Goal: Task Accomplishment & Management: Complete application form

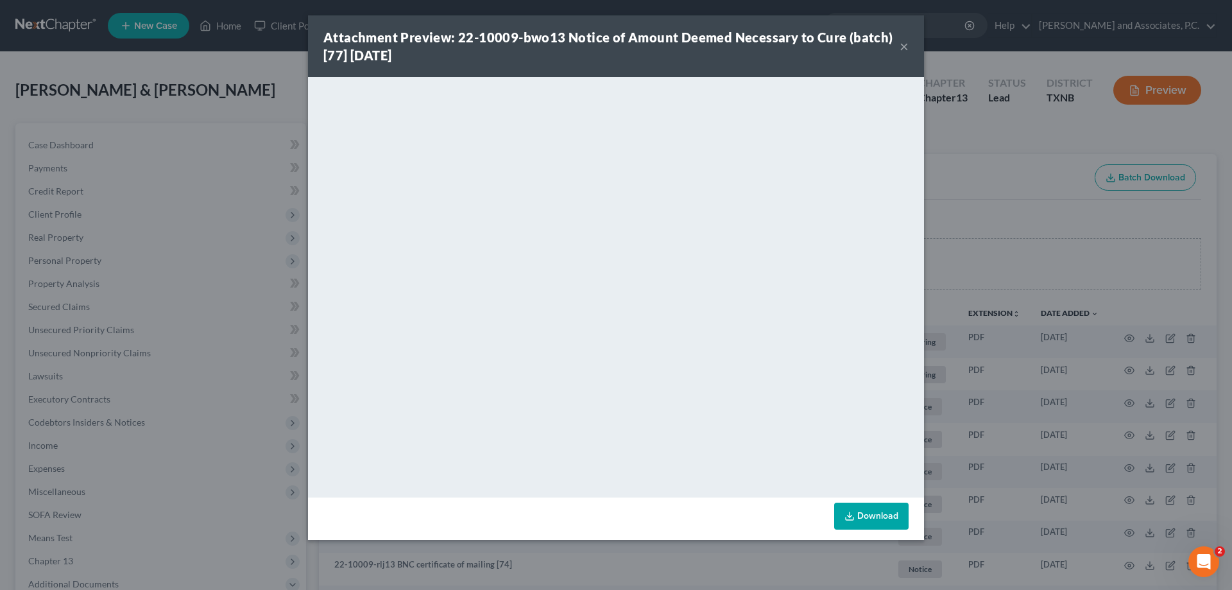
click at [907, 45] on button "×" at bounding box center [904, 45] width 9 height 15
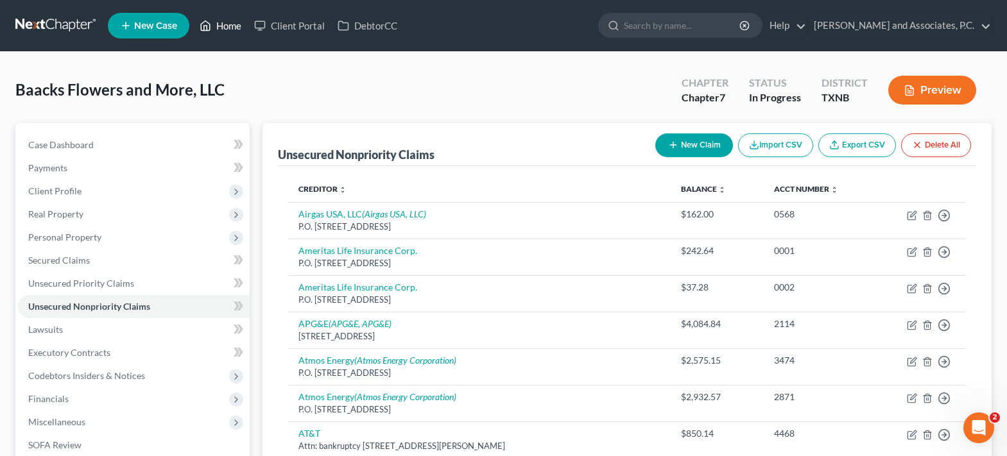
click at [241, 28] on link "Home" at bounding box center [220, 25] width 55 height 23
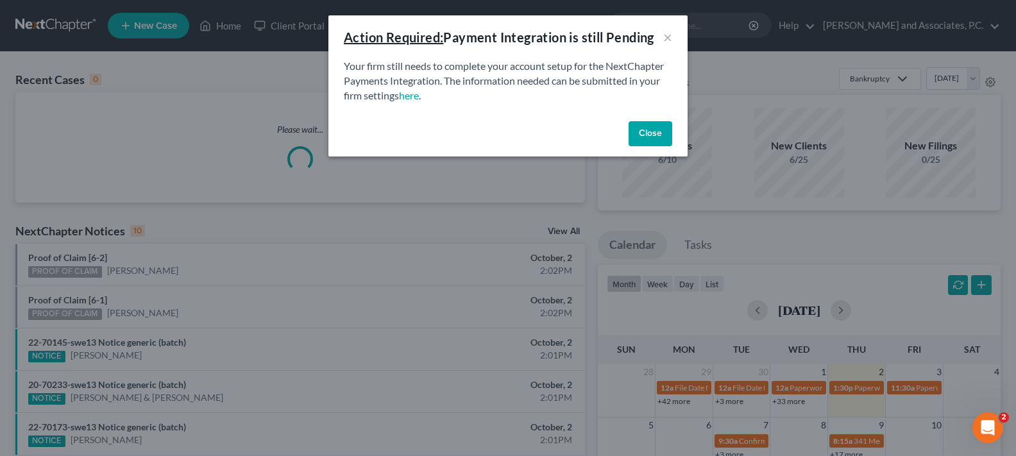
click at [642, 140] on button "Close" at bounding box center [651, 134] width 44 height 26
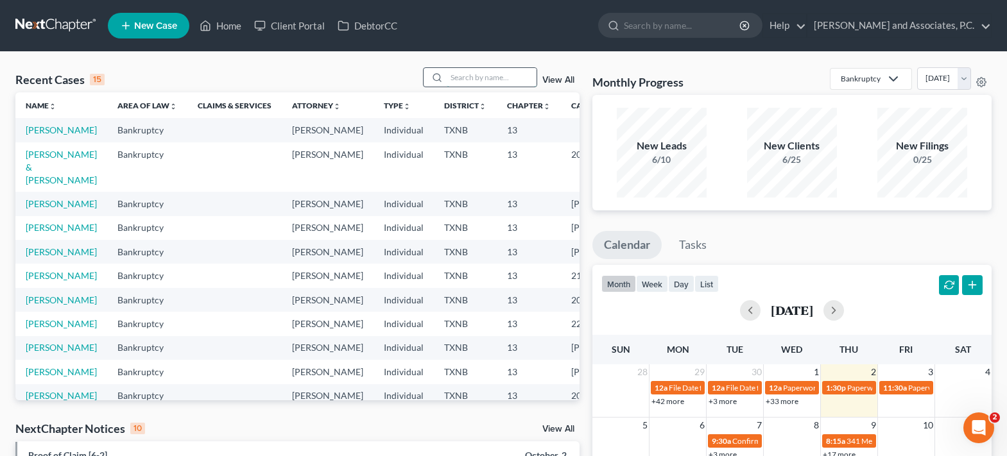
click at [475, 76] on input "search" at bounding box center [492, 77] width 90 height 19
click at [44, 135] on link "Bell, Letisha" at bounding box center [61, 129] width 71 height 11
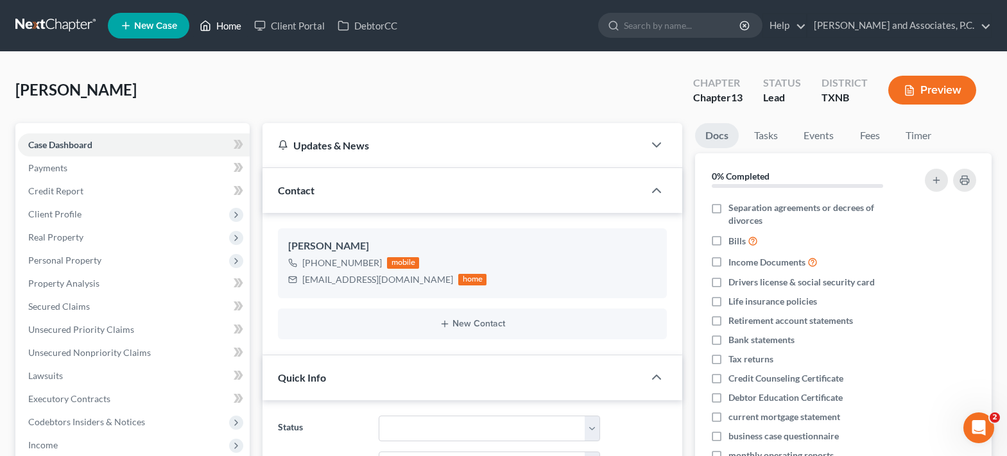
click at [230, 35] on link "Home" at bounding box center [220, 25] width 55 height 23
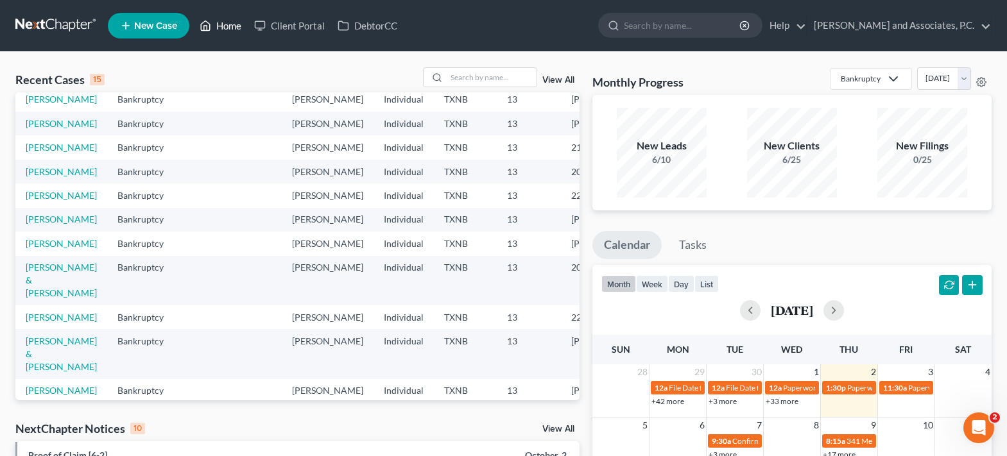
scroll to position [257, 0]
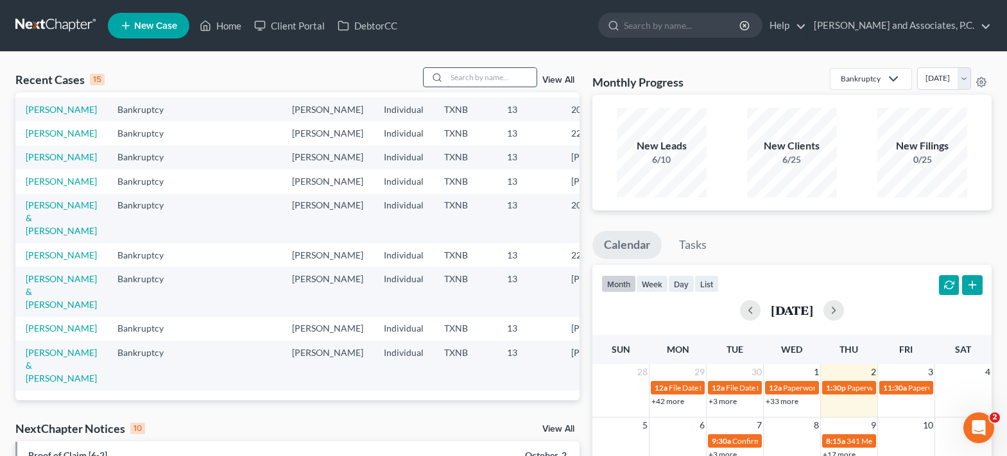
click at [466, 82] on input "search" at bounding box center [492, 77] width 90 height 19
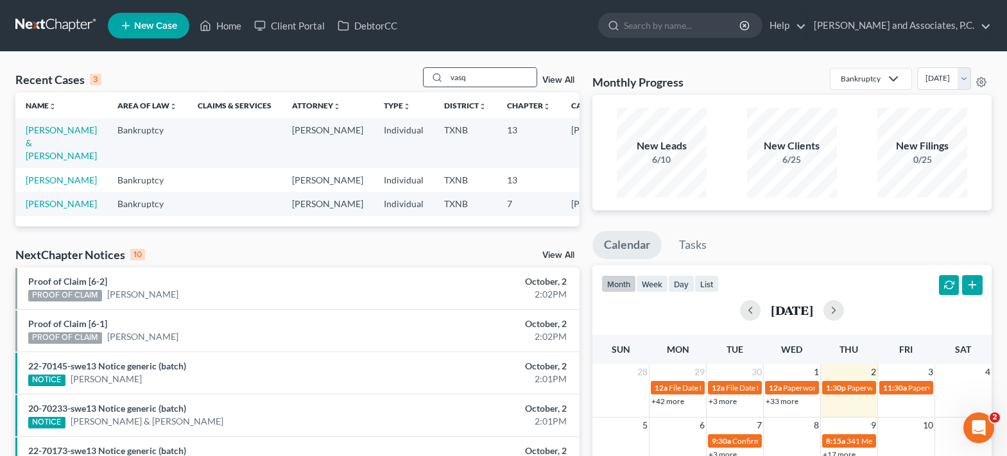
scroll to position [0, 0]
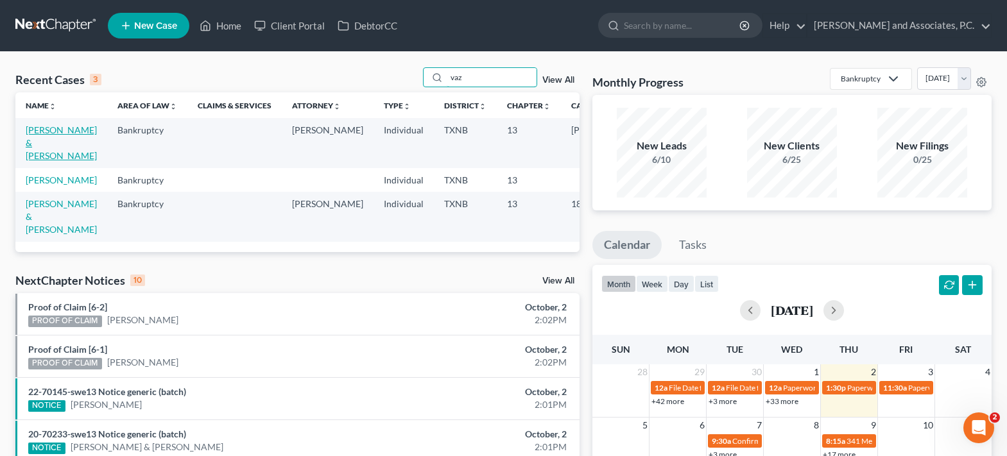
type input "vaz"
click at [50, 140] on link "Vazquez, Toby & Kristin" at bounding box center [61, 142] width 71 height 37
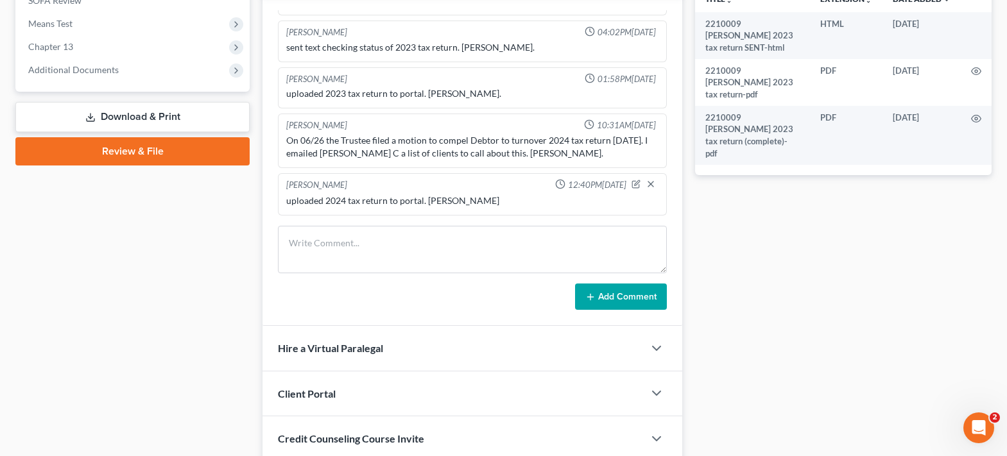
scroll to position [513, 0]
click at [331, 237] on textarea at bounding box center [472, 249] width 389 height 47
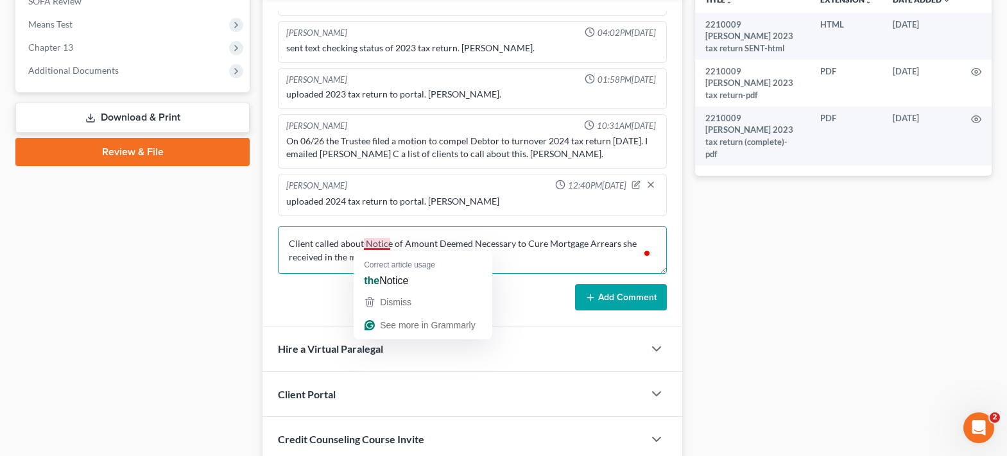
click at [363, 245] on textarea "Client called about Notice of Amount Deemed Necessary to Cure Mortgage Arrears …" at bounding box center [472, 249] width 389 height 47
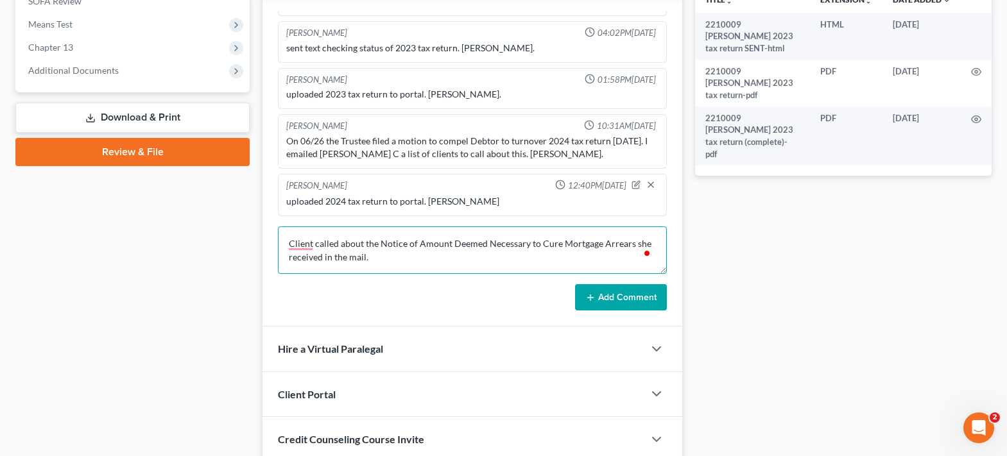
click at [396, 259] on textarea "Client called about the Notice of Amount Deemed Necessary to Cure Mortgage Arre…" at bounding box center [472, 249] width 389 height 47
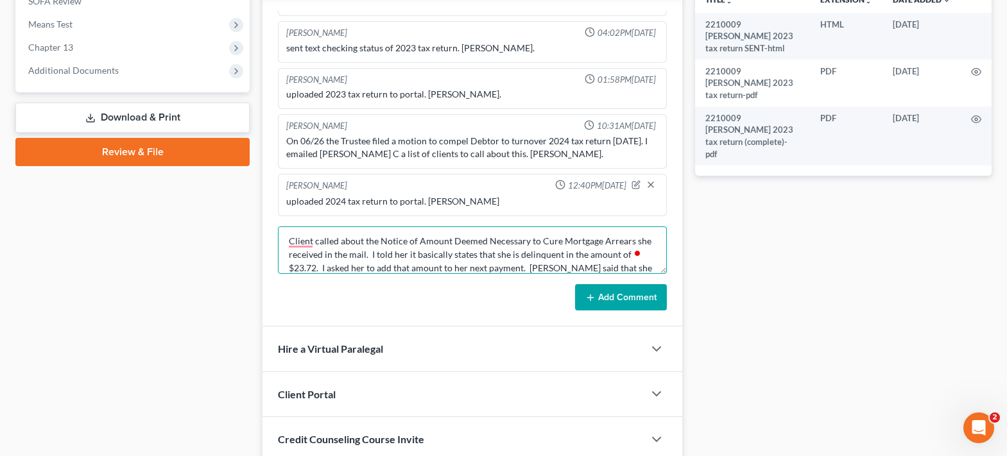
scroll to position [16, 0]
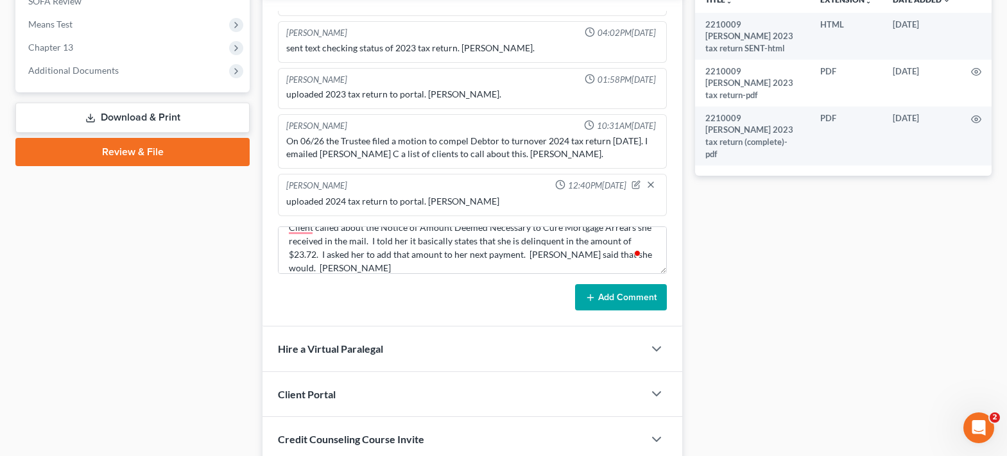
click at [632, 253] on div "Open Grammarly. 1 suggestions." at bounding box center [637, 253] width 10 height 10
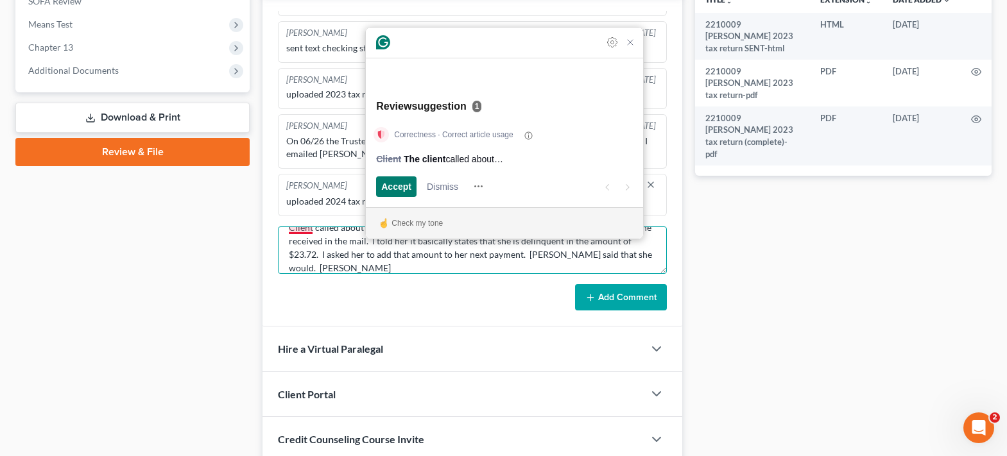
click at [635, 260] on textarea "Client called about the Notice of Amount Deemed Necessary to Cure Mortgage Arre…" at bounding box center [472, 249] width 389 height 47
type textarea "Client called about the Notice of Amount Deemed Necessary to Cure Mortgage Arre…"
click at [637, 301] on button "Add Comment" at bounding box center [621, 297] width 92 height 27
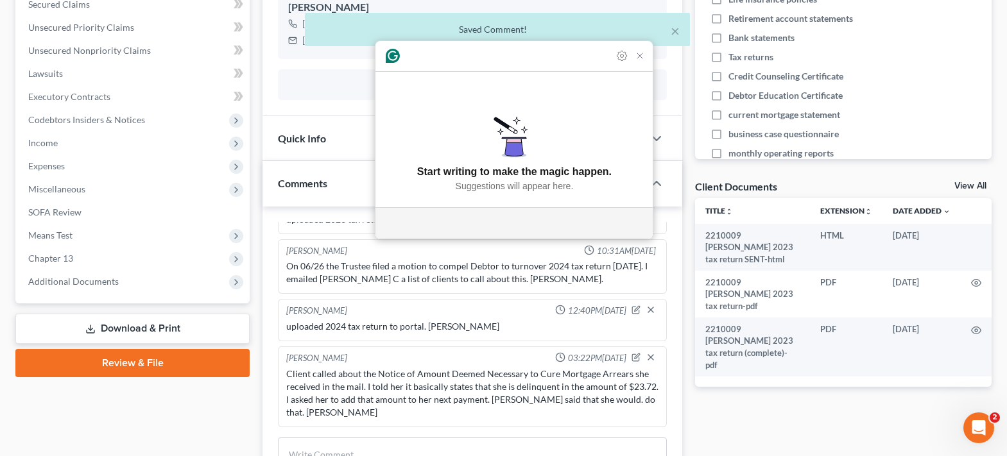
scroll to position [257, 0]
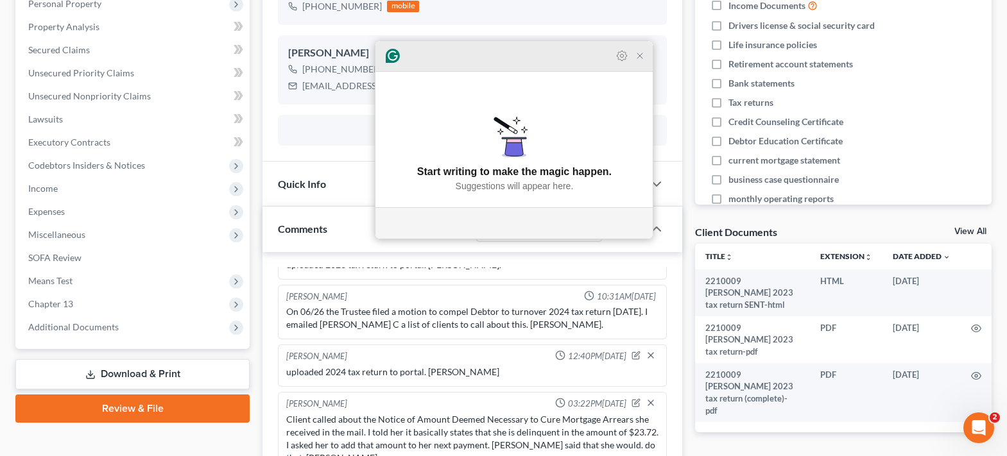
click at [642, 58] on icon "Close Grammarly Assistant" at bounding box center [639, 55] width 5 height 5
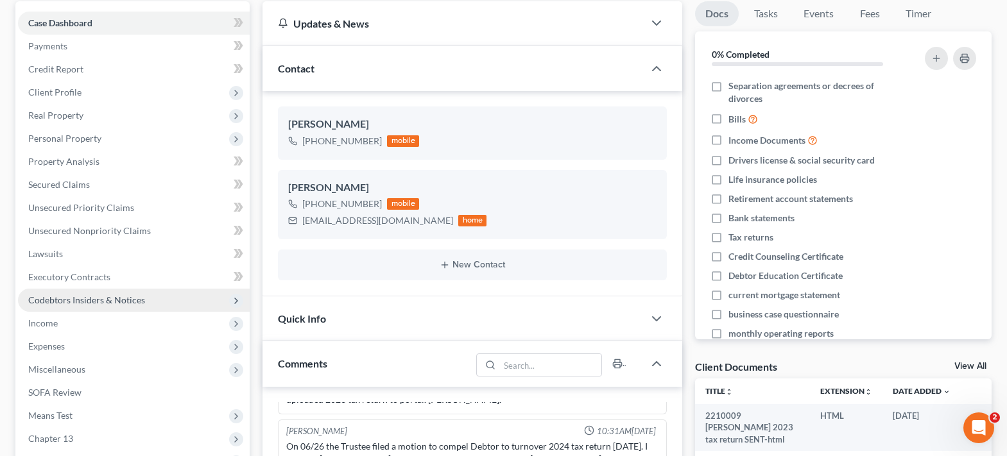
scroll to position [0, 0]
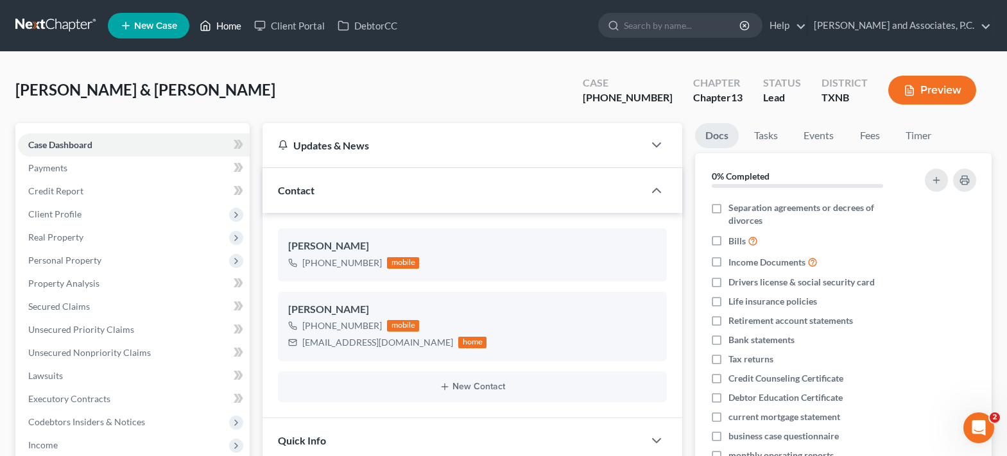
click at [214, 29] on link "Home" at bounding box center [220, 25] width 55 height 23
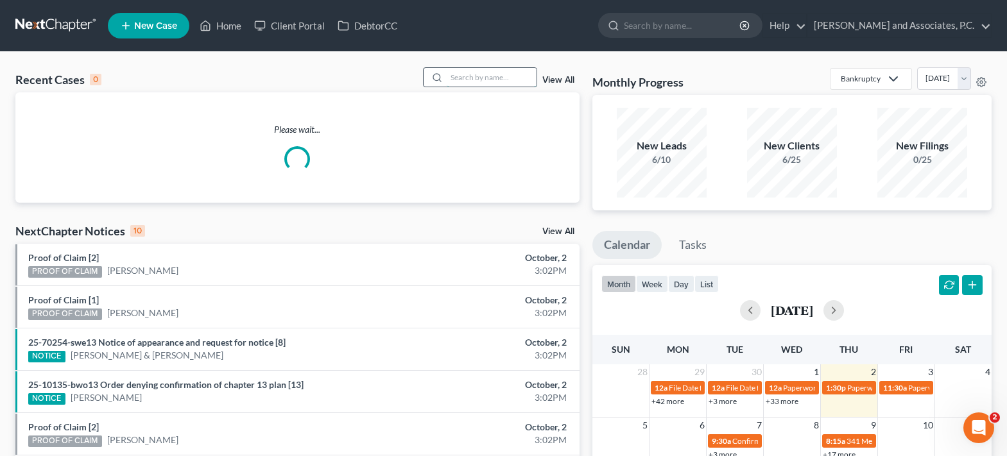
click at [484, 78] on input "search" at bounding box center [492, 77] width 90 height 19
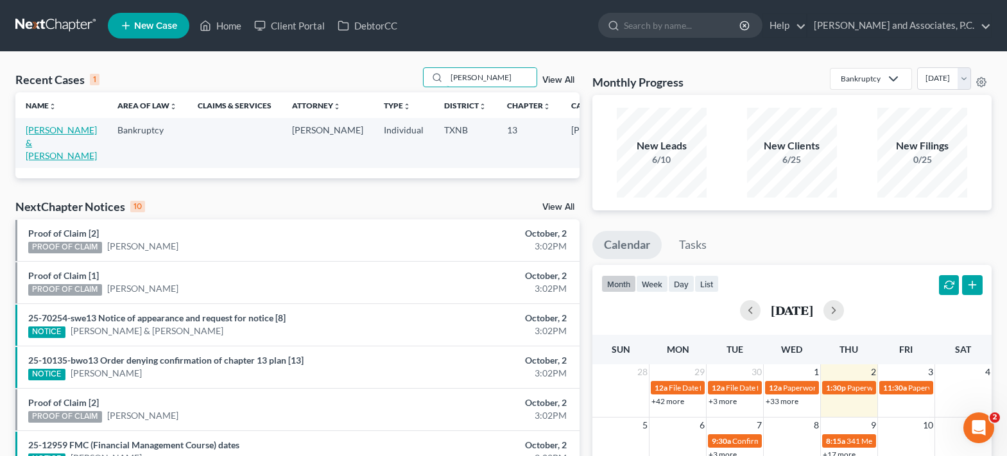
type input "rinker"
click at [38, 141] on link "Rinker, Derrick & Veronica" at bounding box center [61, 142] width 71 height 37
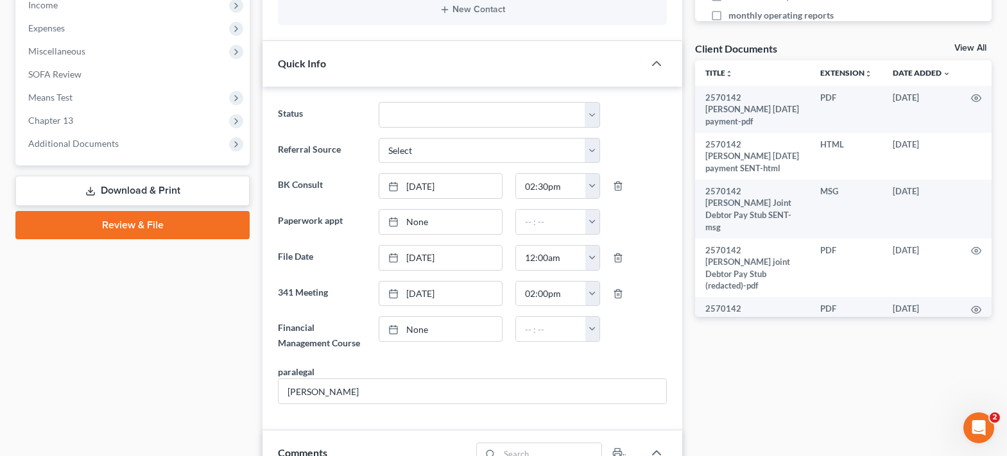
scroll to position [513, 0]
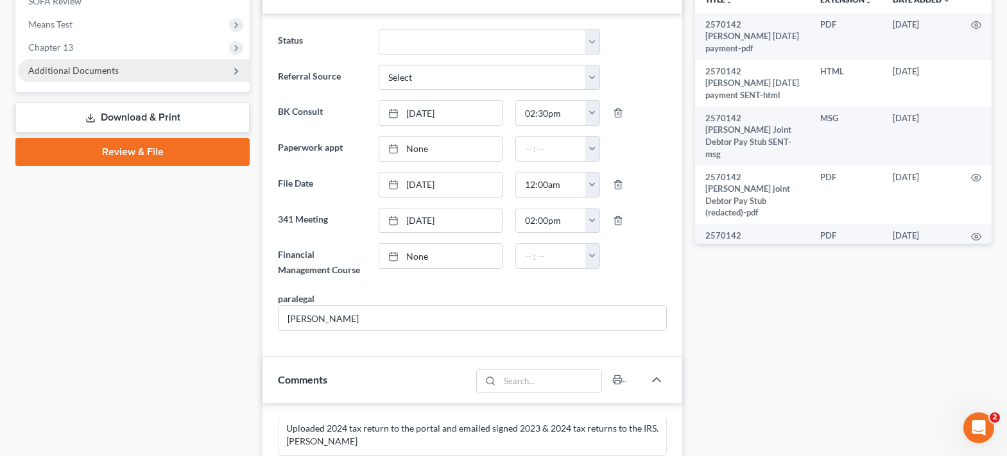
click at [96, 74] on span "Additional Documents" at bounding box center [73, 70] width 90 height 11
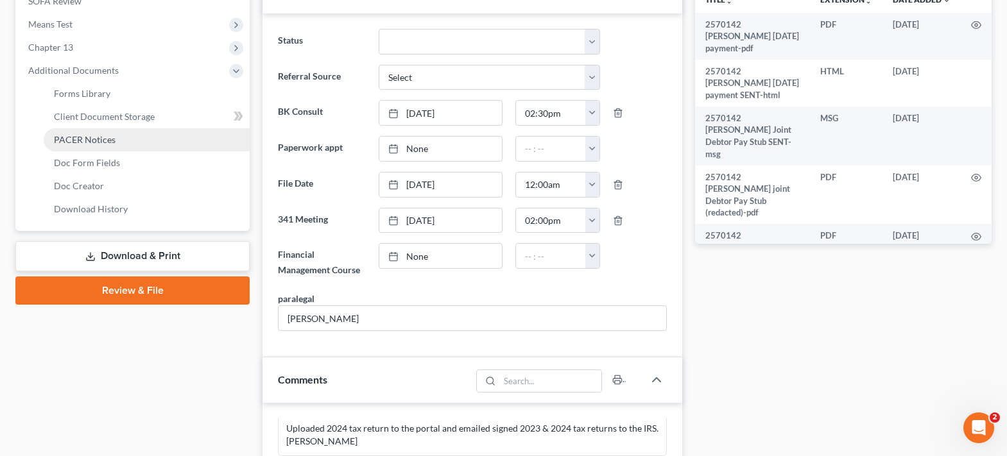
click at [112, 141] on span "PACER Notices" at bounding box center [85, 139] width 62 height 11
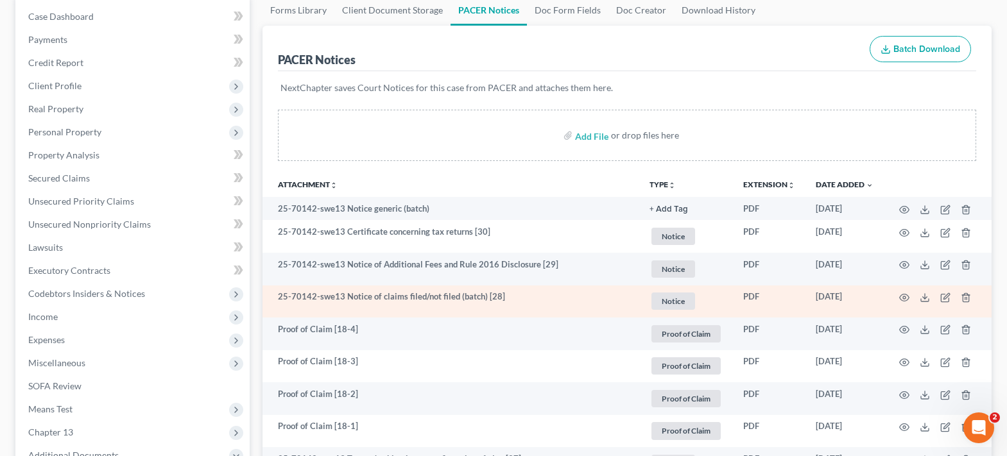
scroll to position [257, 0]
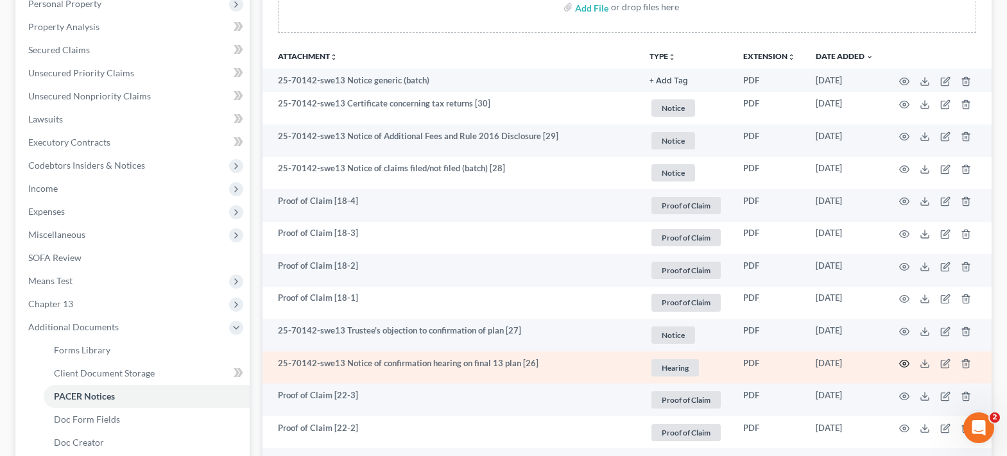
click at [906, 363] on icon "button" at bounding box center [904, 364] width 10 height 10
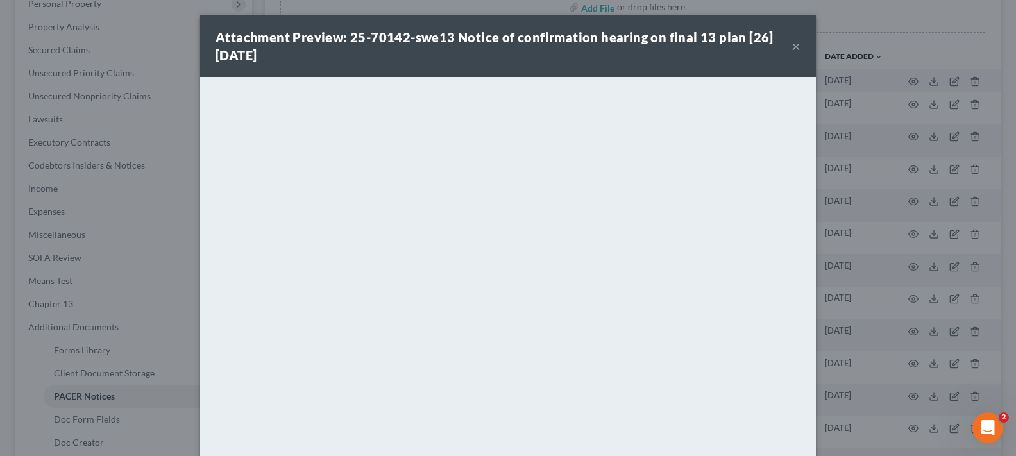
click at [792, 44] on button "×" at bounding box center [796, 45] width 9 height 15
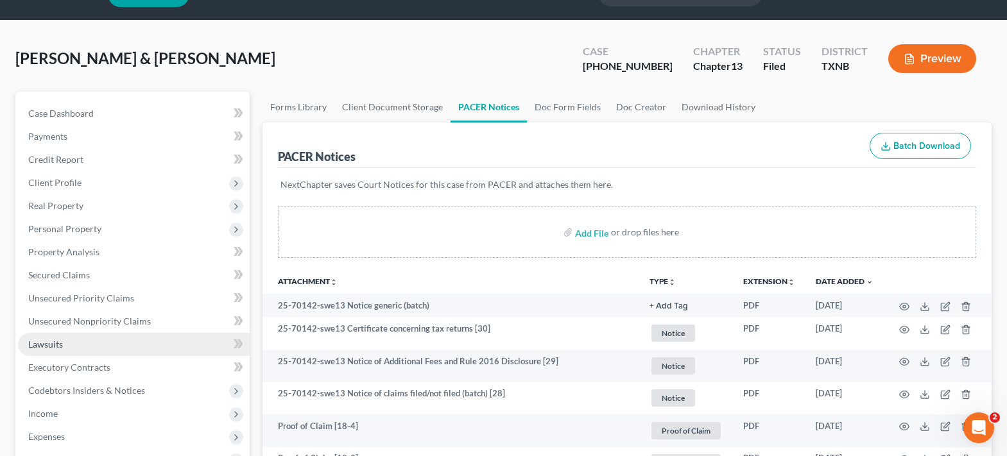
scroll to position [0, 0]
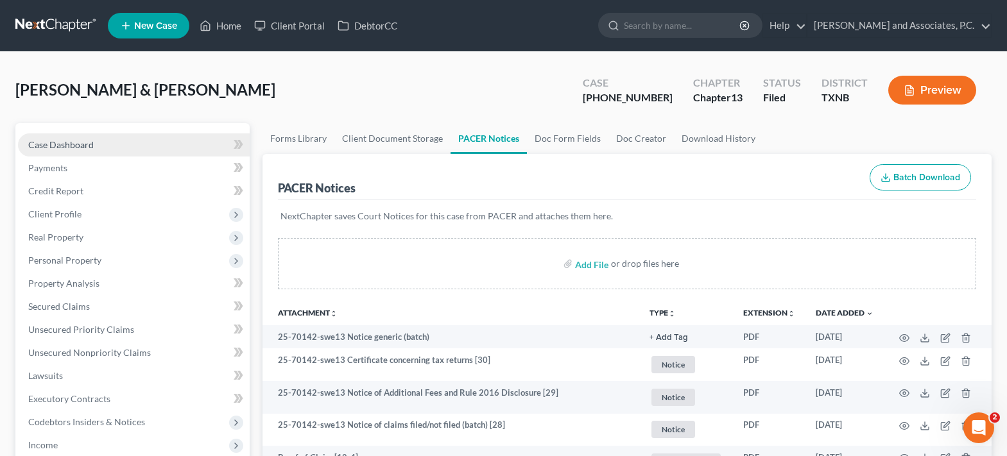
click at [86, 149] on span "Case Dashboard" at bounding box center [60, 144] width 65 height 11
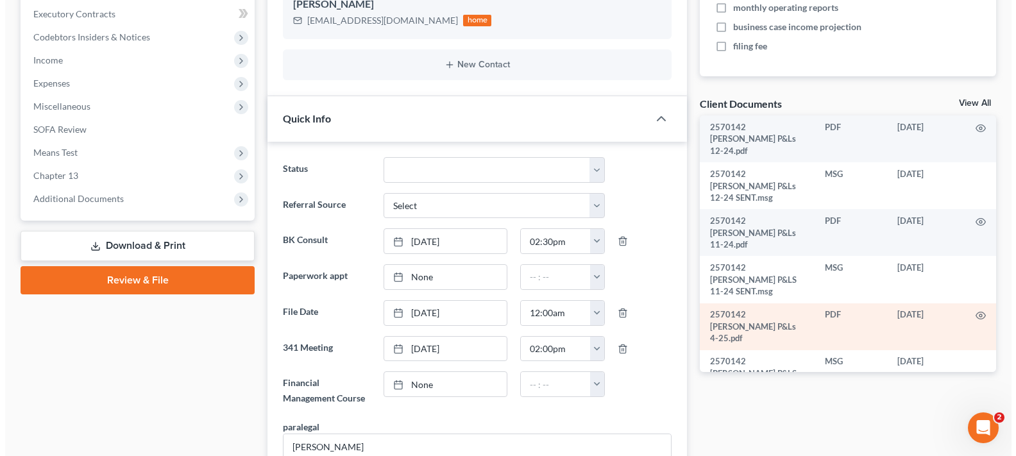
scroll to position [642, 0]
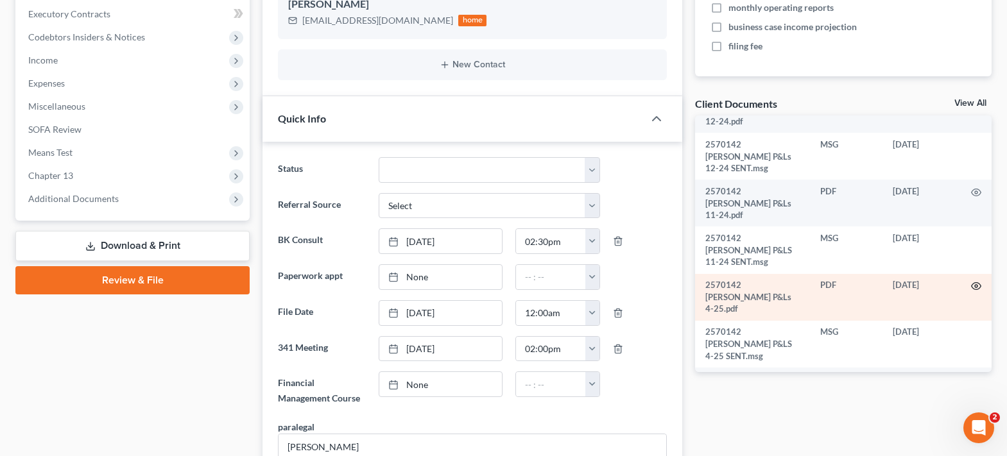
click at [971, 281] on icon "button" at bounding box center [976, 286] width 10 height 10
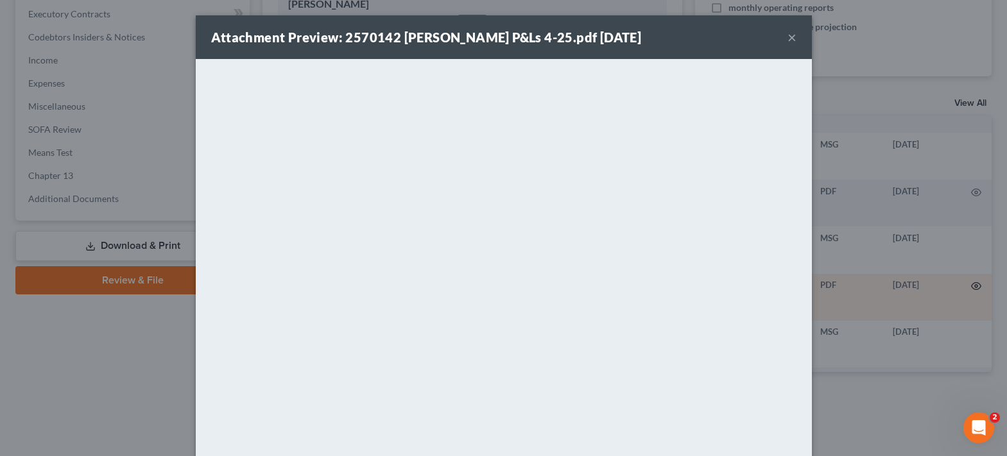
scroll to position [618, 0]
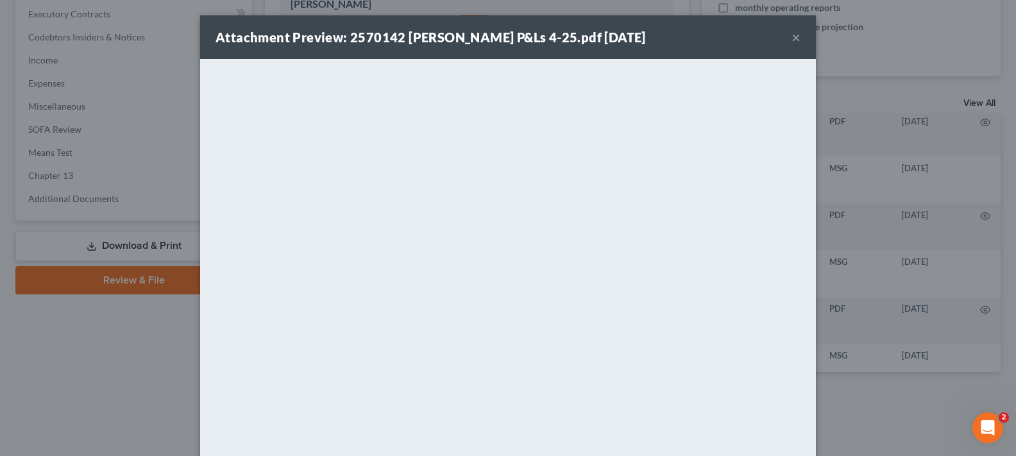
click at [792, 40] on button "×" at bounding box center [796, 37] width 9 height 15
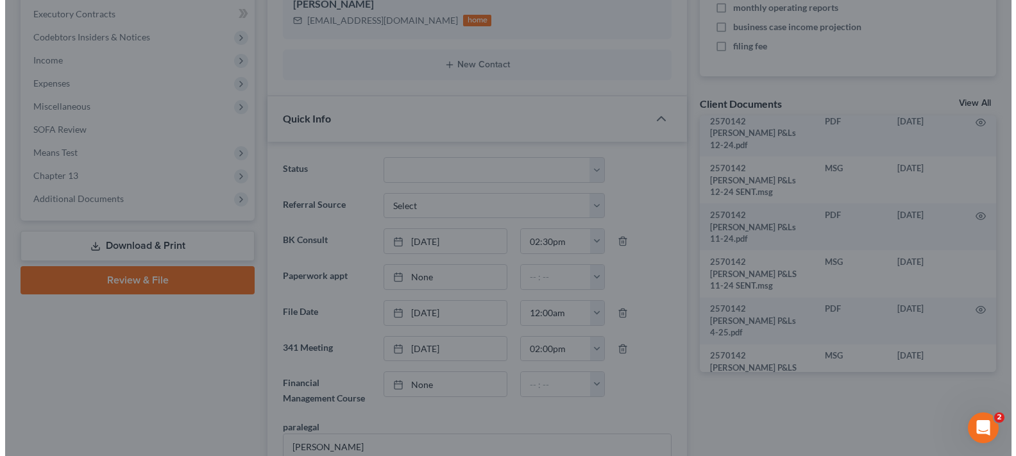
scroll to position [642, 0]
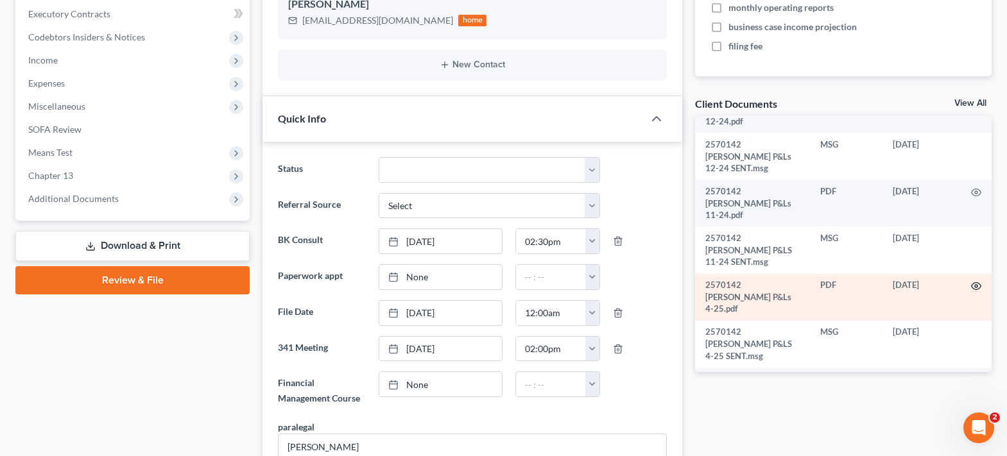
click at [971, 281] on icon "button" at bounding box center [976, 286] width 10 height 10
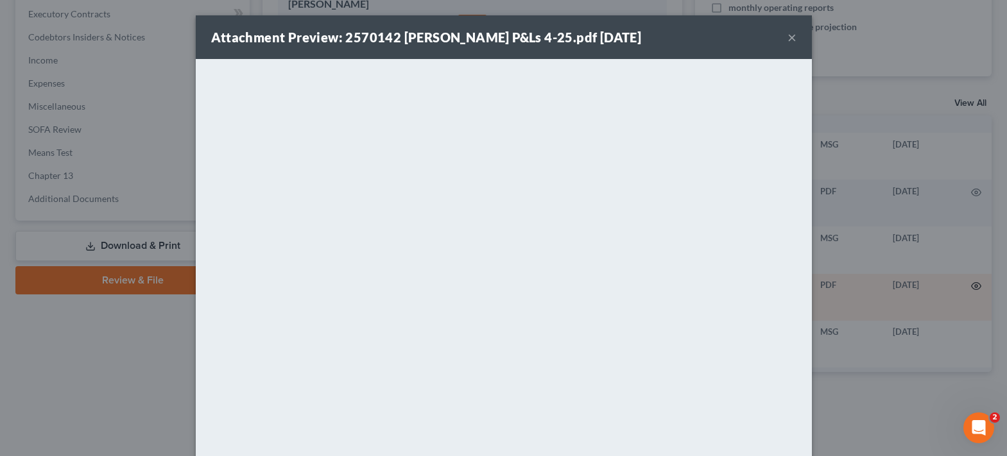
scroll to position [618, 0]
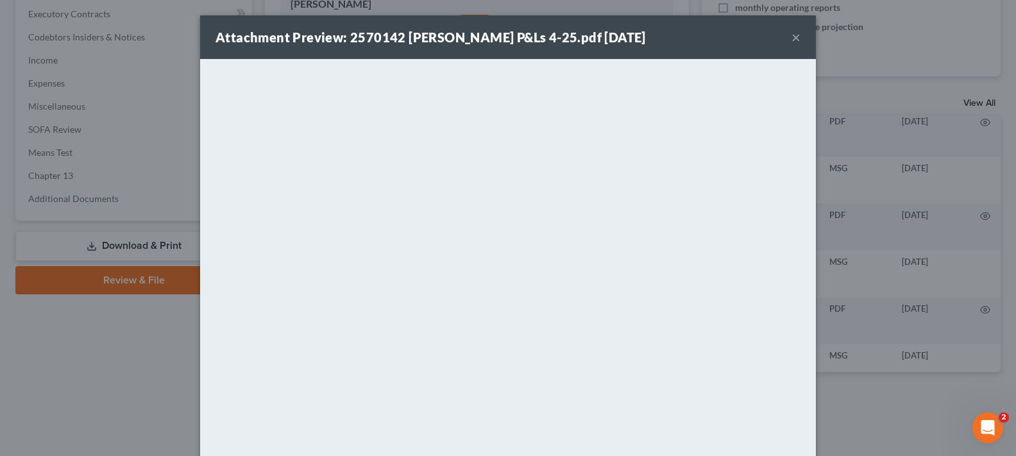
click at [792, 35] on button "×" at bounding box center [796, 37] width 9 height 15
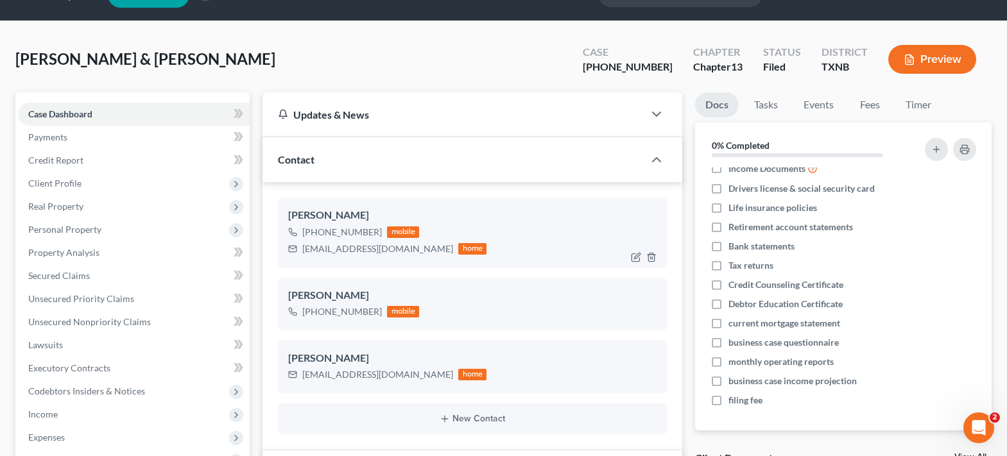
scroll to position [0, 0]
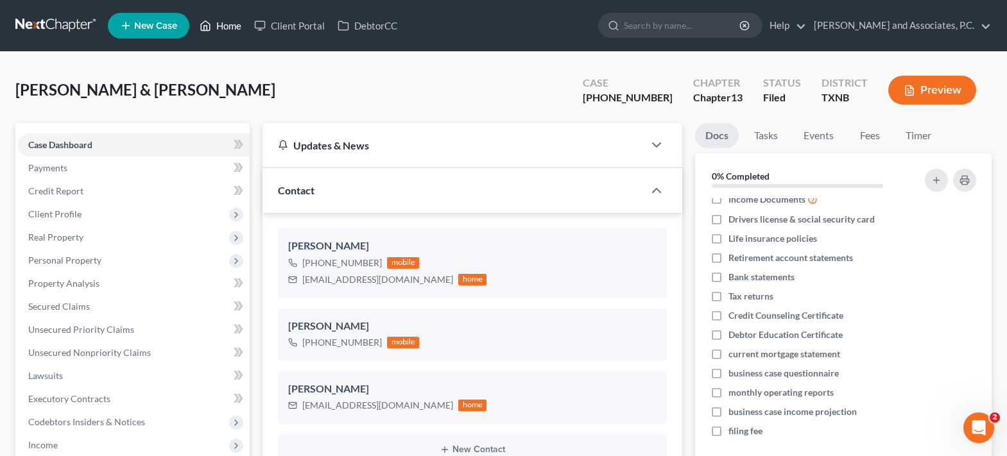
click at [211, 28] on icon at bounding box center [206, 25] width 12 height 15
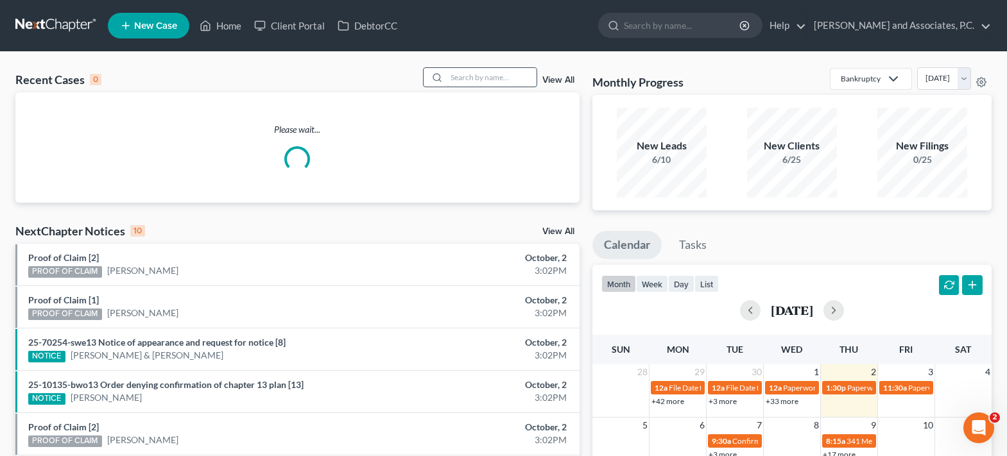
click at [461, 74] on input "search" at bounding box center [492, 77] width 90 height 19
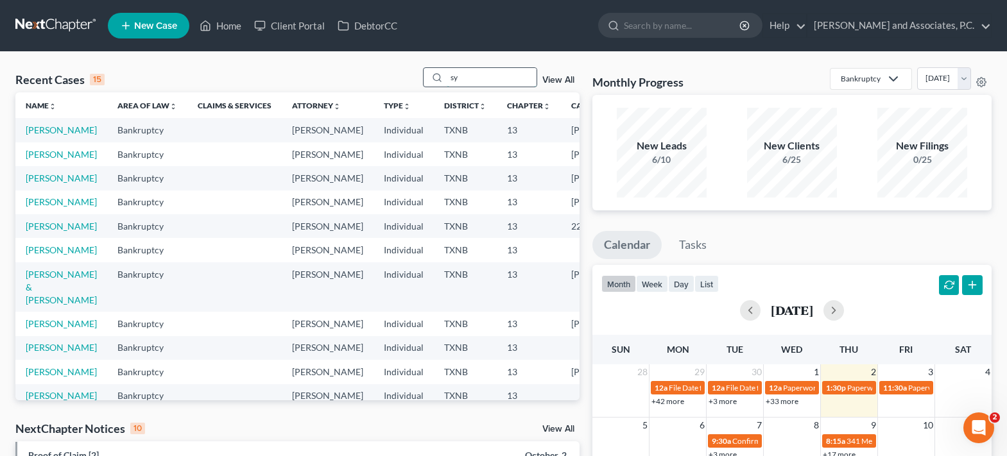
type input "s"
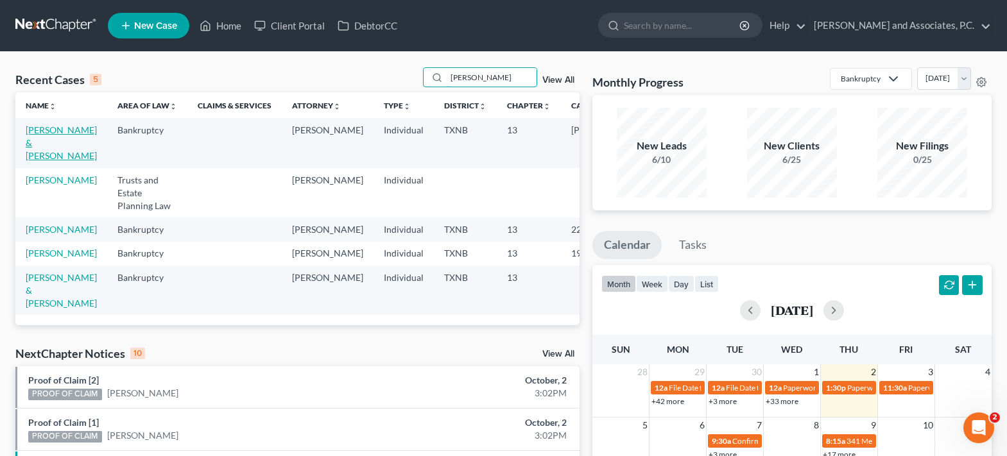
type input "doyle"
click at [43, 151] on link "Doyle, Brian & Kathleen" at bounding box center [61, 142] width 71 height 37
select select "5"
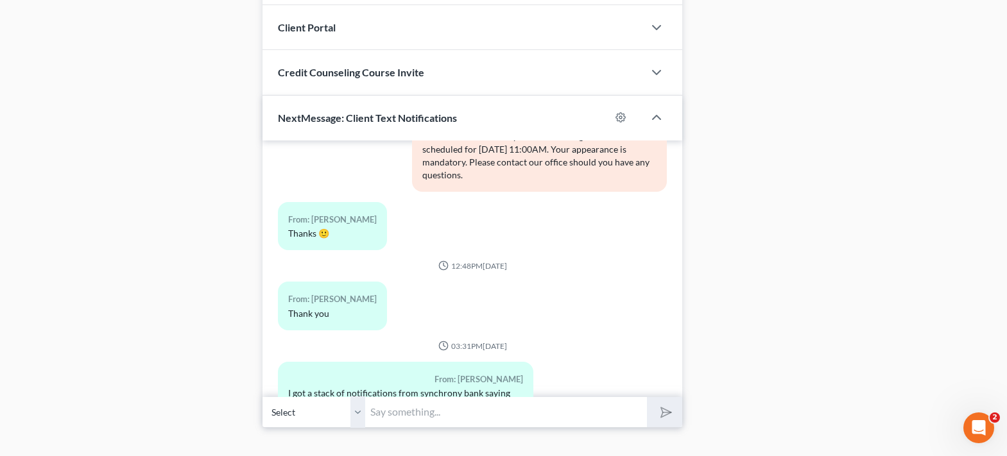
scroll to position [1261, 0]
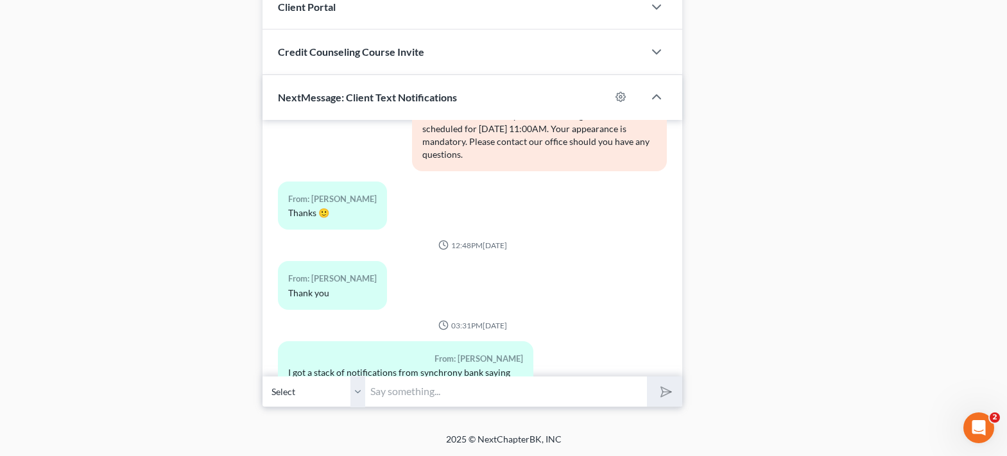
click at [513, 390] on input "text" at bounding box center [506, 391] width 282 height 31
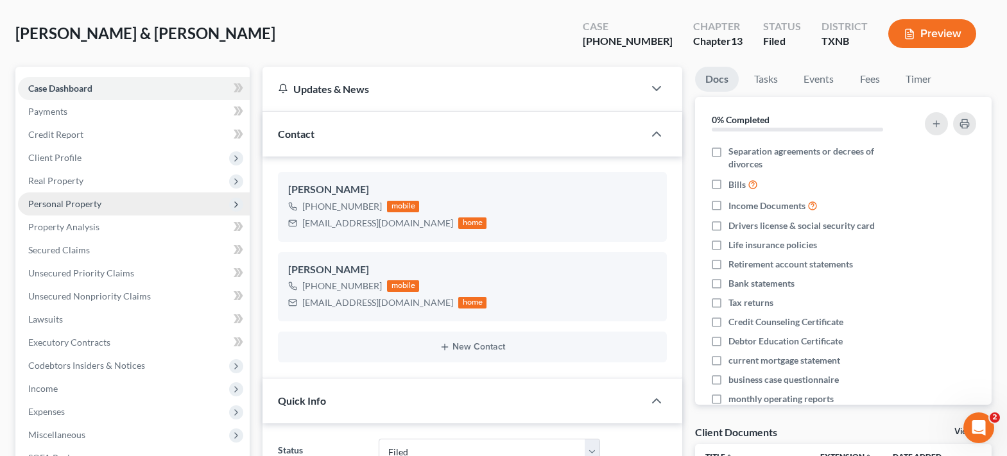
scroll to position [0, 0]
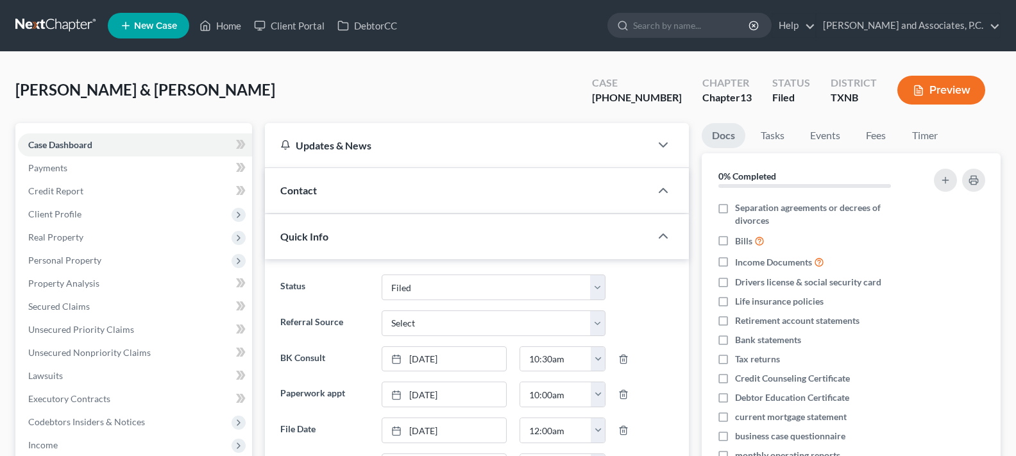
select select "5"
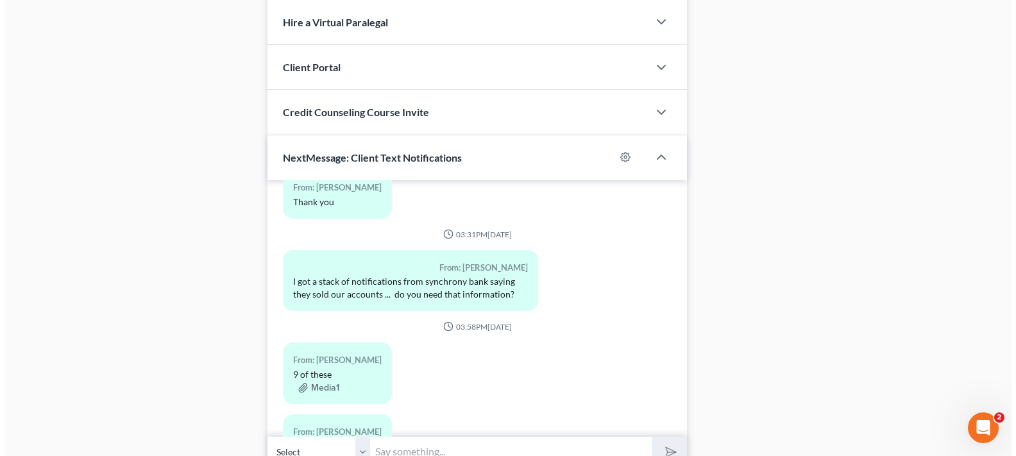
scroll to position [1261, 0]
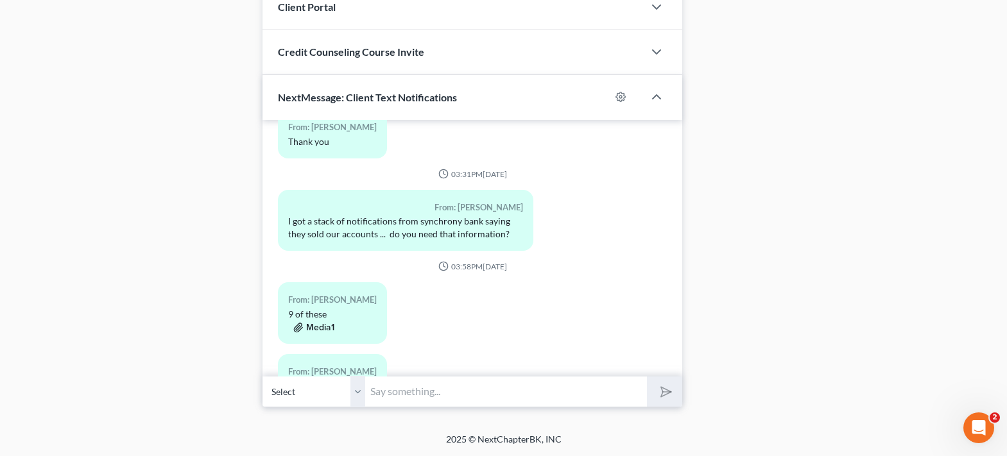
click at [316, 323] on button "Media1" at bounding box center [313, 328] width 41 height 10
click at [315, 323] on button "Media1" at bounding box center [313, 328] width 41 height 10
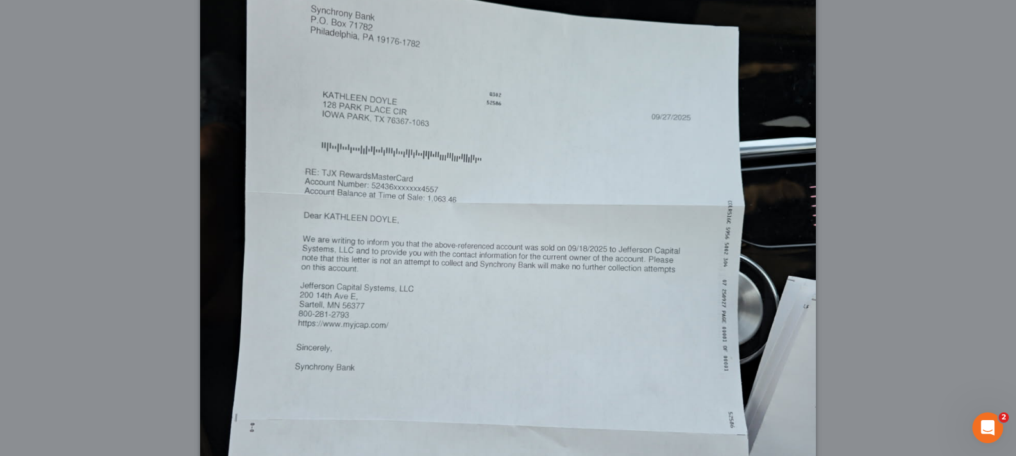
scroll to position [496, 0]
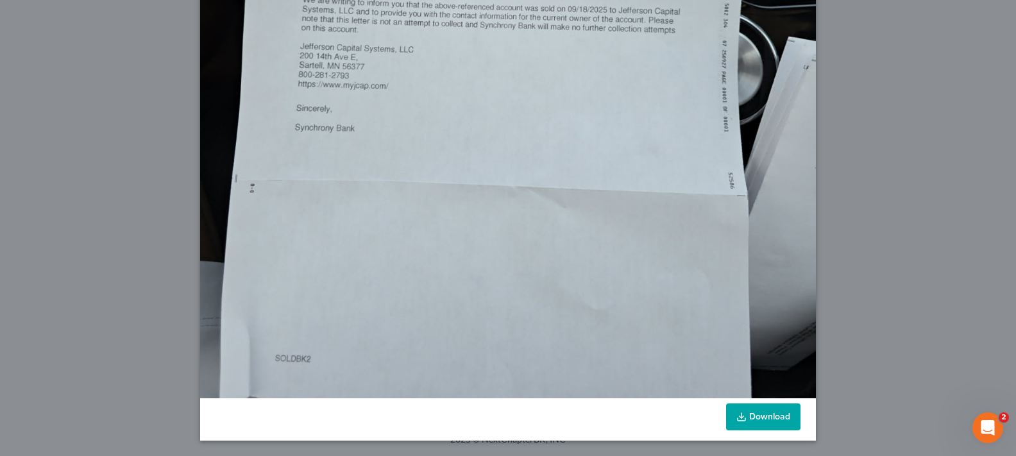
click at [789, 416] on link "Download" at bounding box center [763, 417] width 74 height 27
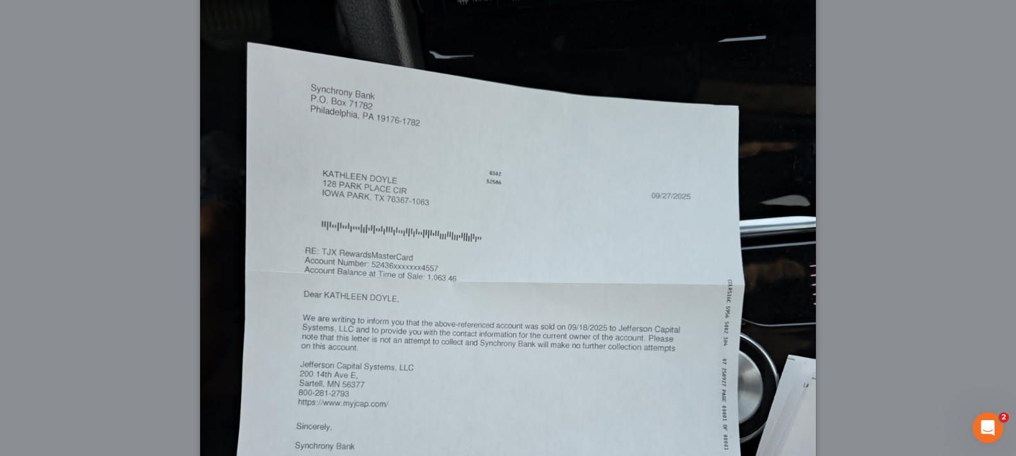
scroll to position [0, 0]
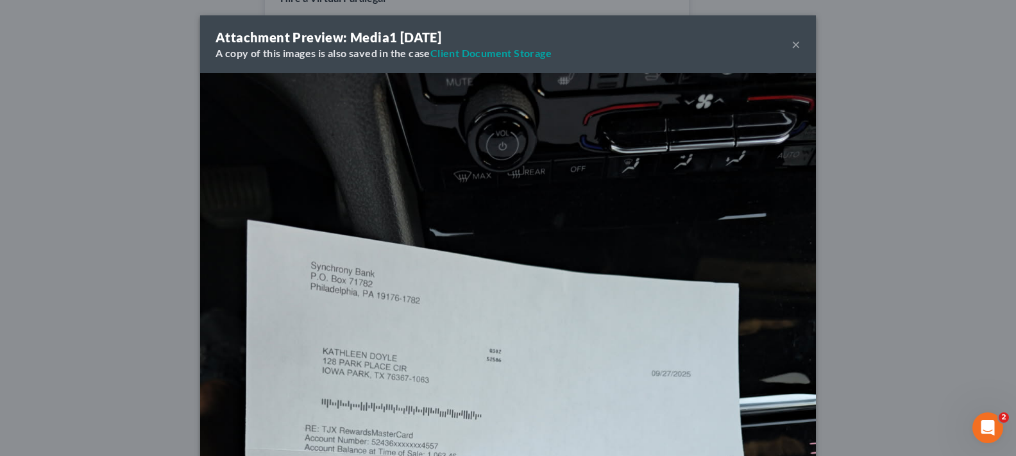
click at [792, 43] on button "×" at bounding box center [796, 44] width 9 height 15
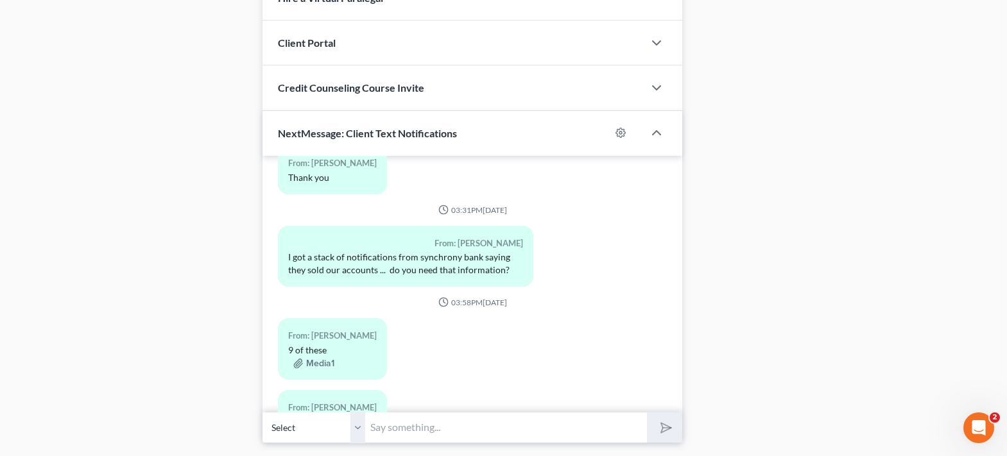
click at [316, 417] on button "Media1" at bounding box center [313, 422] width 41 height 10
click at [330, 417] on button "Media1" at bounding box center [313, 422] width 41 height 10
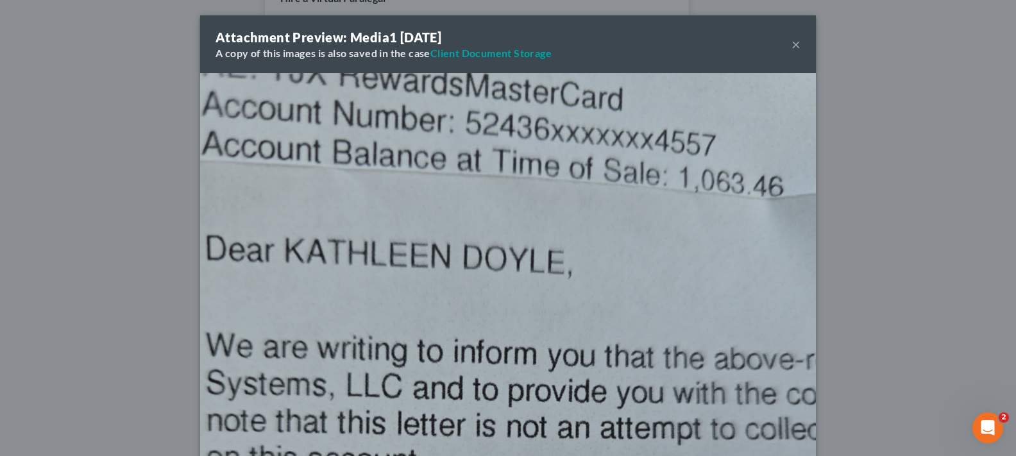
click at [793, 46] on button "×" at bounding box center [796, 44] width 9 height 15
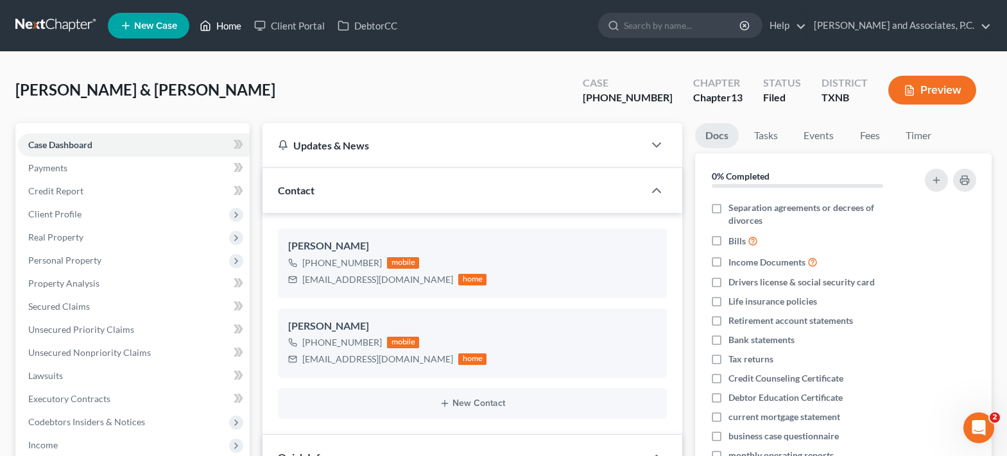
click at [234, 22] on link "Home" at bounding box center [220, 25] width 55 height 23
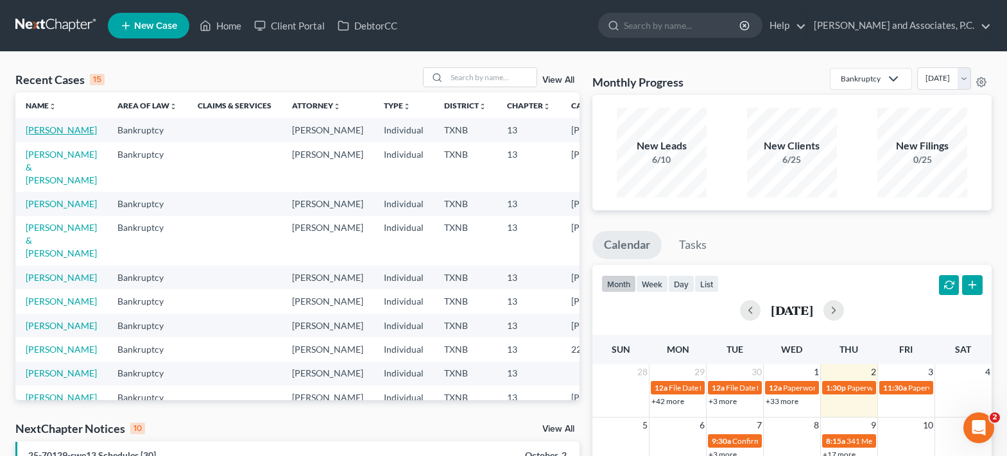
click at [42, 135] on link "Stone, Brandon" at bounding box center [61, 129] width 71 height 11
select select "5"
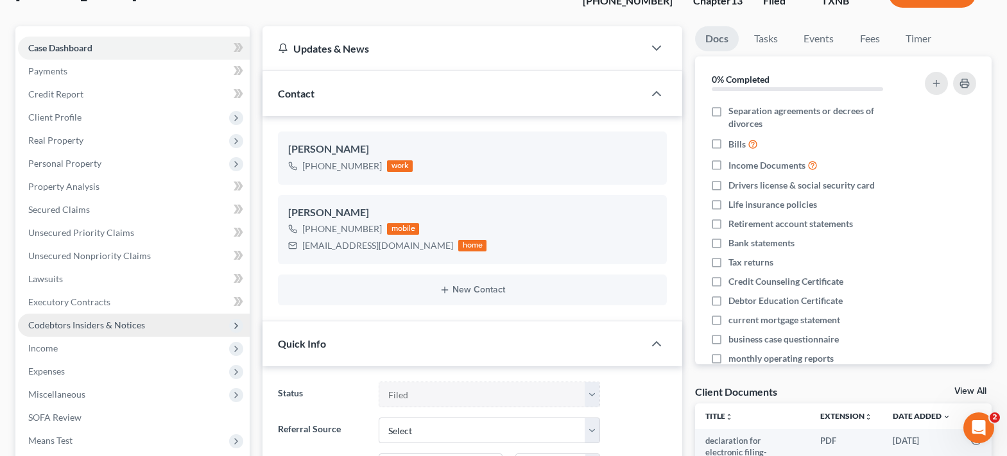
scroll to position [128, 0]
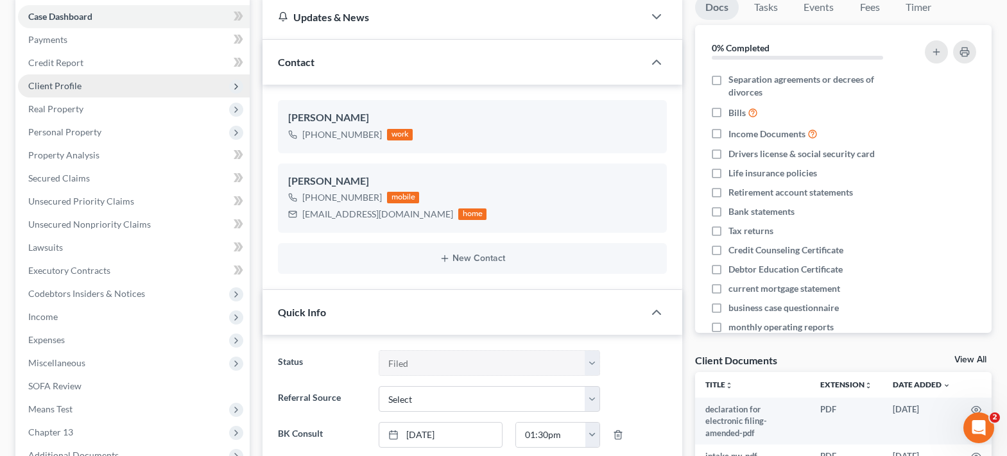
click at [89, 84] on span "Client Profile" at bounding box center [134, 85] width 232 height 23
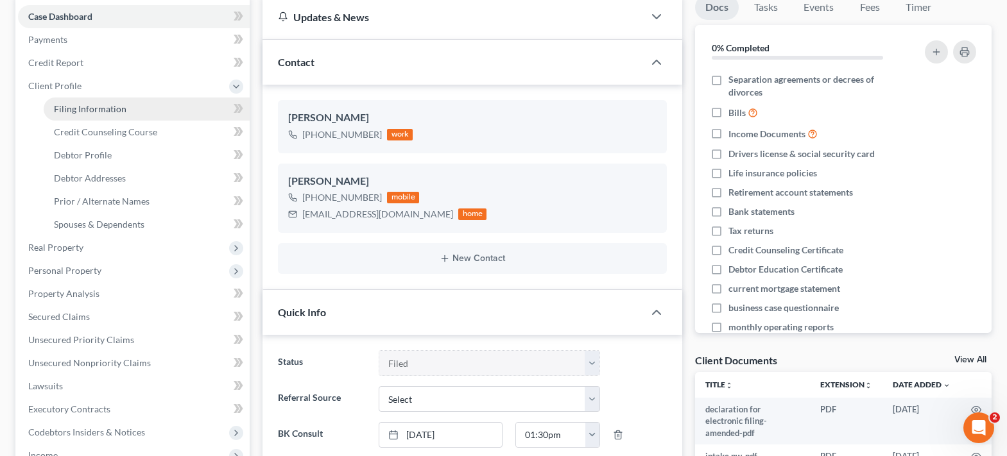
click at [114, 105] on span "Filing Information" at bounding box center [90, 108] width 73 height 11
select select "1"
select select "0"
select select "3"
select select "78"
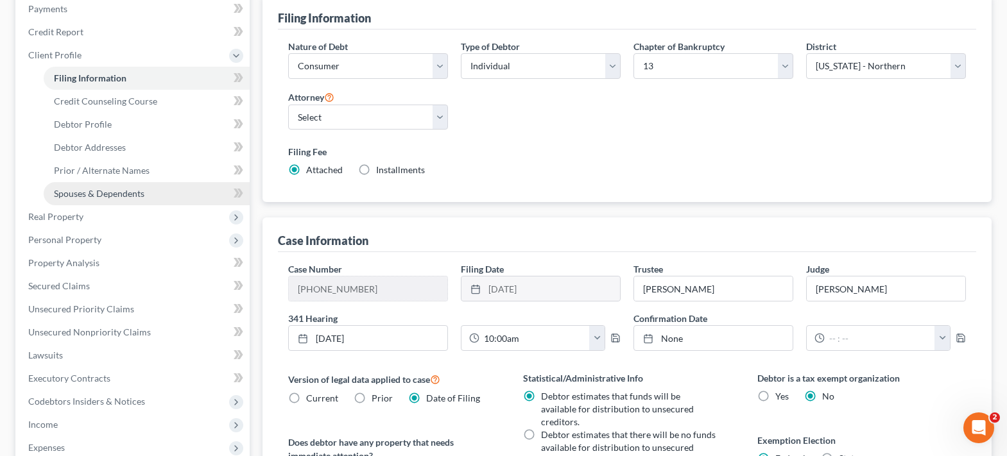
scroll to position [128, 0]
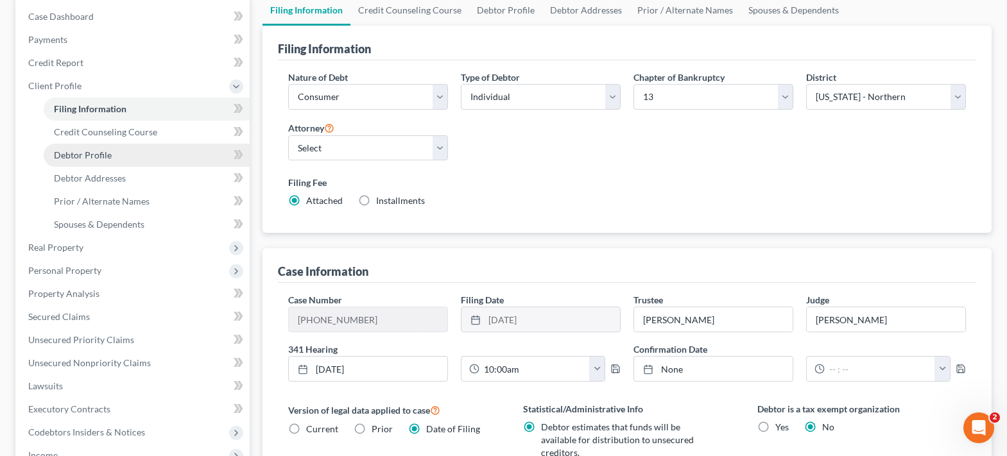
click at [126, 151] on link "Debtor Profile" at bounding box center [147, 155] width 206 height 23
select select "0"
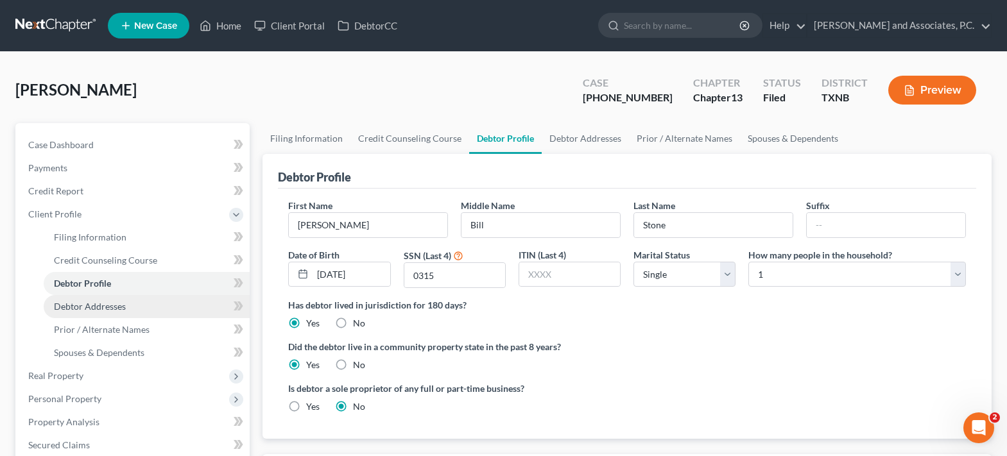
click at [131, 312] on link "Debtor Addresses" at bounding box center [147, 306] width 206 height 23
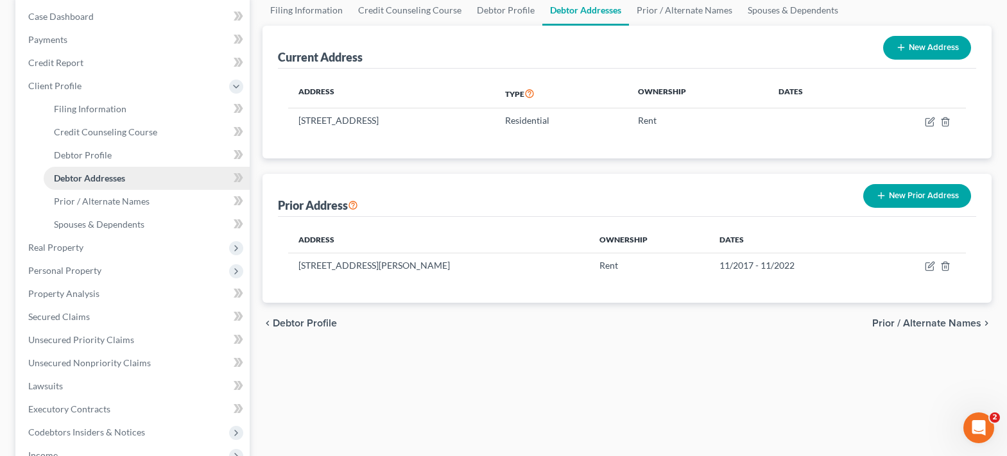
scroll to position [257, 0]
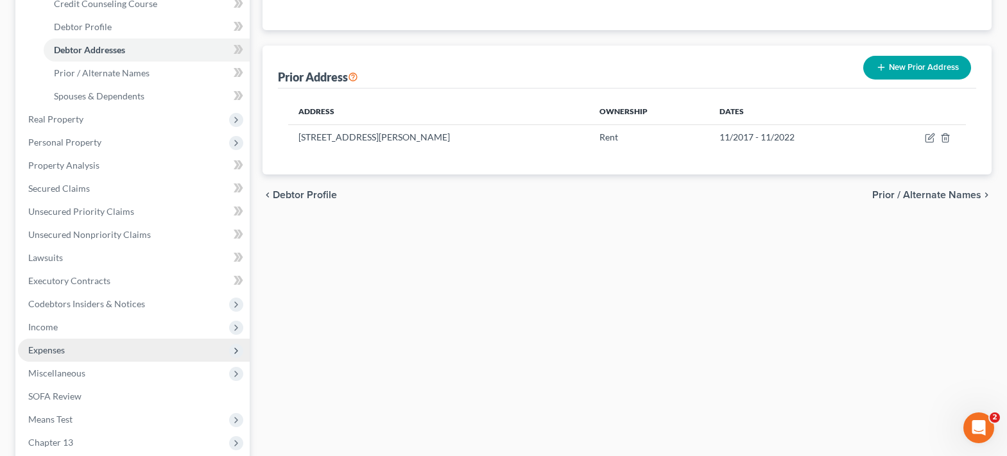
click at [106, 352] on span "Expenses" at bounding box center [134, 350] width 232 height 23
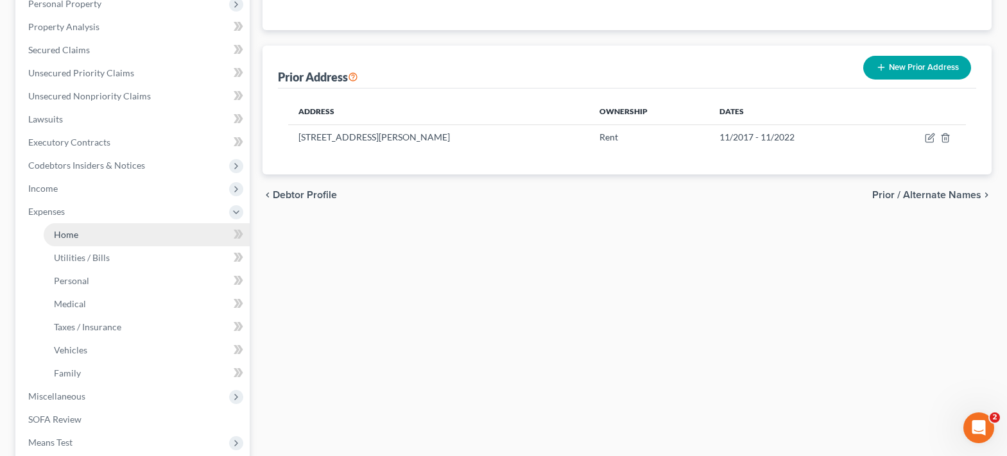
click at [117, 243] on link "Home" at bounding box center [147, 234] width 206 height 23
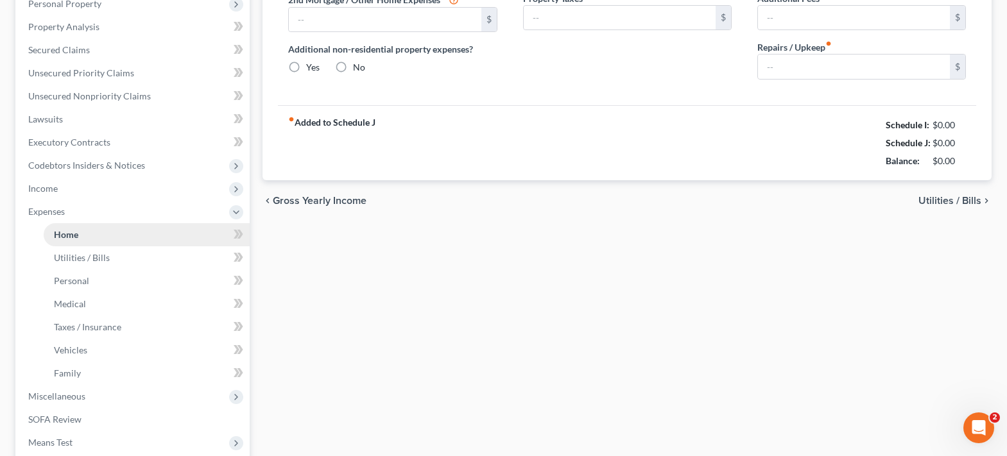
type input "650.00"
type input "0.00"
radio input "true"
type input "0.00"
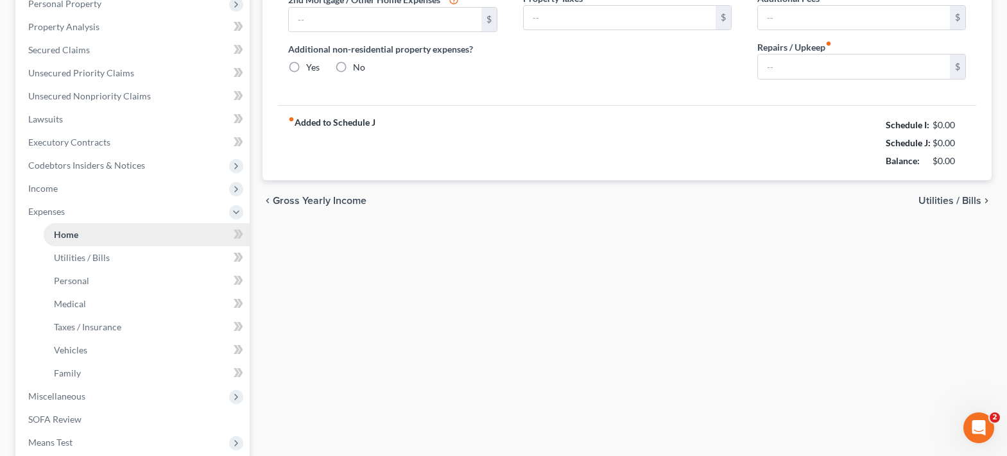
type input "0.00"
type input "40.00"
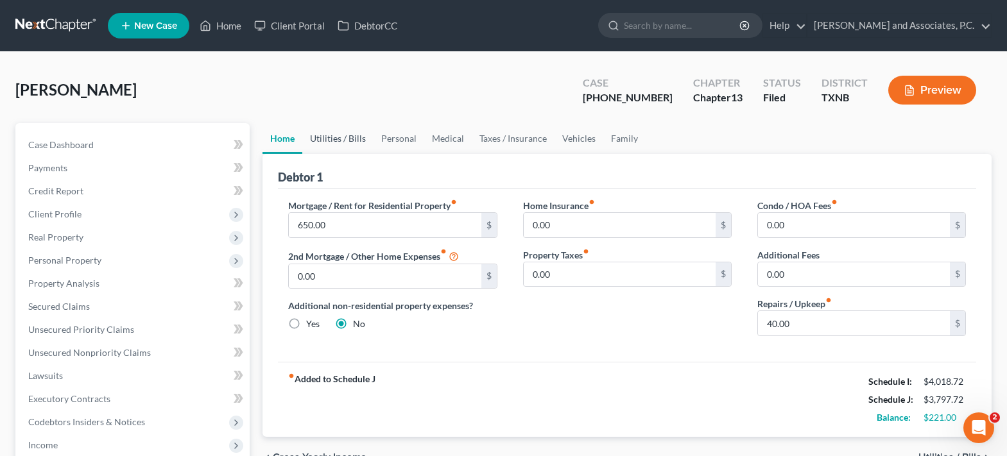
click at [325, 142] on link "Utilities / Bills" at bounding box center [337, 138] width 71 height 31
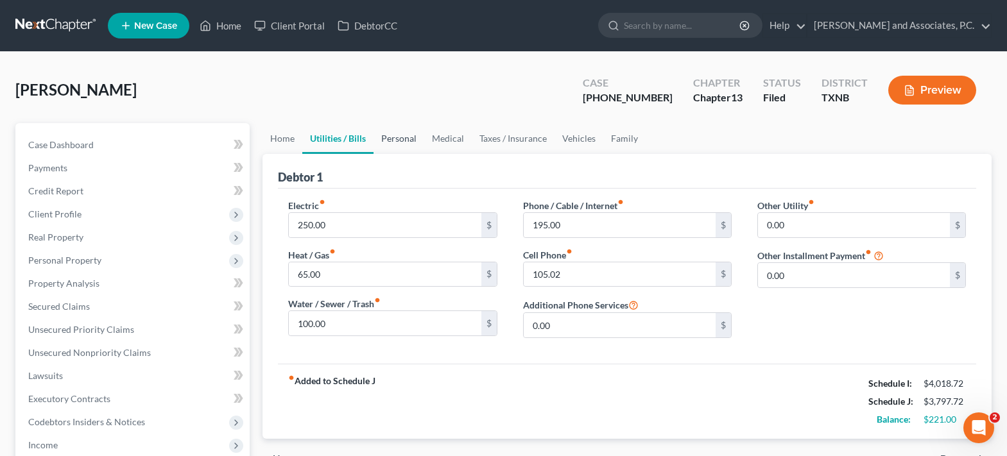
click at [393, 142] on link "Personal" at bounding box center [398, 138] width 51 height 31
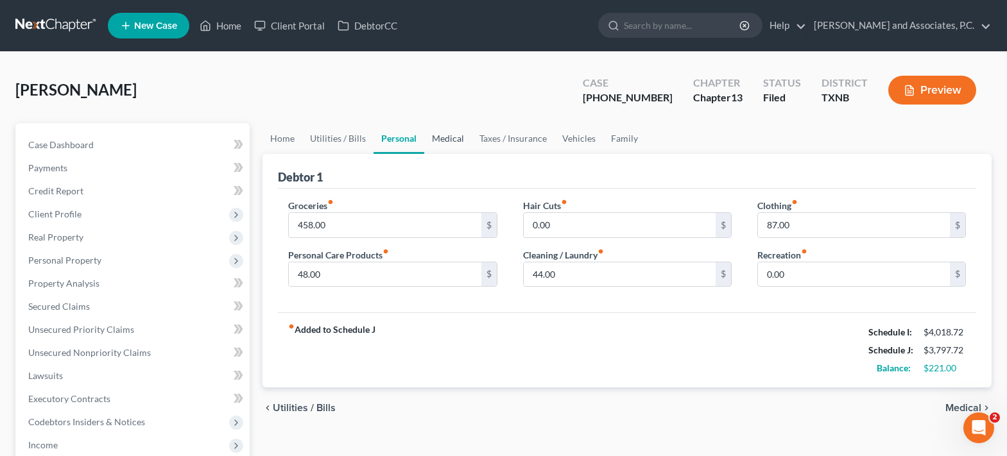
click at [450, 143] on link "Medical" at bounding box center [447, 138] width 47 height 31
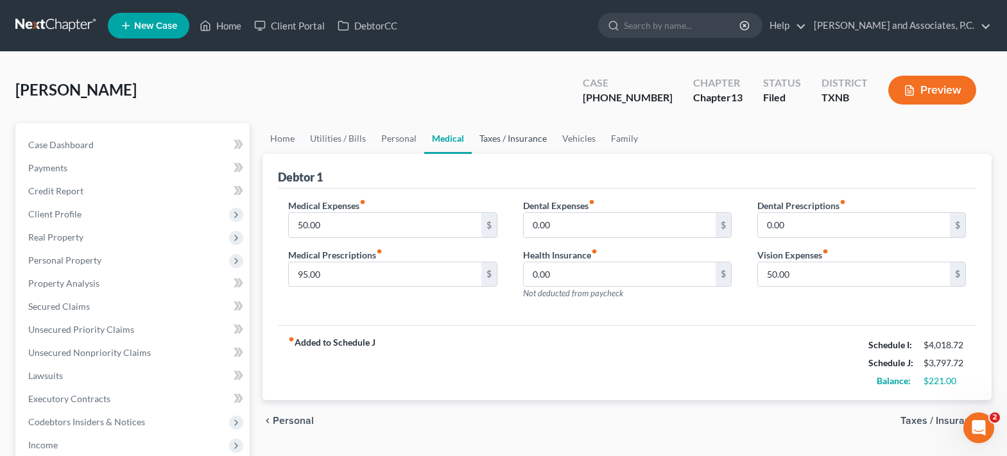
click at [509, 144] on link "Taxes / Insurance" at bounding box center [513, 138] width 83 height 31
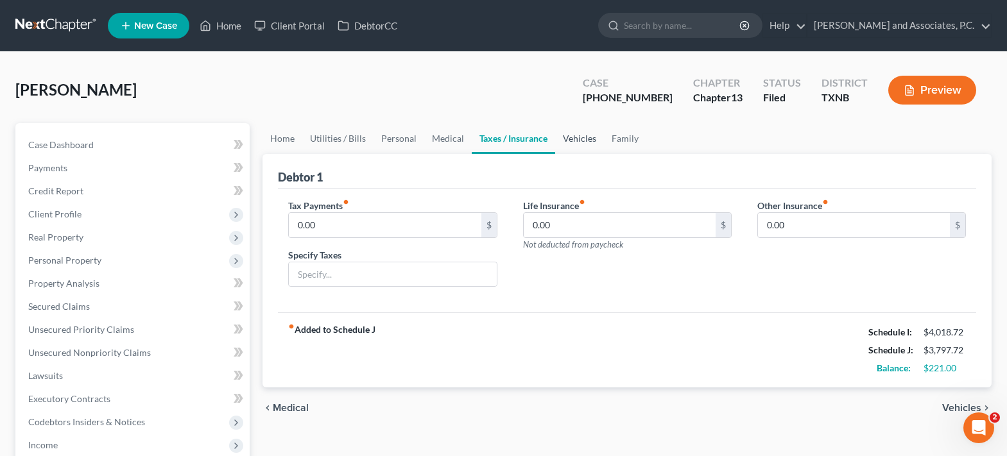
click at [576, 139] on link "Vehicles" at bounding box center [579, 138] width 49 height 31
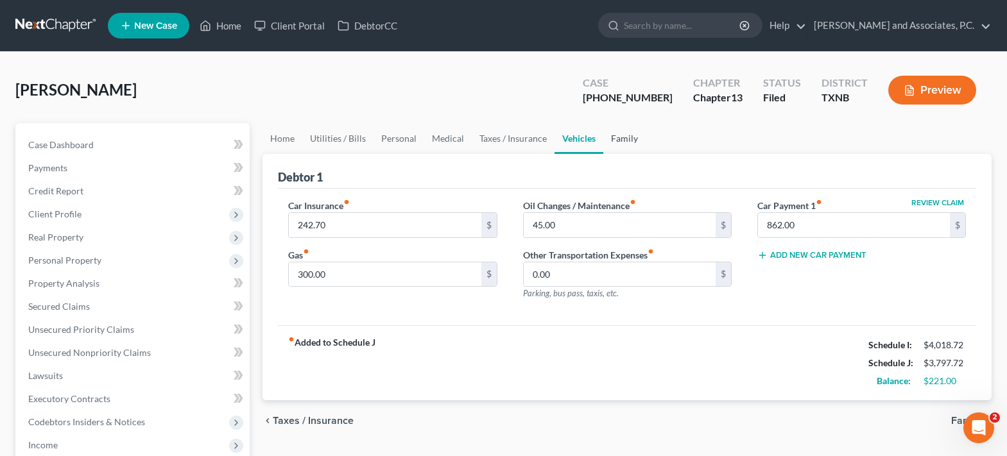
click at [620, 142] on link "Family" at bounding box center [624, 138] width 42 height 31
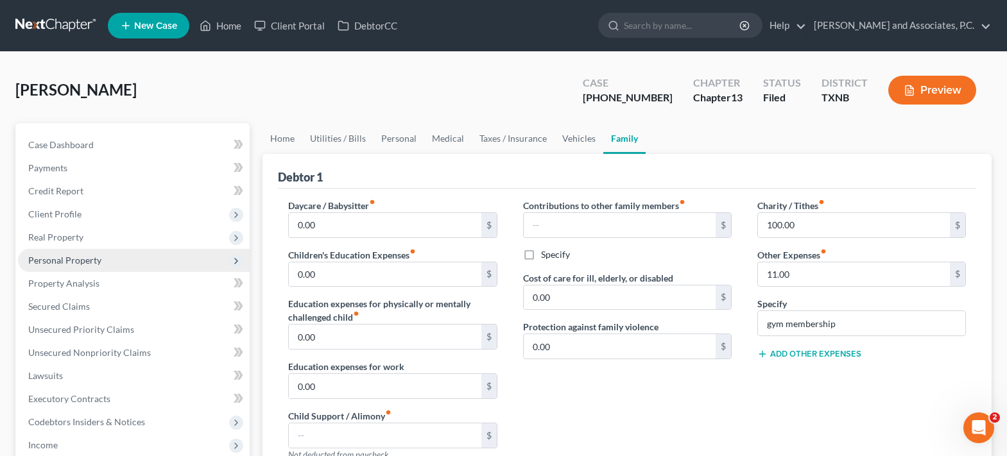
click at [70, 268] on span "Personal Property" at bounding box center [134, 260] width 232 height 23
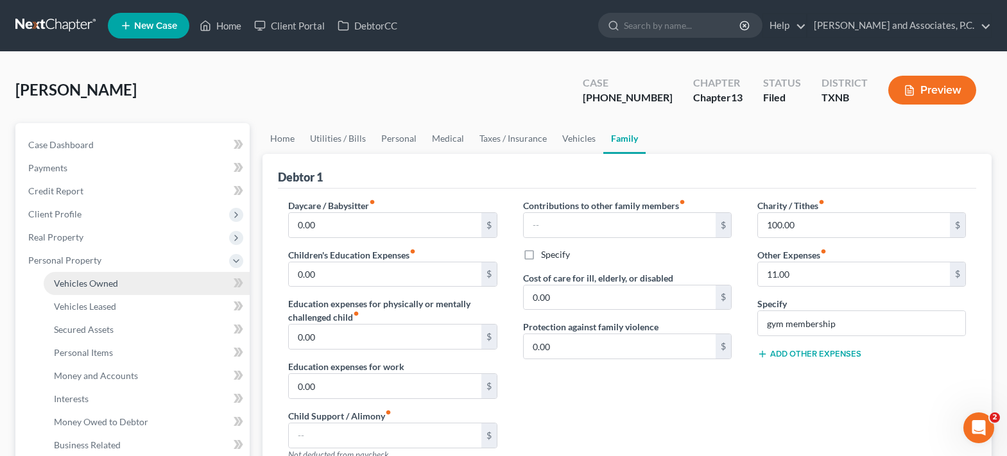
click at [85, 291] on link "Vehicles Owned" at bounding box center [147, 283] width 206 height 23
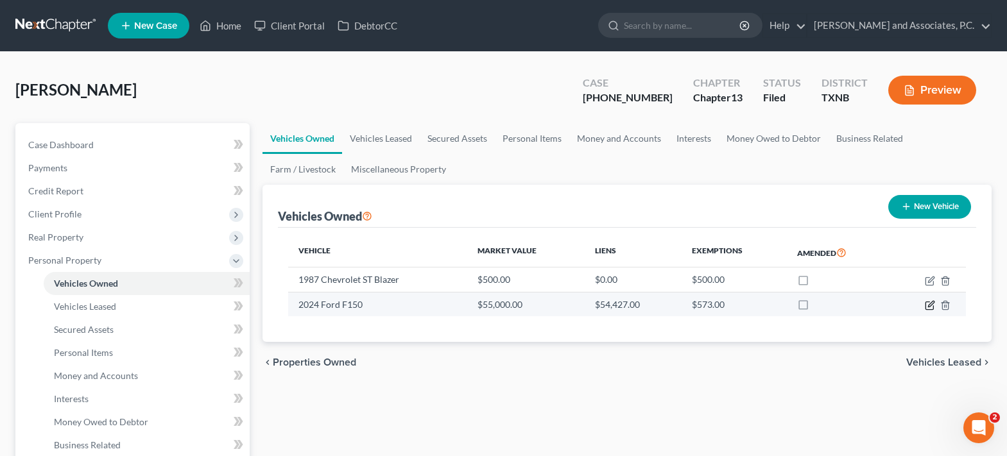
click at [929, 305] on icon "button" at bounding box center [931, 304] width 6 height 6
select select "0"
select select "2"
select select "0"
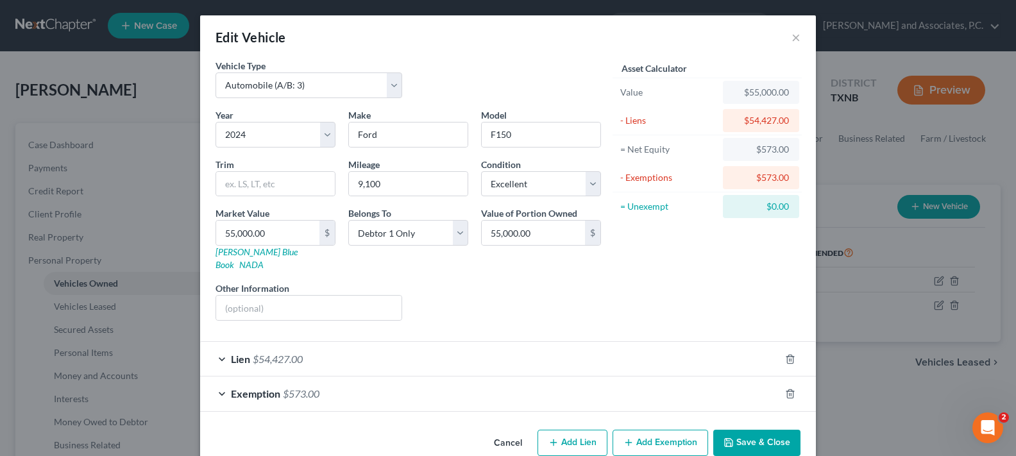
click at [218, 349] on div "Lien $54,427.00" at bounding box center [490, 359] width 580 height 34
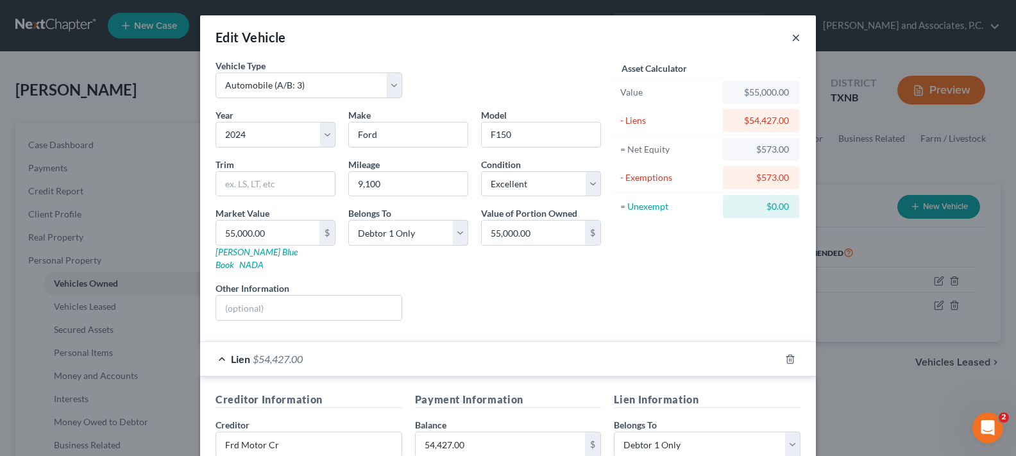
click at [792, 38] on button "×" at bounding box center [796, 37] width 9 height 15
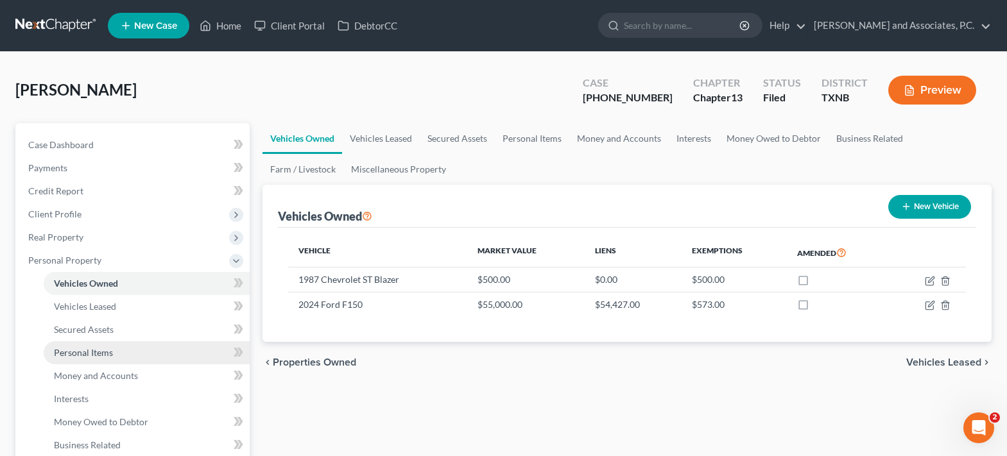
click at [110, 352] on span "Personal Items" at bounding box center [83, 352] width 59 height 11
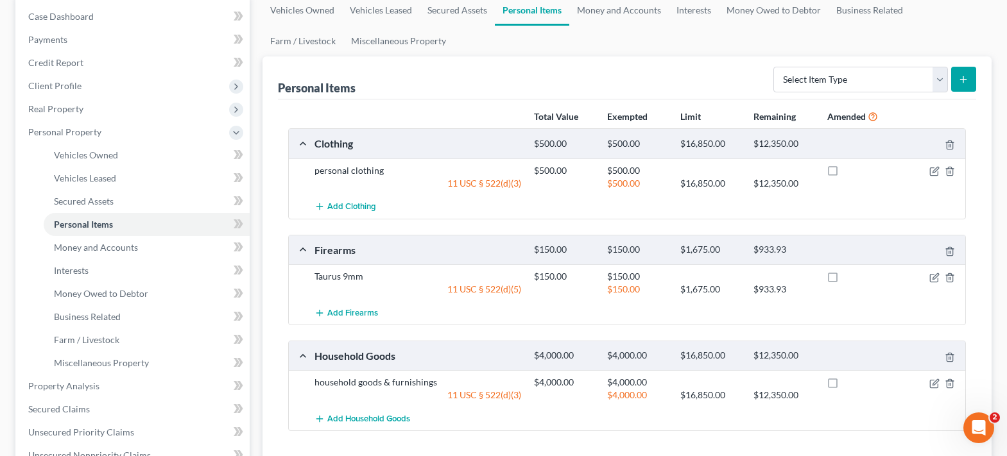
scroll to position [257, 0]
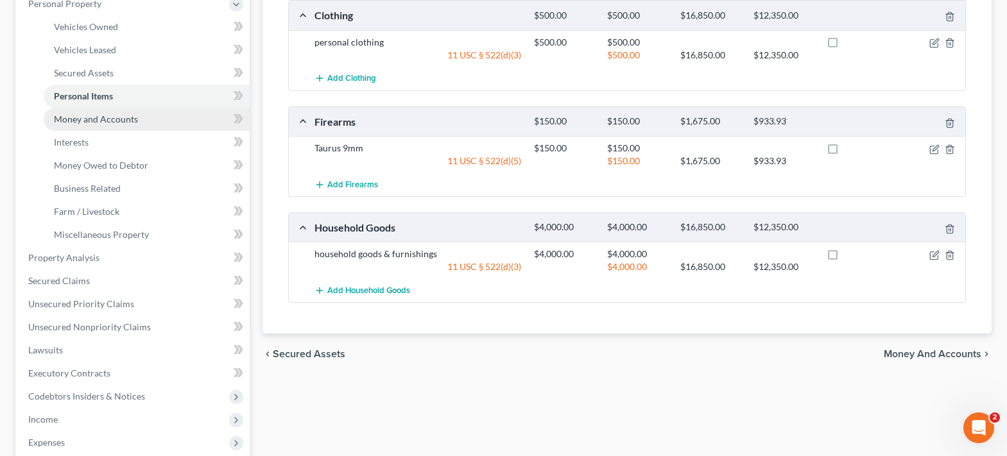
click at [115, 121] on span "Money and Accounts" at bounding box center [96, 119] width 84 height 11
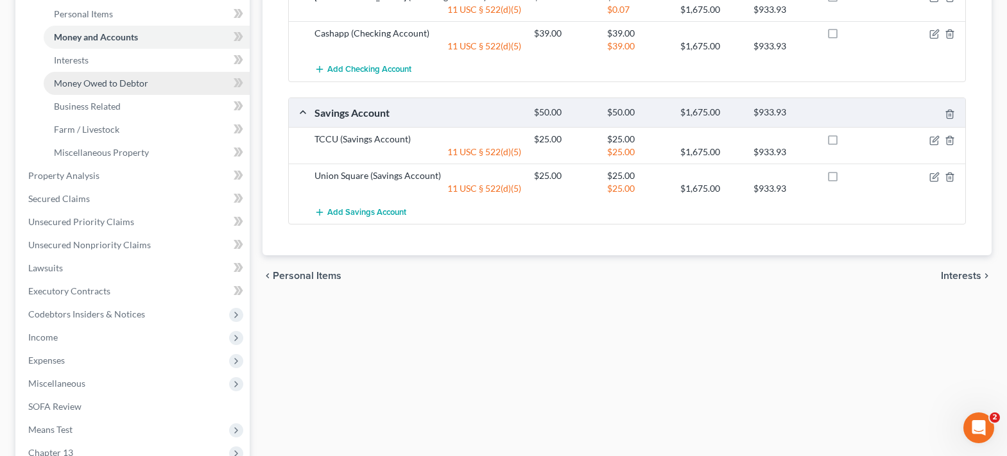
scroll to position [385, 0]
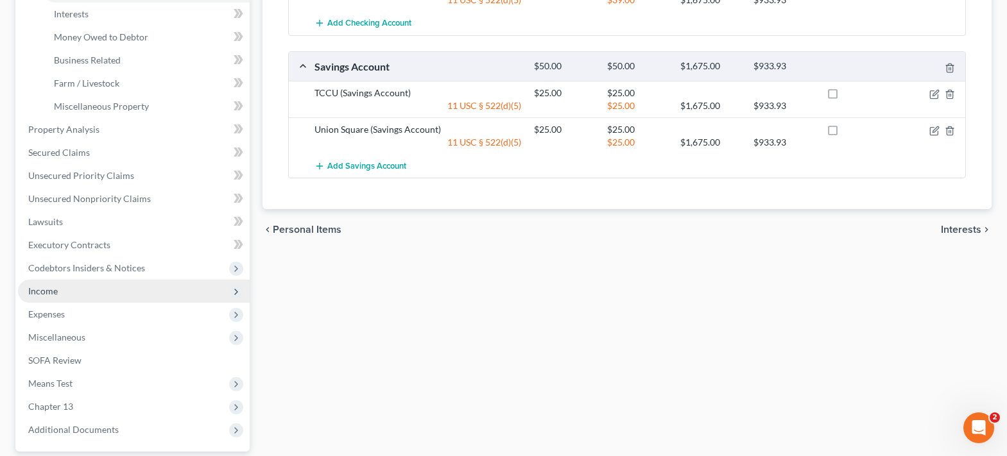
click at [106, 295] on span "Income" at bounding box center [134, 291] width 232 height 23
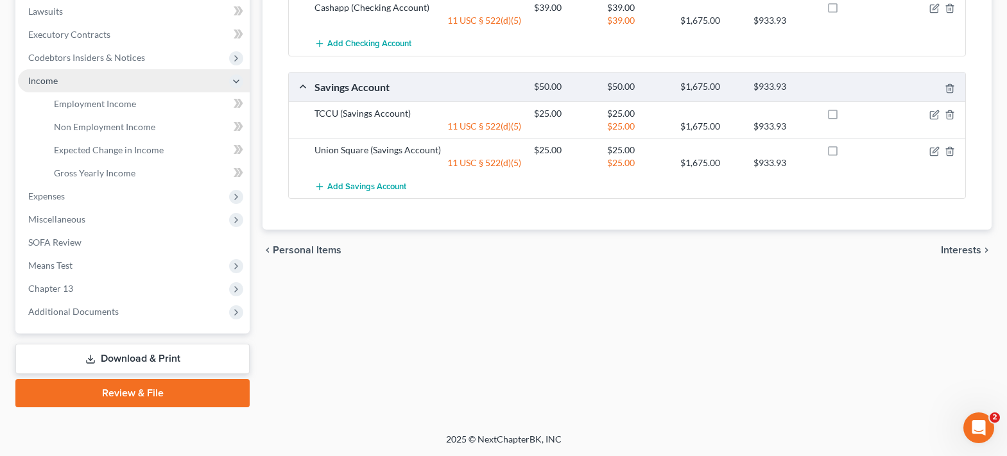
scroll to position [364, 0]
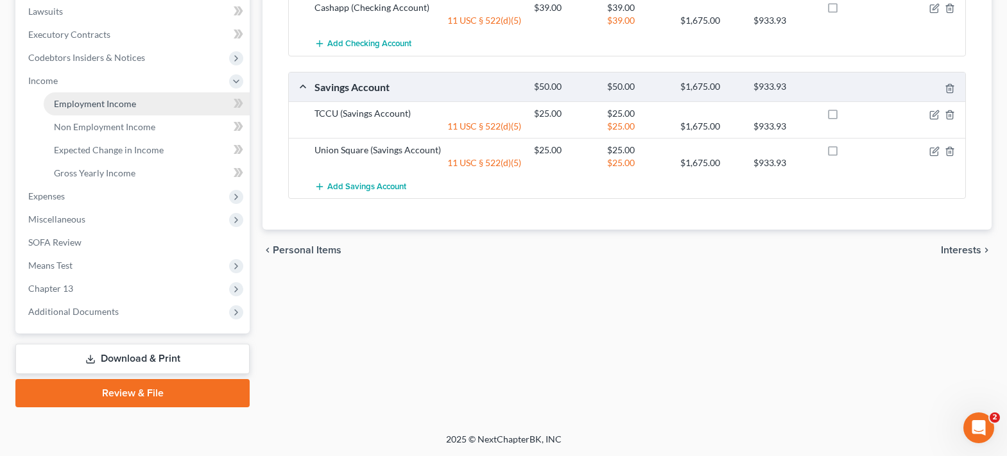
click at [107, 102] on span "Employment Income" at bounding box center [95, 103] width 82 height 11
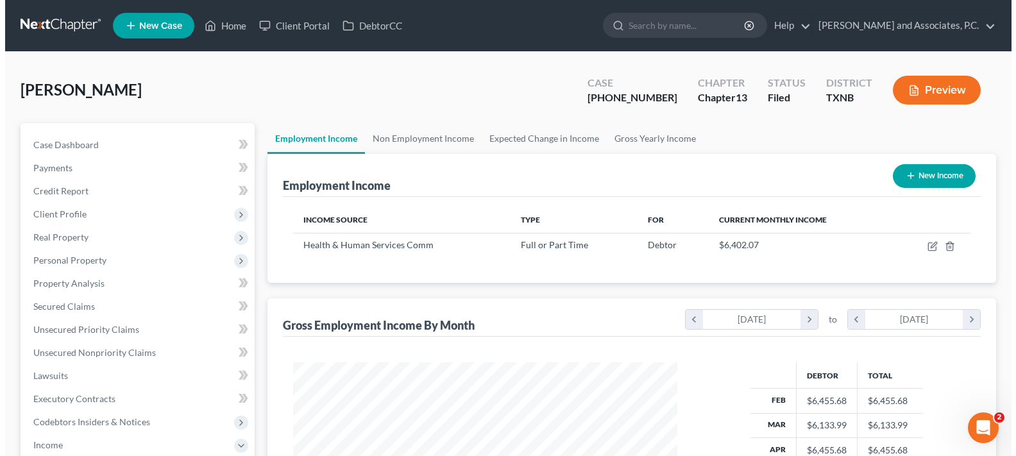
scroll to position [230, 410]
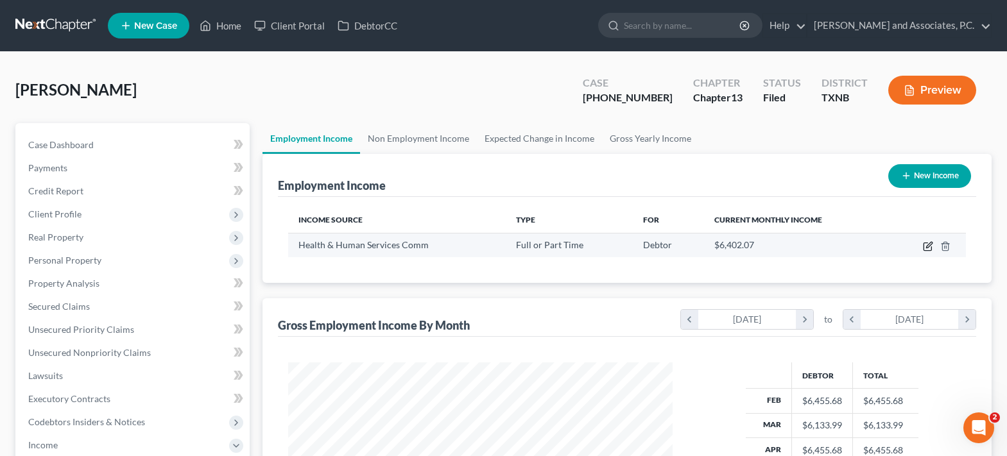
click at [926, 246] on icon "button" at bounding box center [928, 246] width 10 height 10
select select "0"
select select "45"
select select "0"
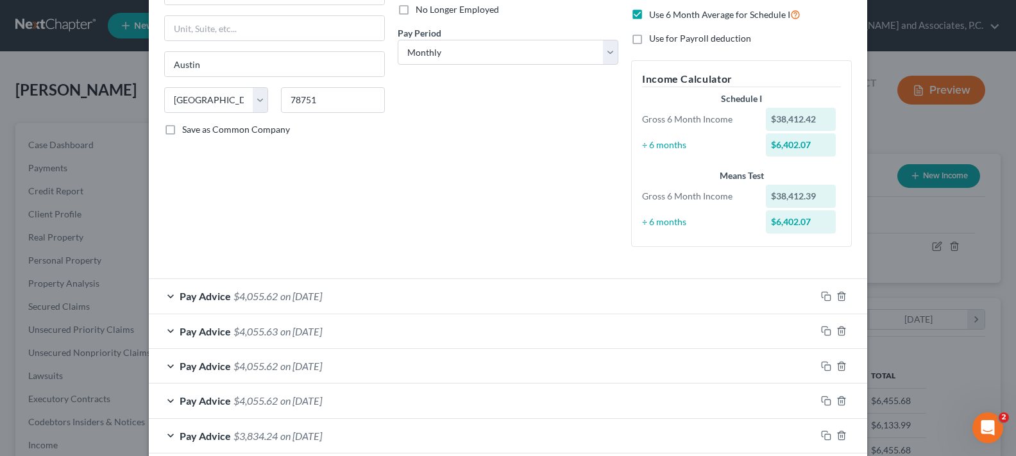
scroll to position [128, 0]
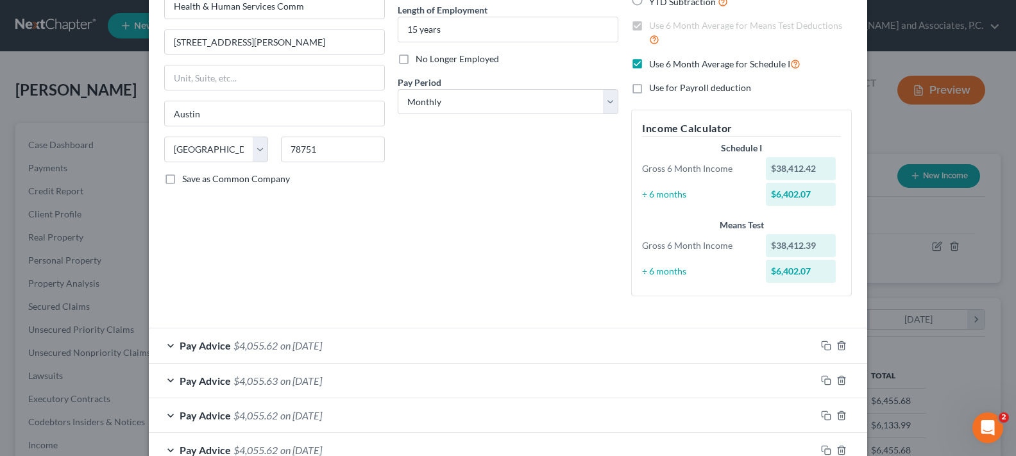
click at [162, 346] on div "Pay Advice $4,055.62 on 07/01/2025" at bounding box center [482, 345] width 667 height 34
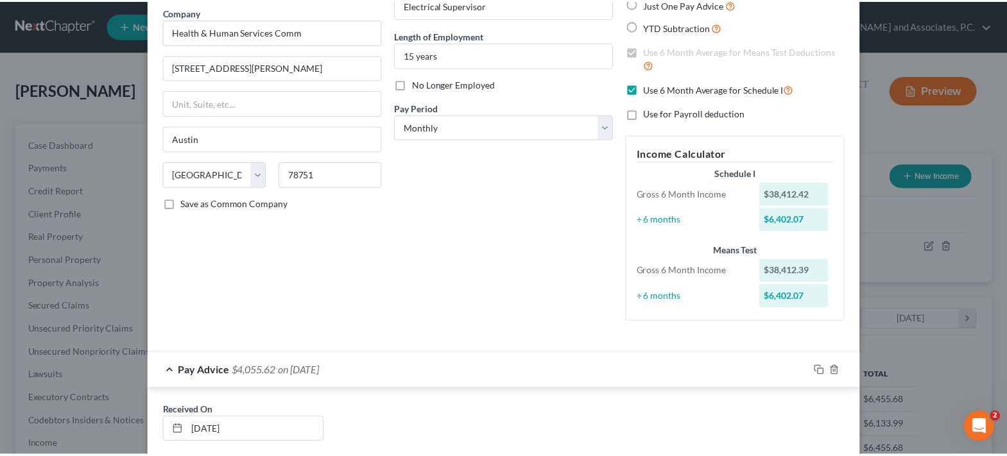
scroll to position [2, 0]
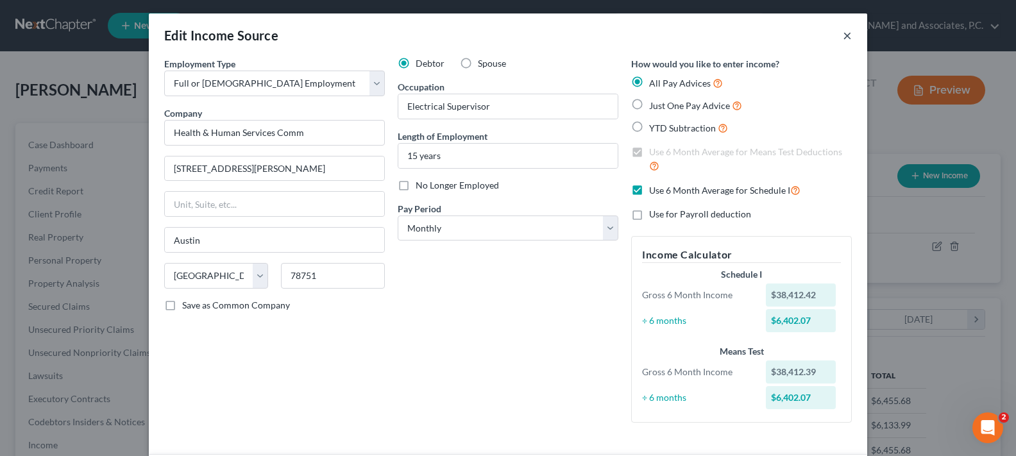
click at [843, 38] on button "×" at bounding box center [847, 35] width 9 height 15
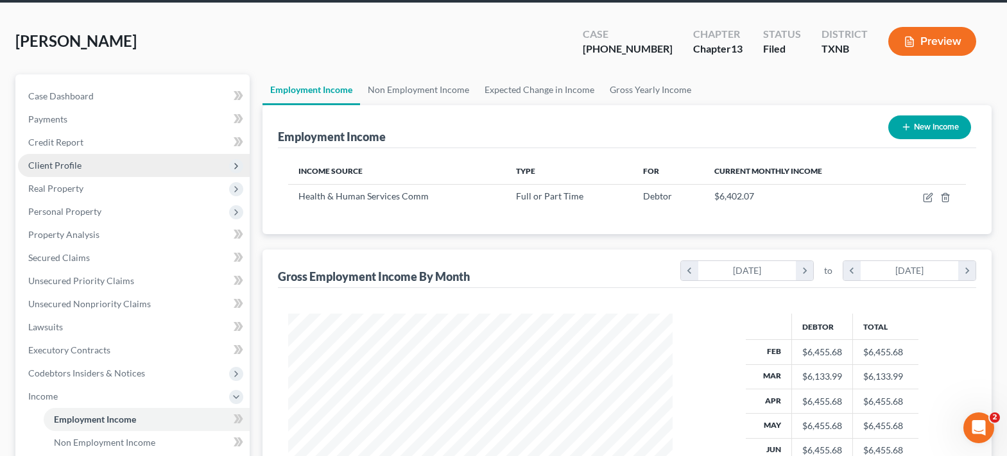
scroll to position [0, 0]
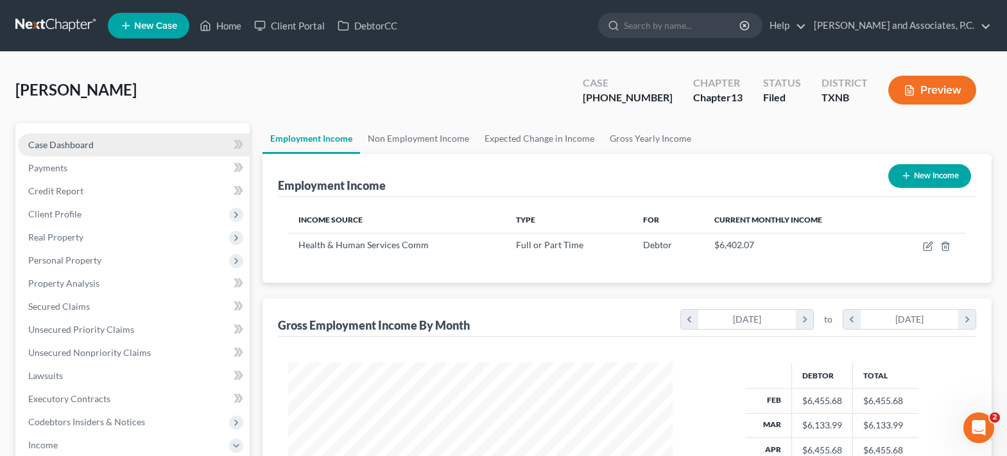
click at [67, 139] on span "Case Dashboard" at bounding box center [60, 144] width 65 height 11
select select "5"
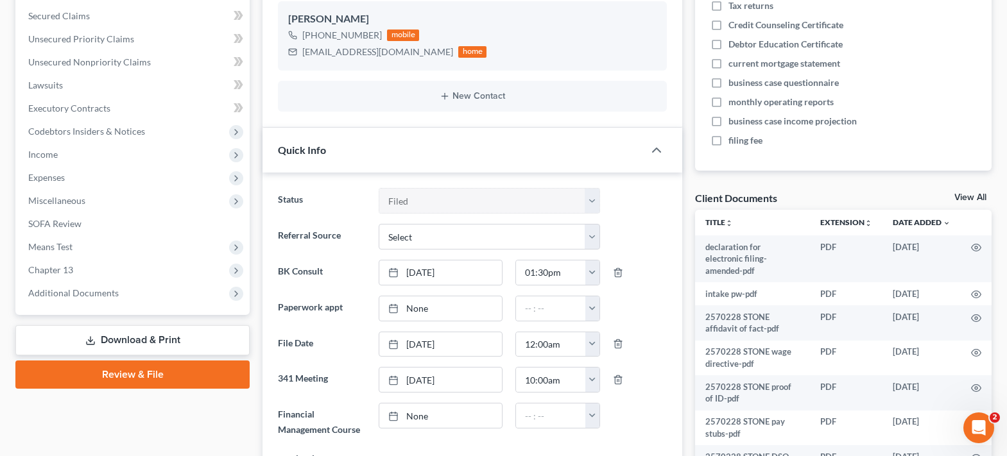
scroll to position [257, 0]
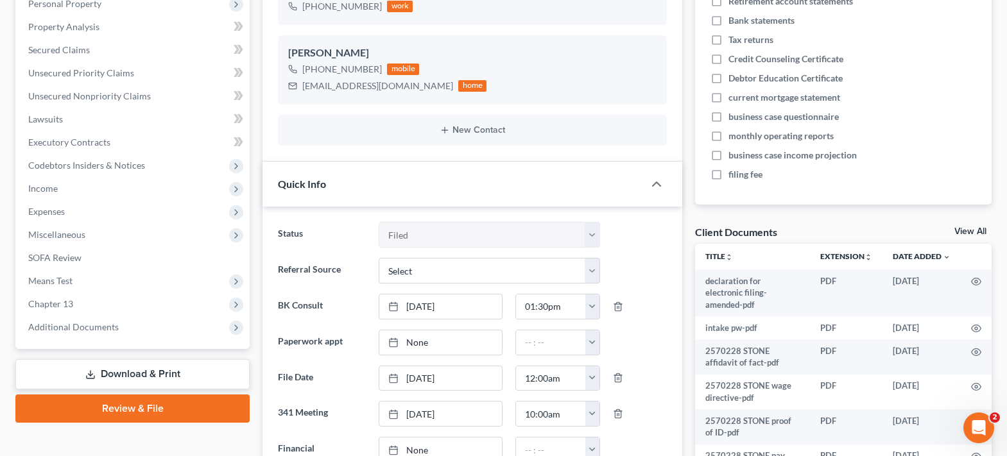
click at [975, 232] on link "View All" at bounding box center [970, 231] width 32 height 9
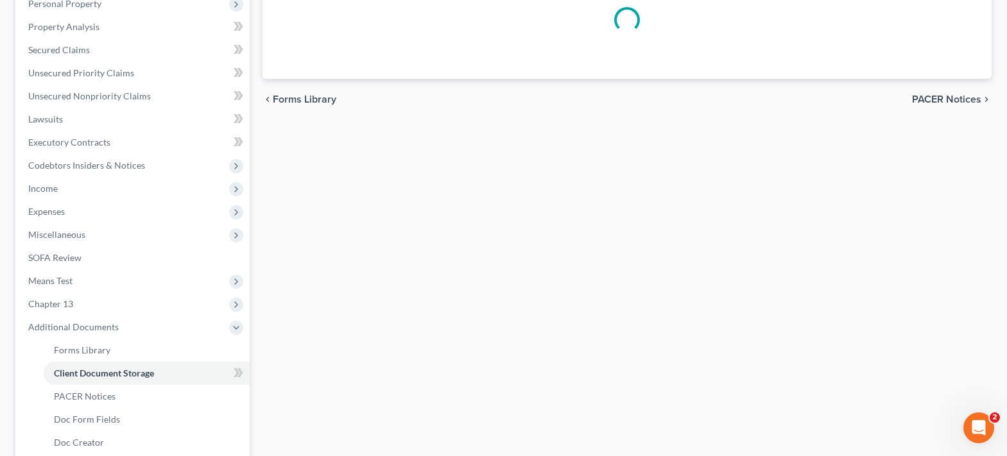
scroll to position [255, 0]
select select "21"
select select "10"
select select "18"
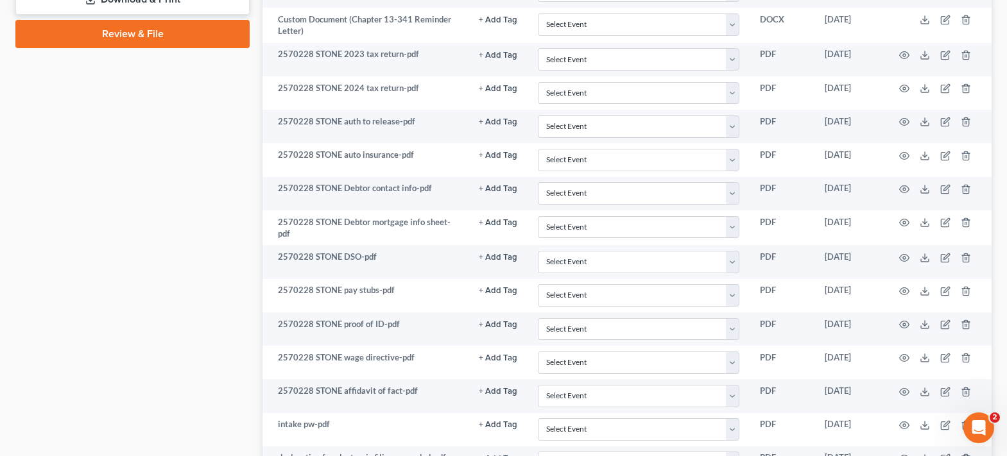
scroll to position [894, 0]
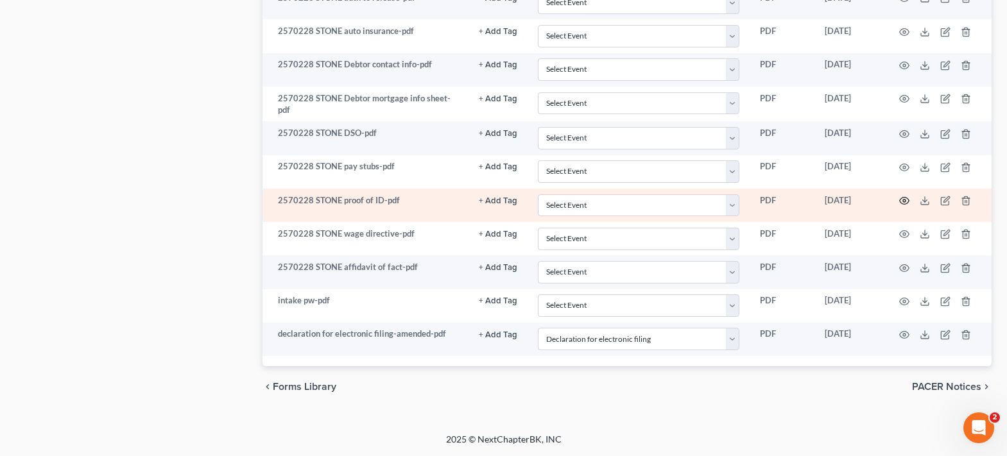
click at [905, 201] on circle "button" at bounding box center [904, 201] width 3 height 3
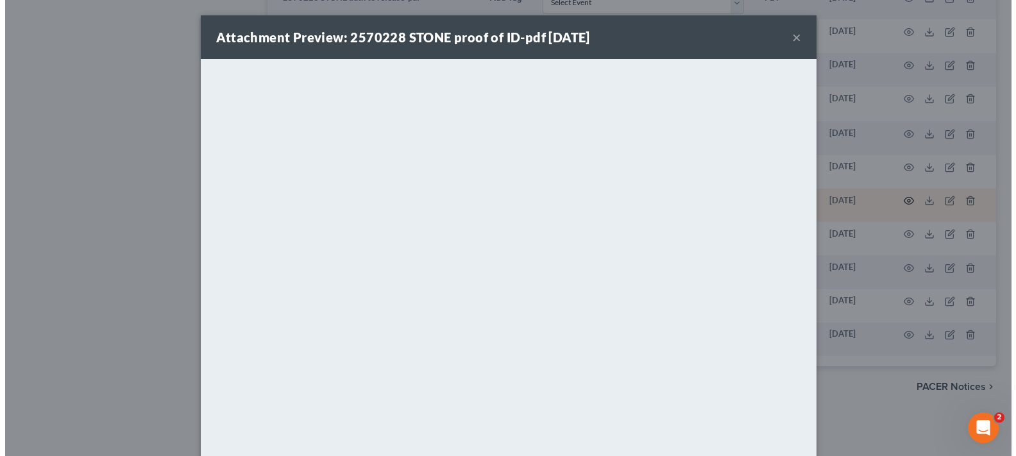
scroll to position [892, 0]
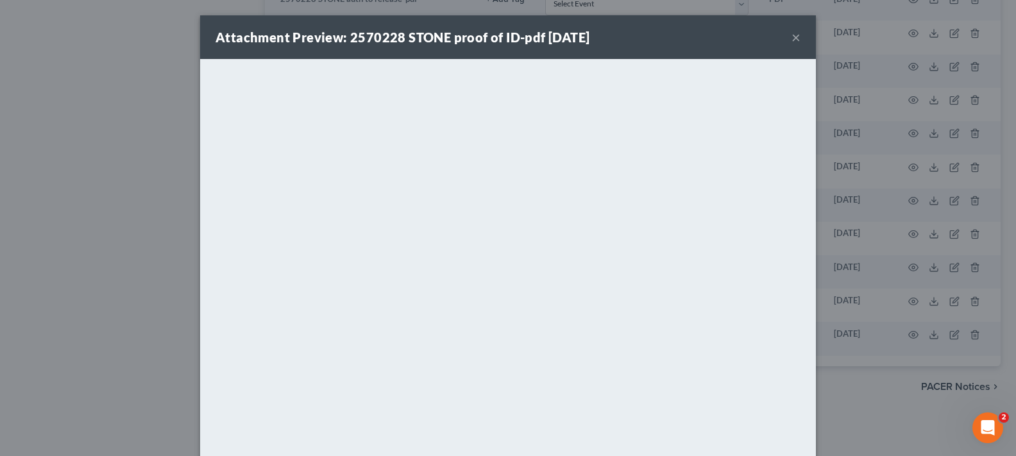
click at [792, 38] on button "×" at bounding box center [796, 37] width 9 height 15
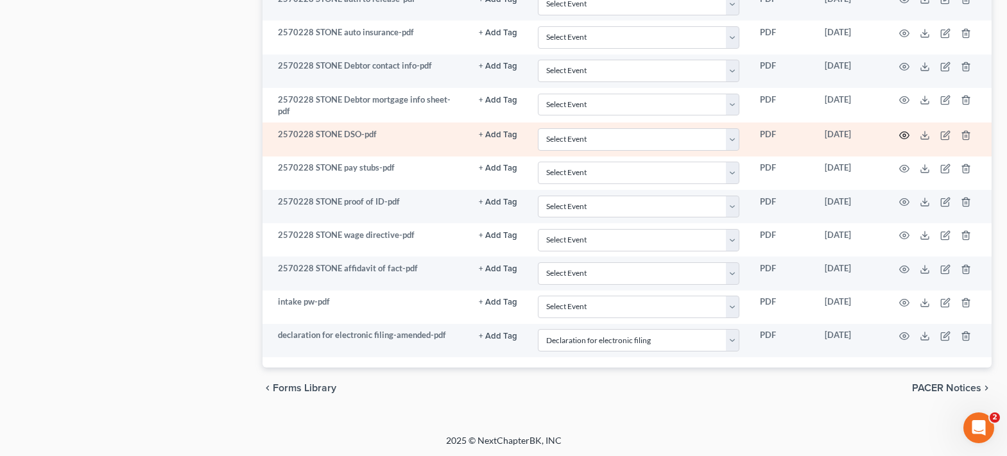
click at [901, 135] on icon "button" at bounding box center [904, 135] width 10 height 10
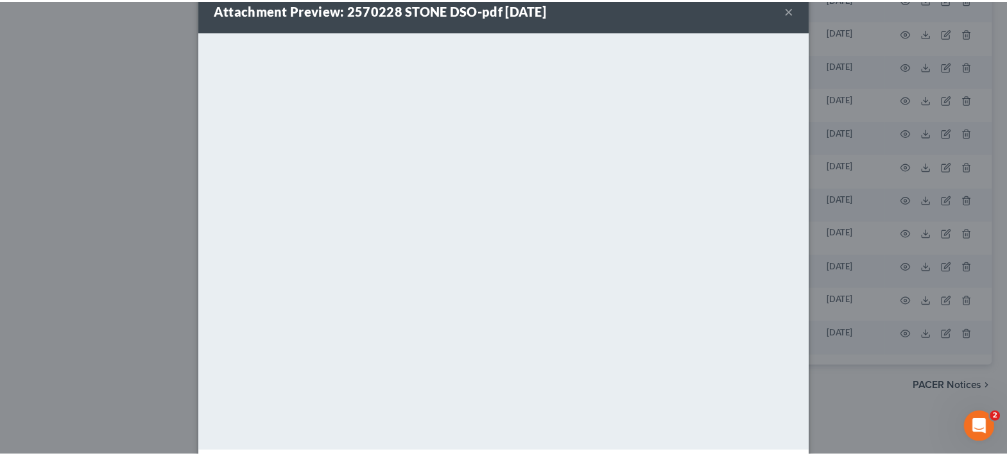
scroll to position [0, 0]
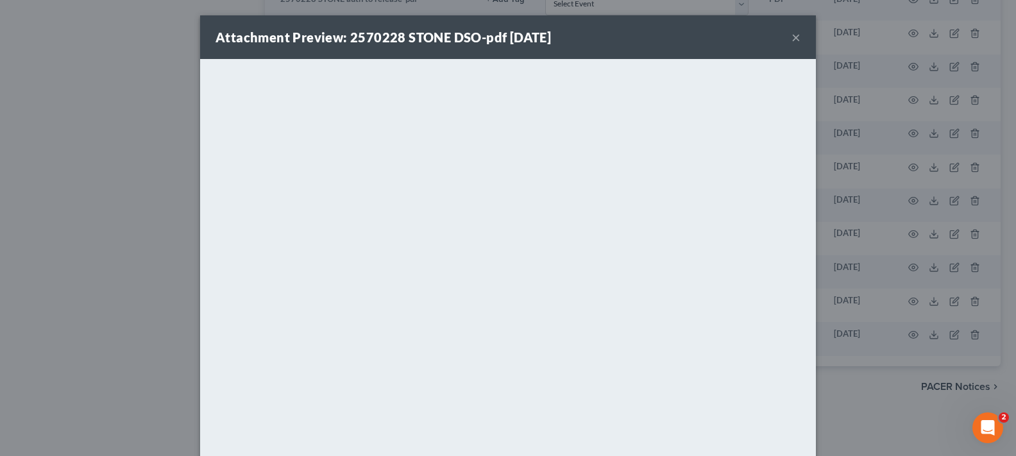
click at [792, 35] on button "×" at bounding box center [796, 37] width 9 height 15
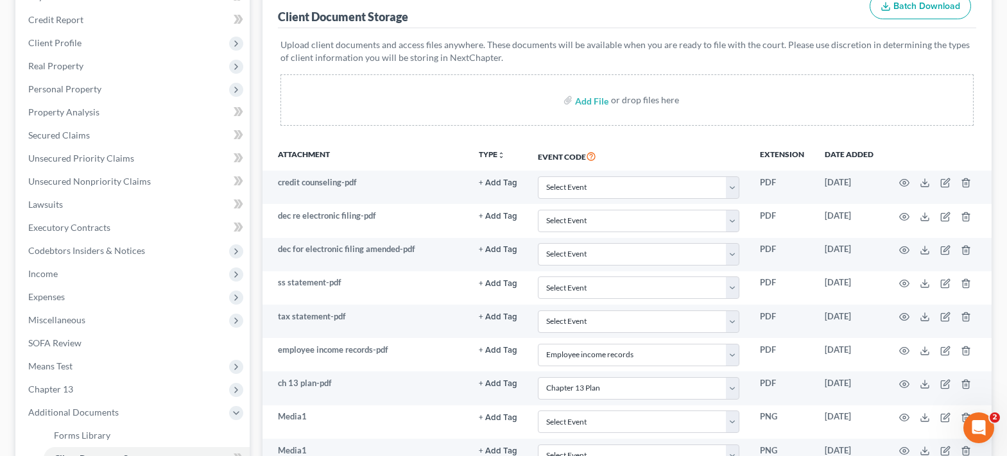
scroll to position [123, 0]
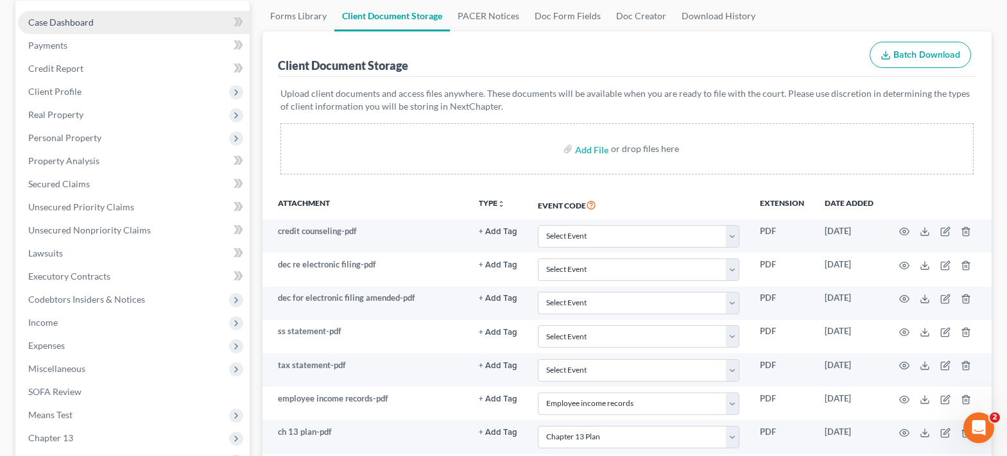
click at [112, 24] on link "Case Dashboard" at bounding box center [134, 22] width 232 height 23
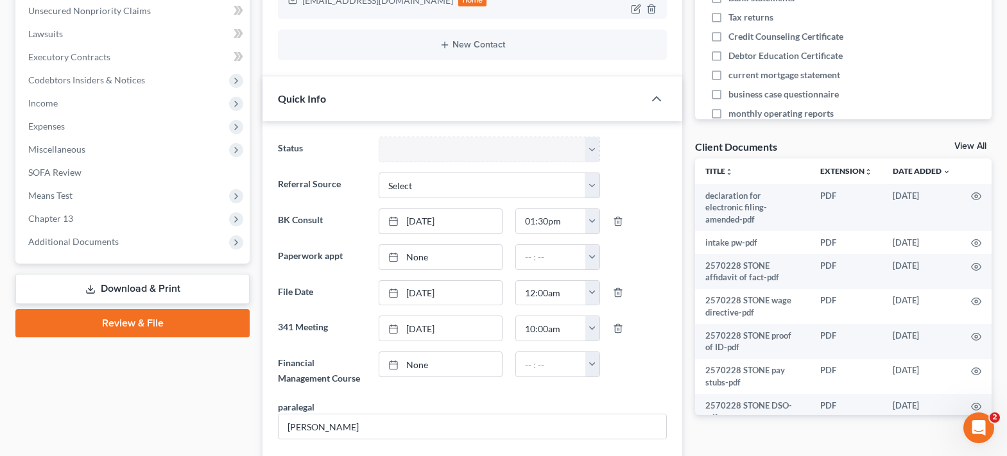
scroll to position [385, 0]
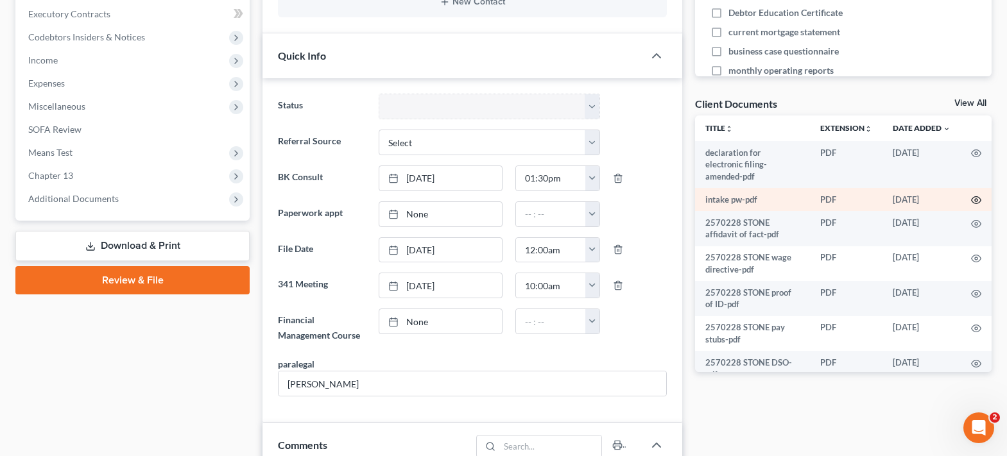
click at [971, 201] on icon "button" at bounding box center [976, 200] width 10 height 7
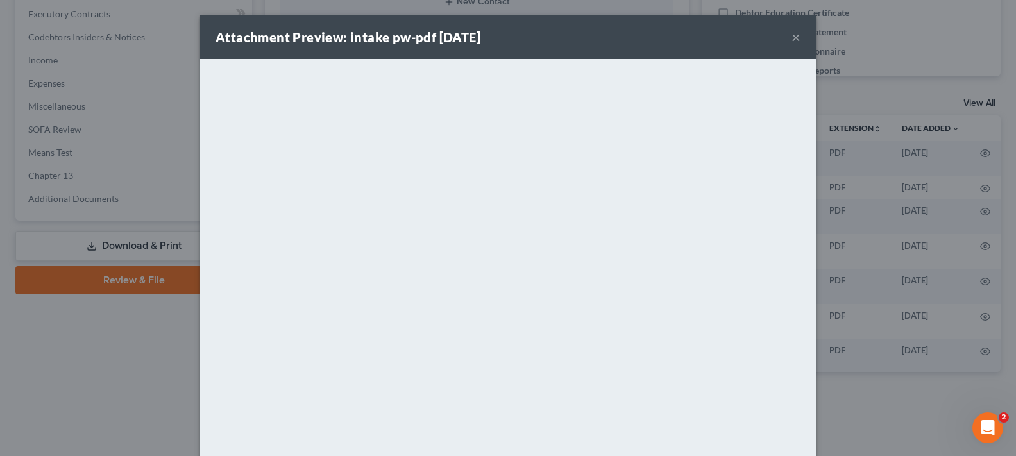
click at [792, 31] on button "×" at bounding box center [796, 37] width 9 height 15
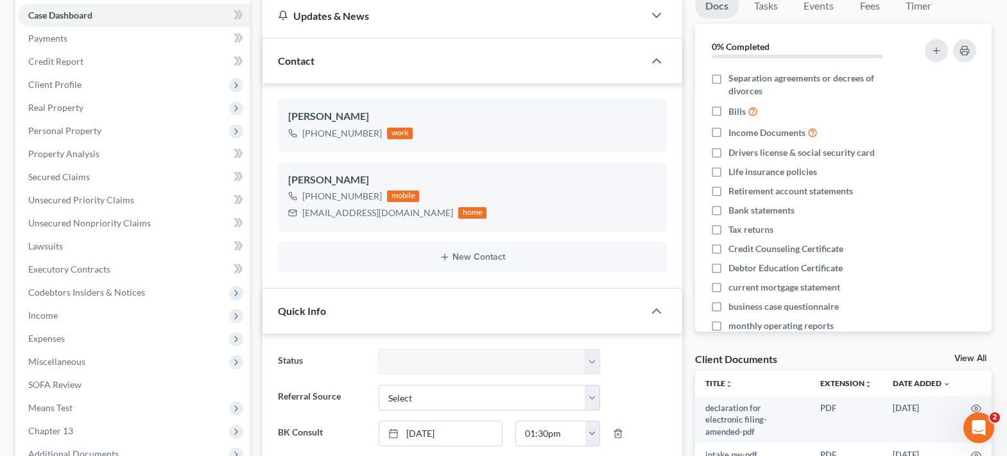
scroll to position [128, 0]
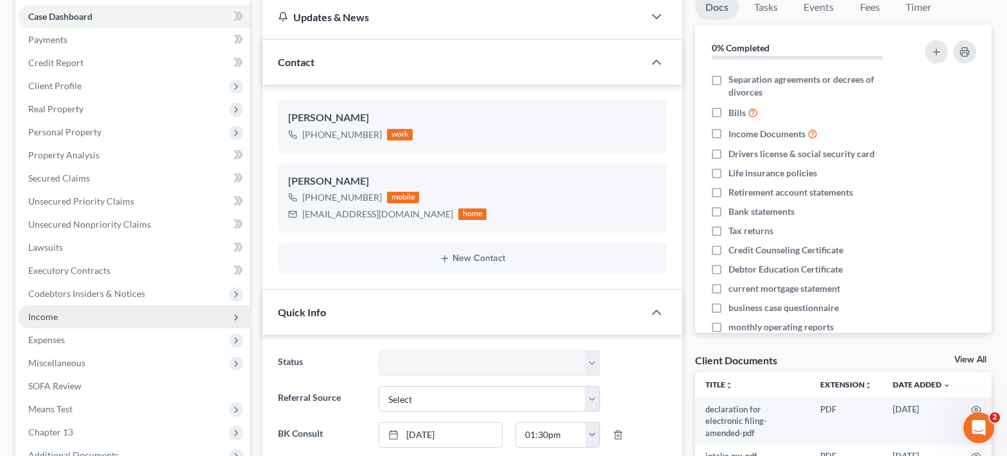
click at [108, 319] on span "Income" at bounding box center [134, 316] width 232 height 23
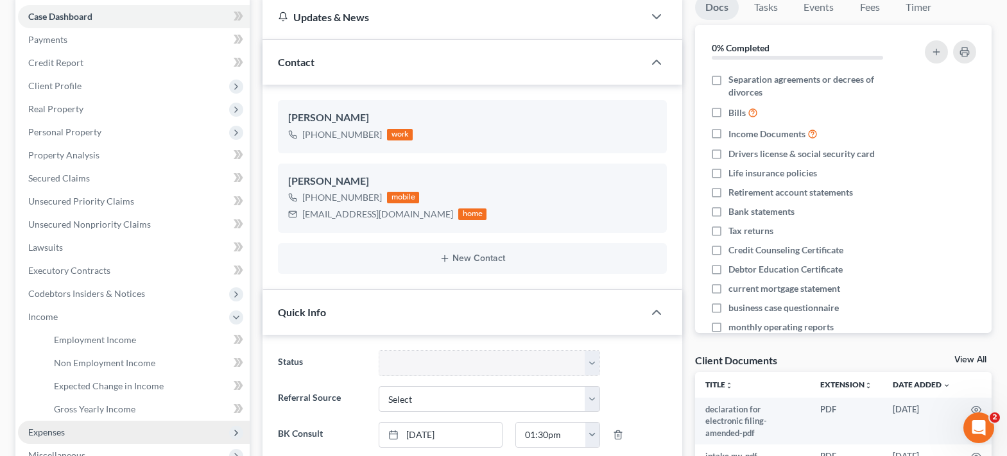
click at [81, 441] on span "Expenses" at bounding box center [134, 432] width 232 height 23
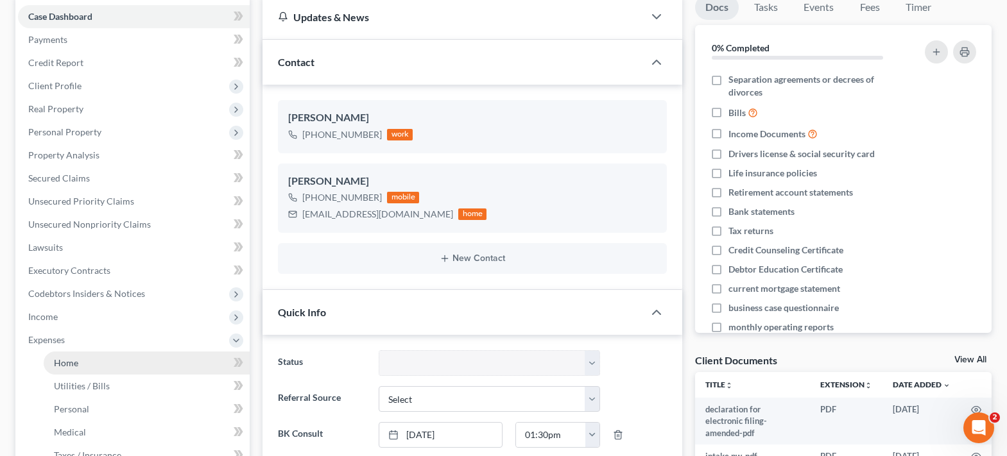
click at [92, 368] on link "Home" at bounding box center [147, 363] width 206 height 23
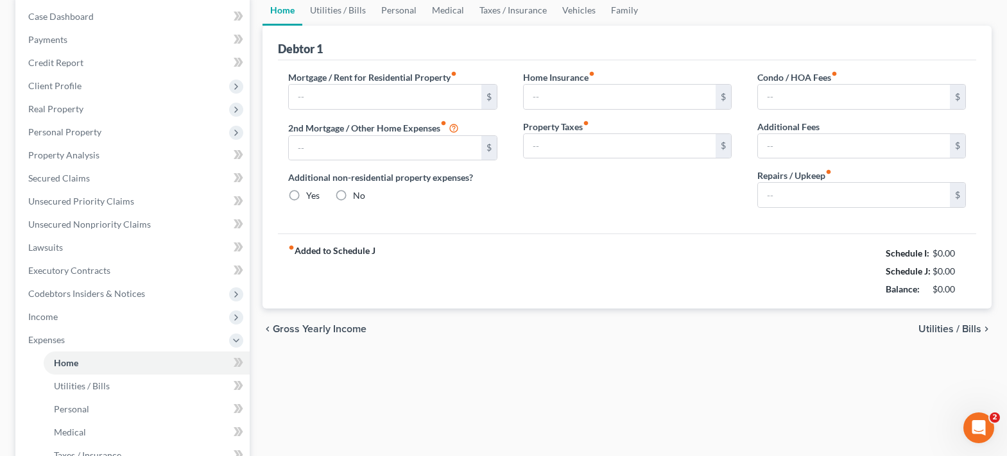
scroll to position [50, 0]
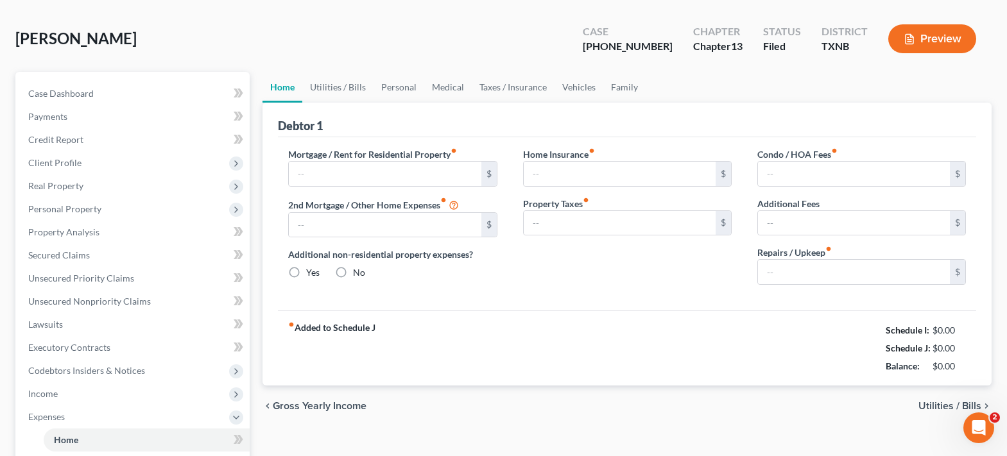
type input "650.00"
type input "0.00"
radio input "true"
type input "0.00"
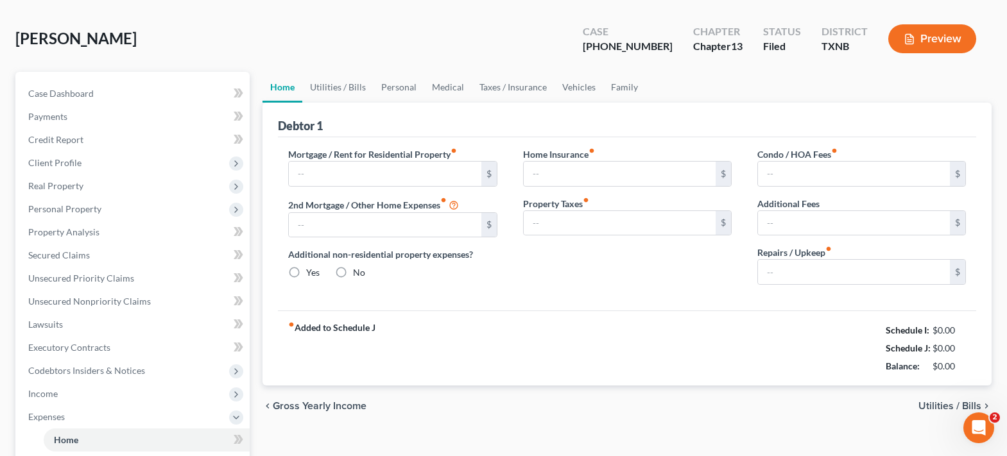
type input "0.00"
type input "40.00"
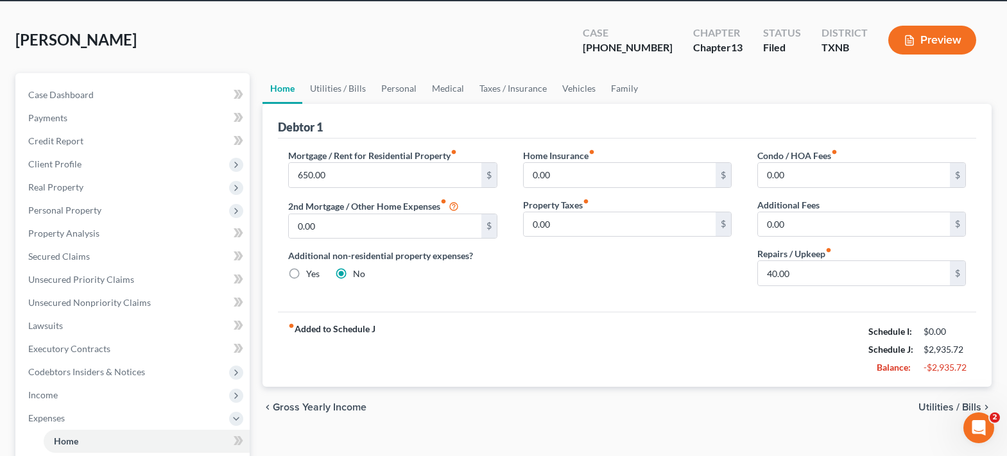
scroll to position [0, 0]
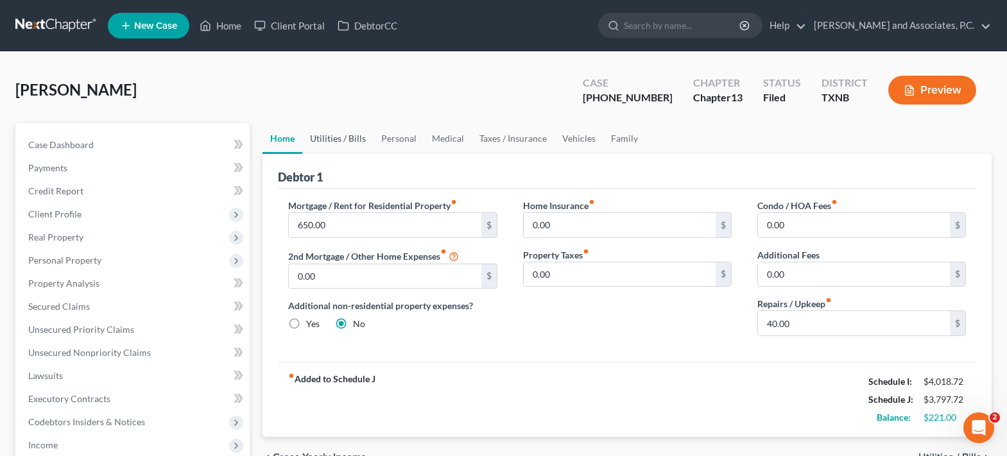
click at [326, 138] on link "Utilities / Bills" at bounding box center [337, 138] width 71 height 31
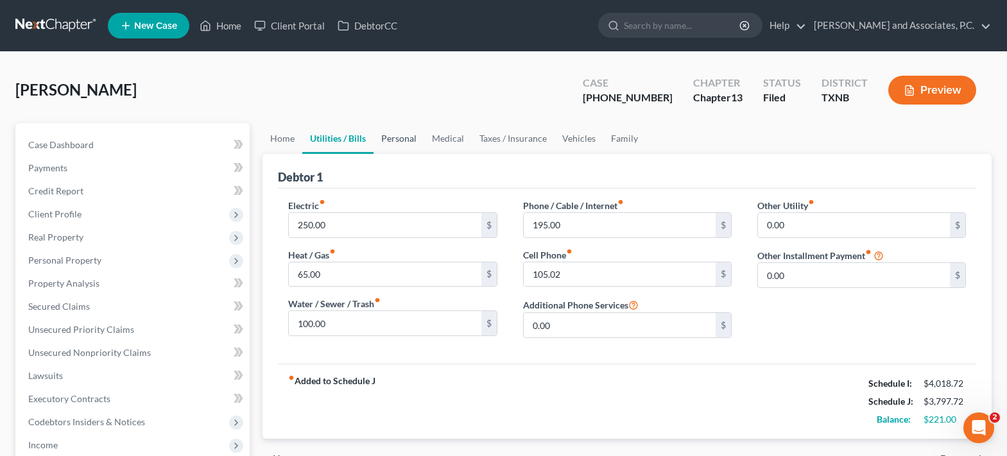
click at [402, 140] on link "Personal" at bounding box center [398, 138] width 51 height 31
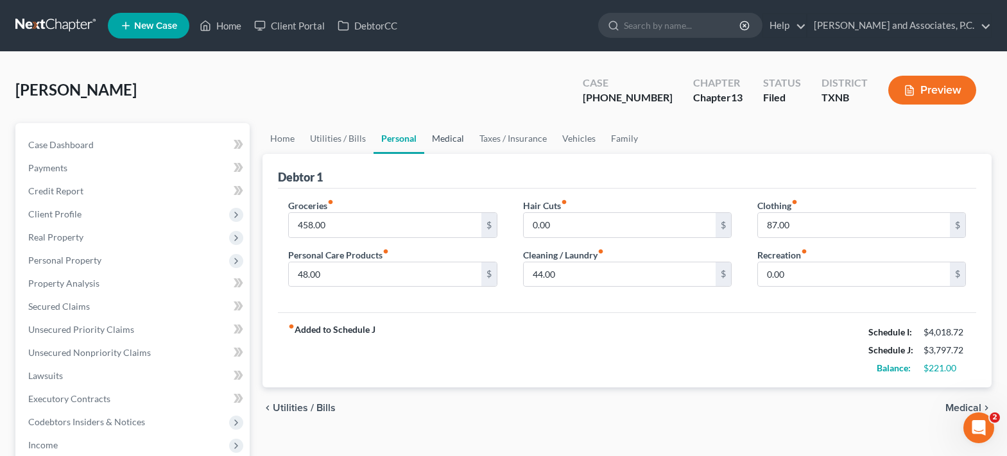
click at [459, 141] on link "Medical" at bounding box center [447, 138] width 47 height 31
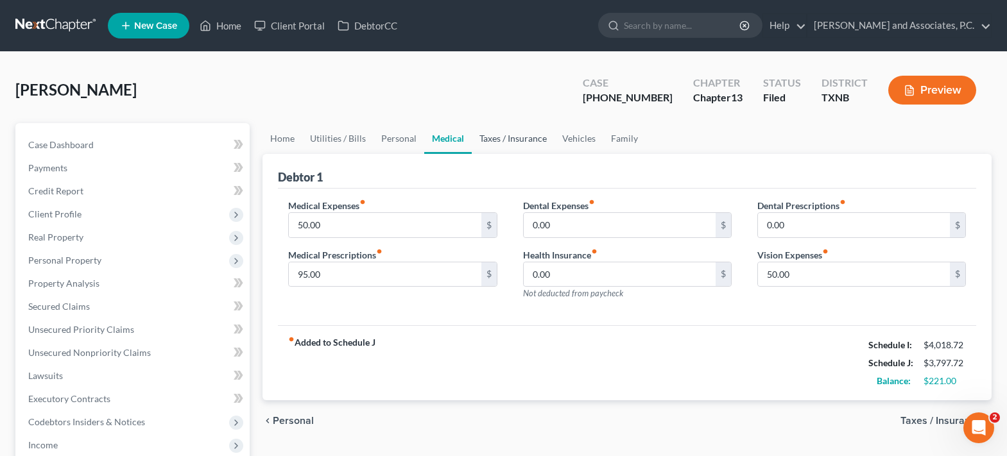
click at [482, 141] on link "Taxes / Insurance" at bounding box center [513, 138] width 83 height 31
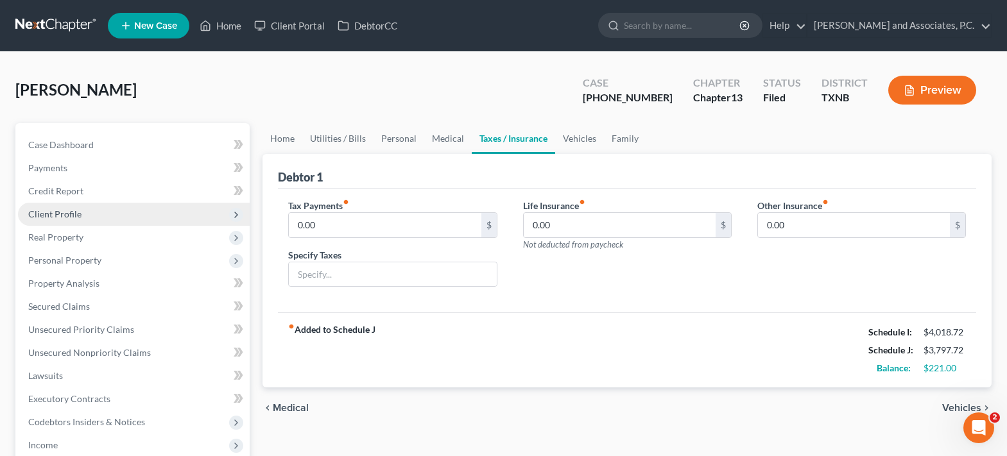
click at [80, 219] on span "Client Profile" at bounding box center [134, 214] width 232 height 23
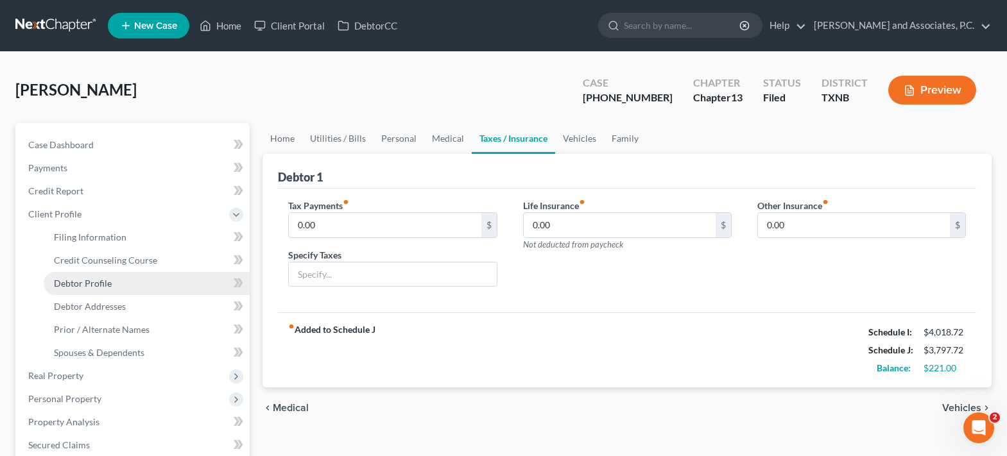
click at [98, 285] on span "Debtor Profile" at bounding box center [83, 283] width 58 height 11
select select "0"
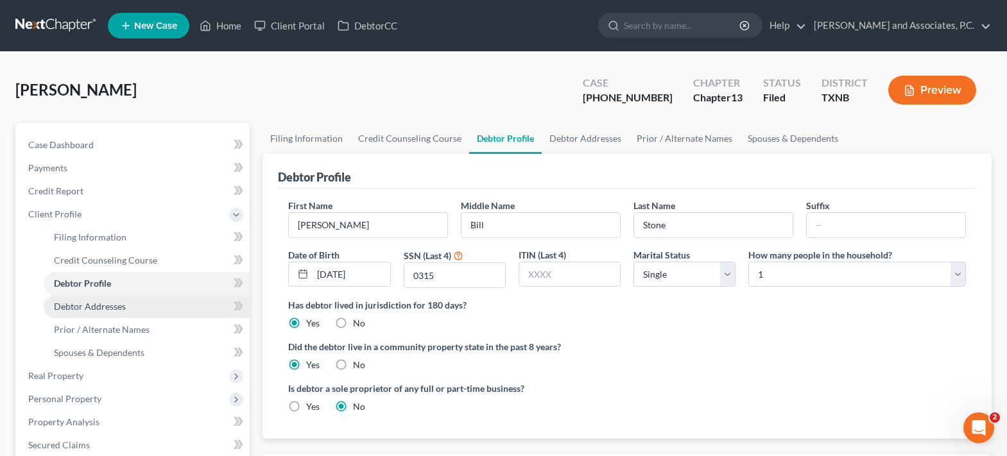
click at [97, 305] on span "Debtor Addresses" at bounding box center [90, 306] width 72 height 11
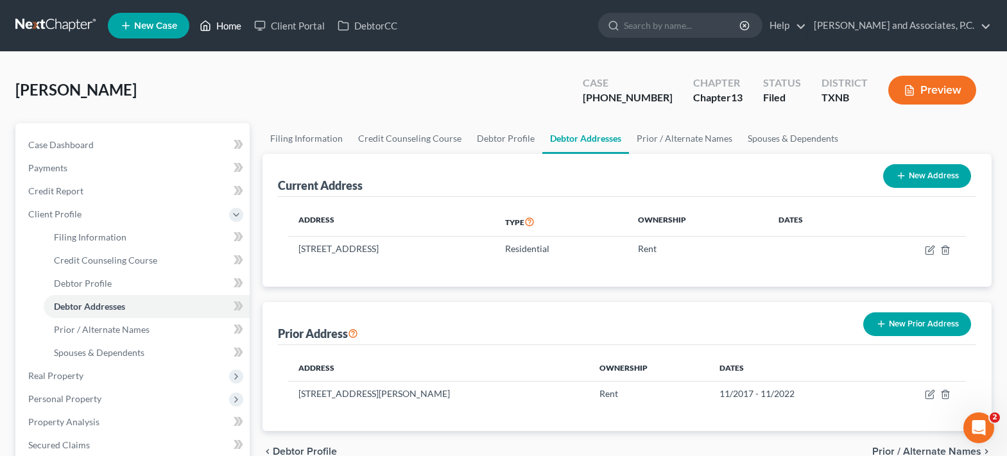
click at [220, 27] on link "Home" at bounding box center [220, 25] width 55 height 23
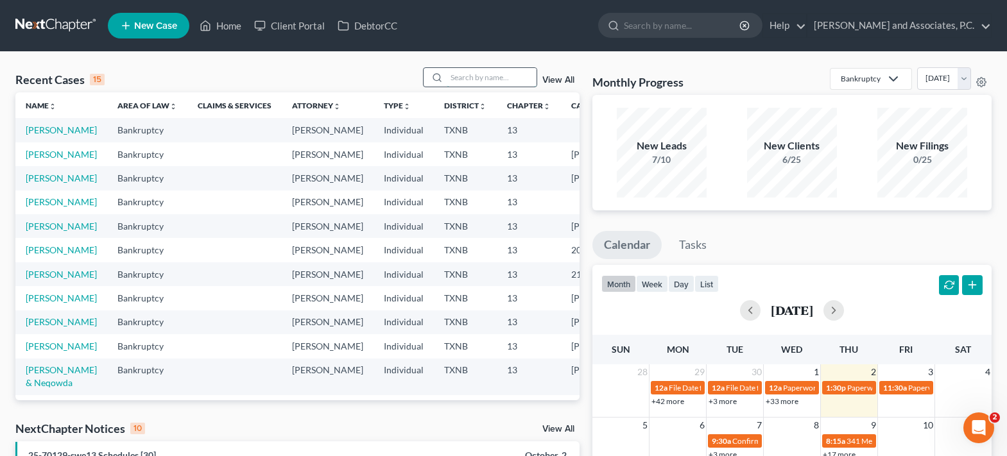
click at [504, 81] on input "search" at bounding box center [492, 77] width 90 height 19
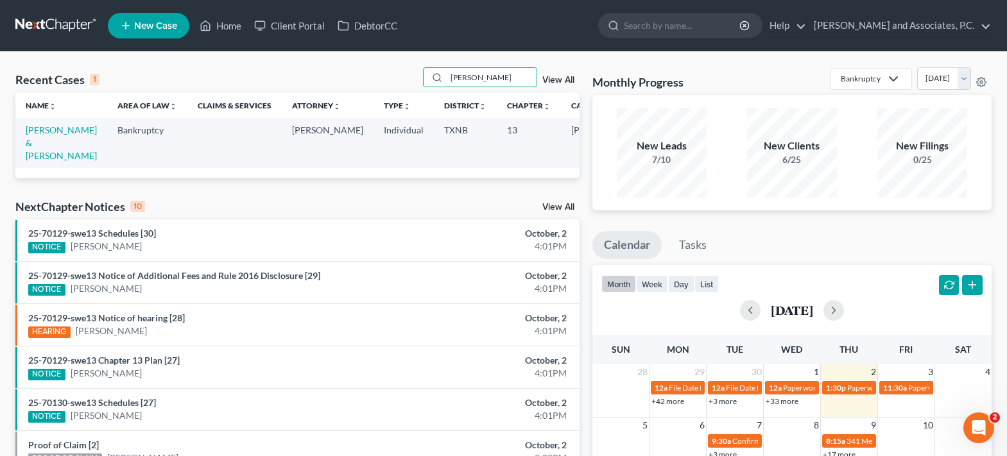
type input "rinker"
click at [56, 142] on link "Rinker, Derrick & Veronica" at bounding box center [61, 142] width 71 height 37
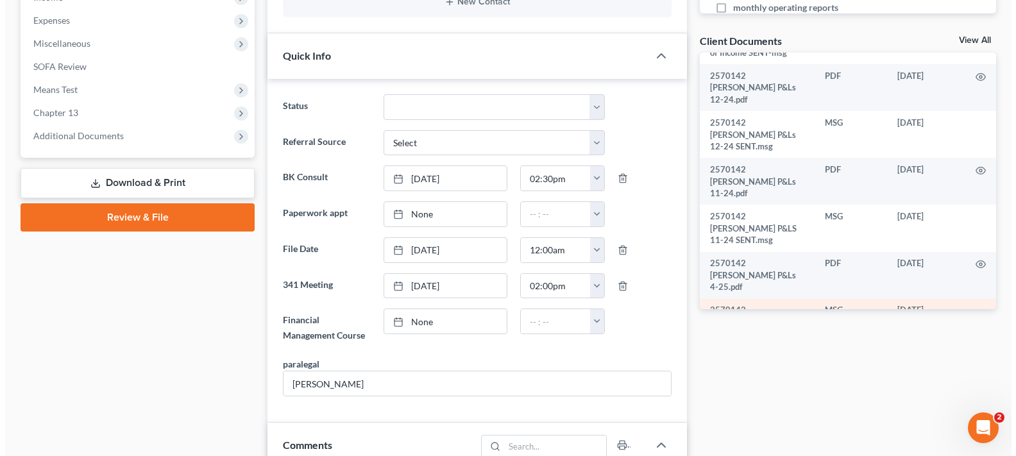
scroll to position [472, 0]
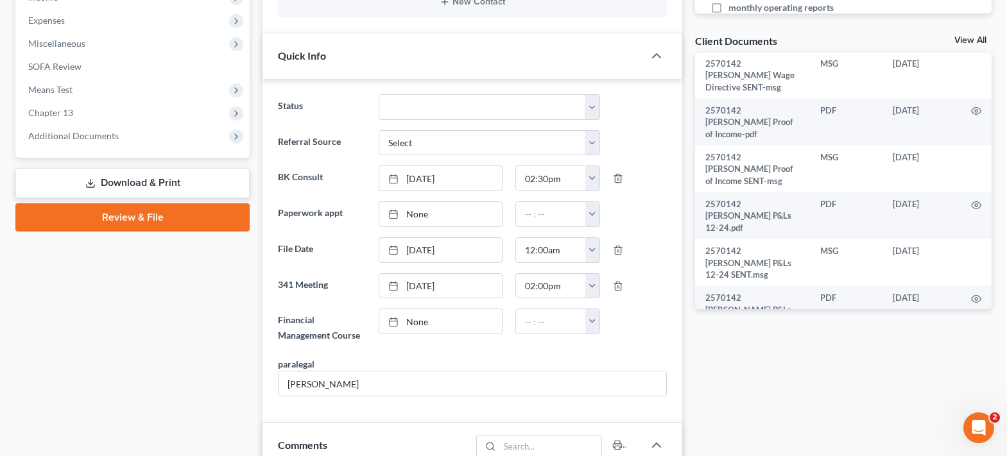
click at [971, 388] on icon "button" at bounding box center [976, 393] width 10 height 10
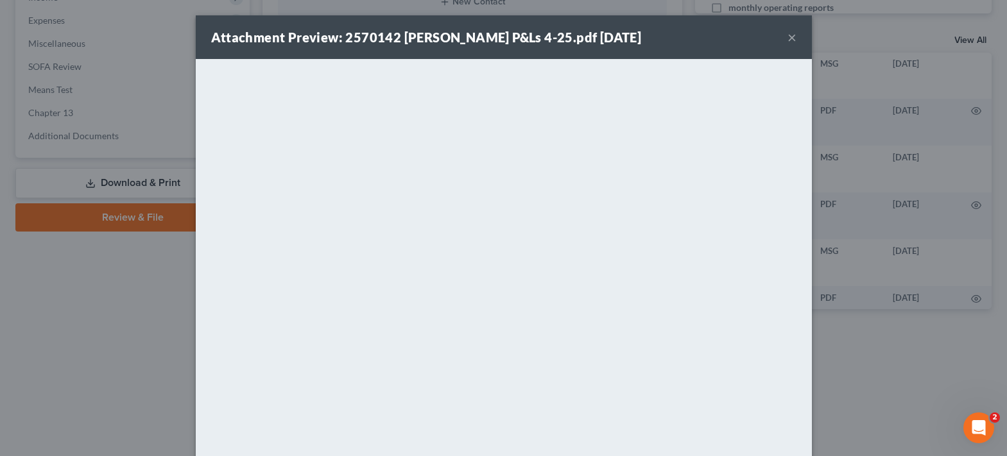
scroll to position [448, 0]
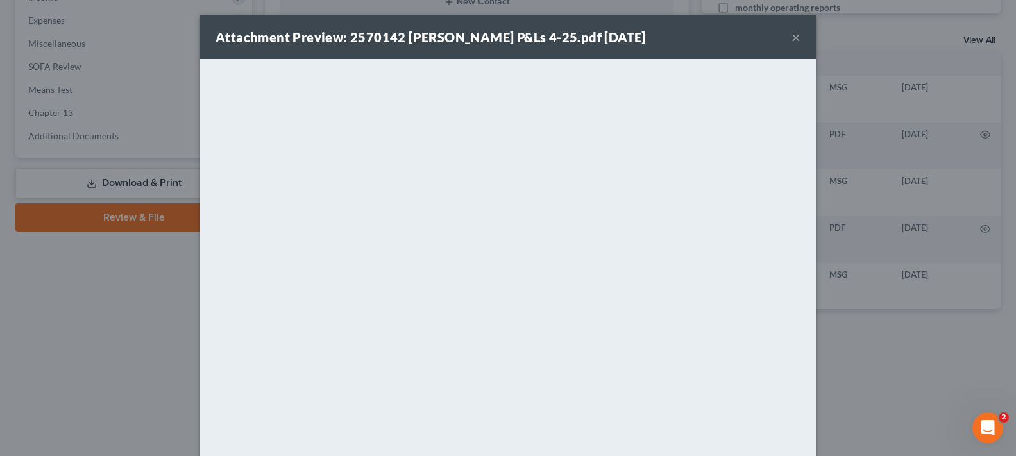
click at [792, 35] on button "×" at bounding box center [796, 37] width 9 height 15
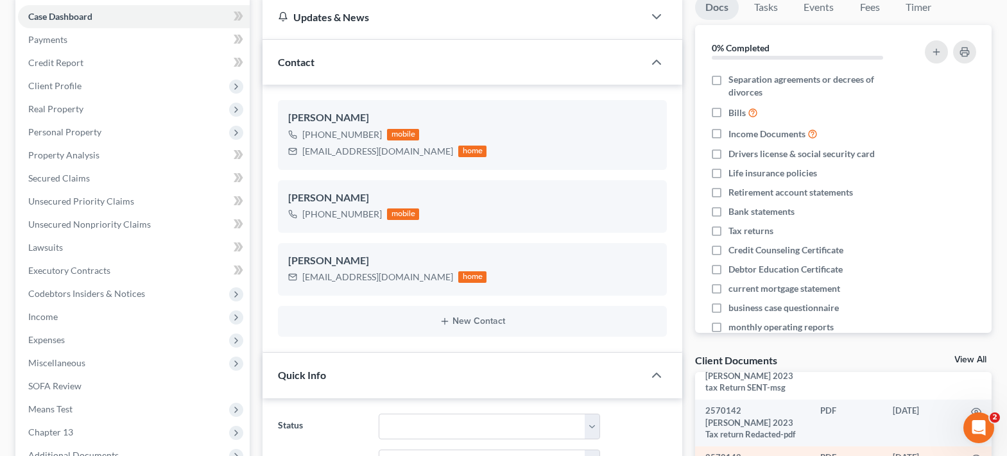
scroll to position [216, 0]
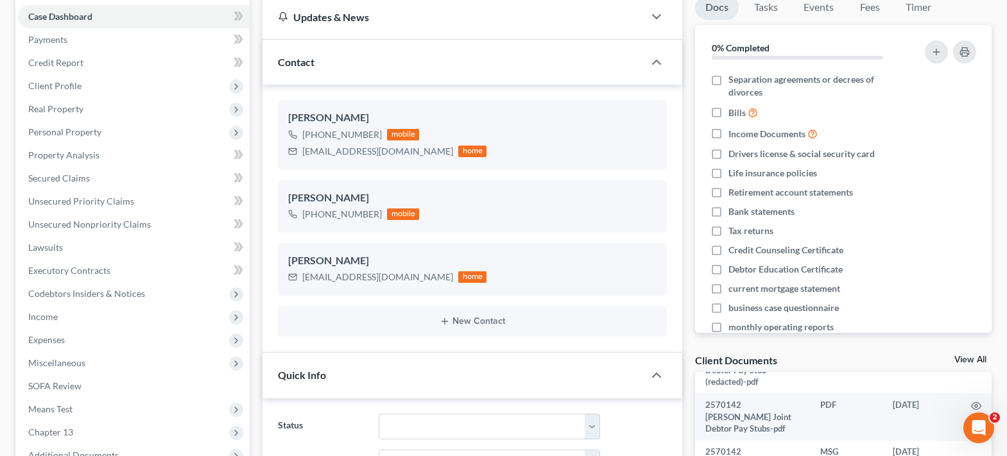
click at [978, 356] on link "View All" at bounding box center [970, 359] width 32 height 9
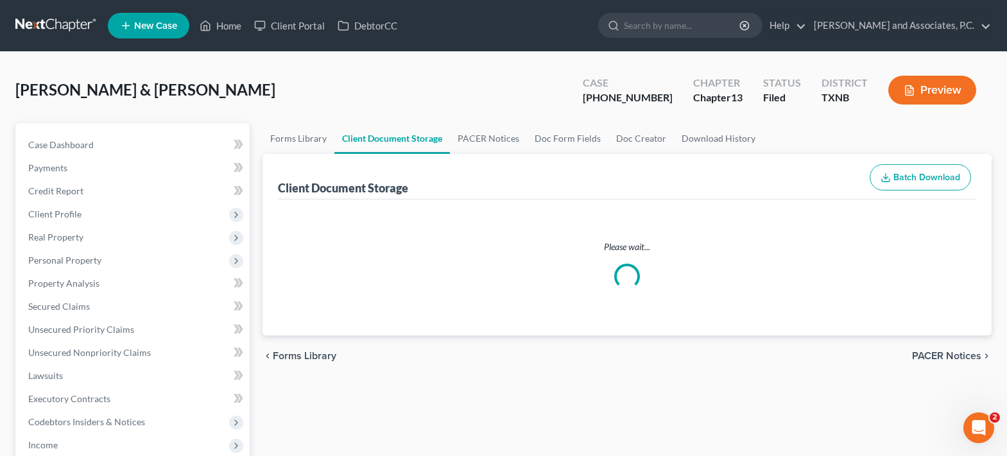
select select "6"
select select "21"
select select "18"
select select "10"
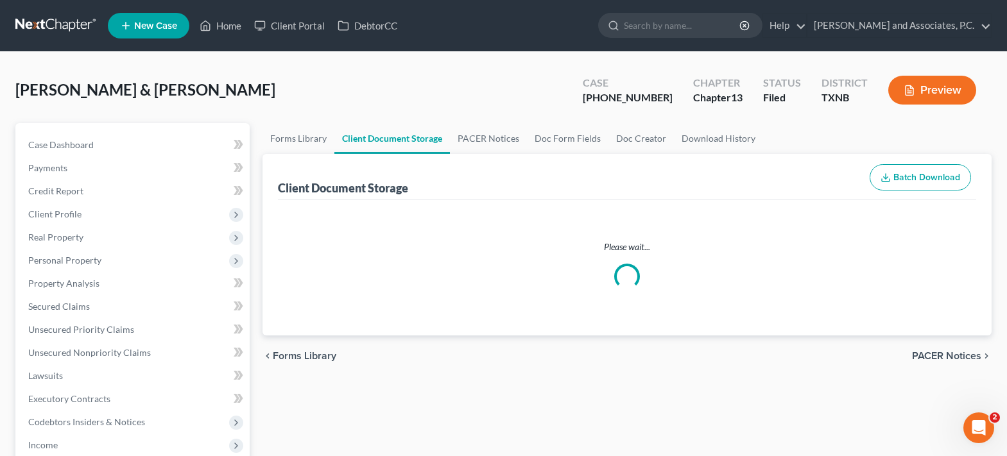
select select "21"
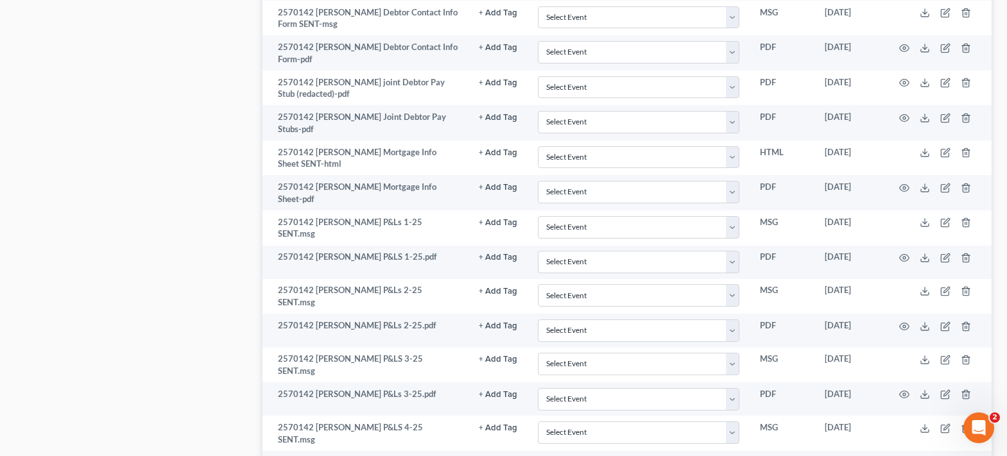
scroll to position [1155, 0]
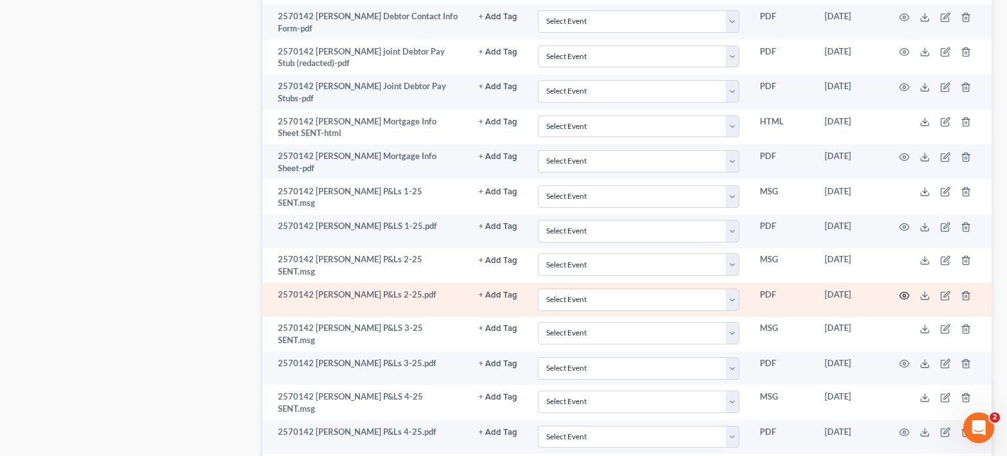
click at [905, 291] on icon "button" at bounding box center [904, 296] width 10 height 10
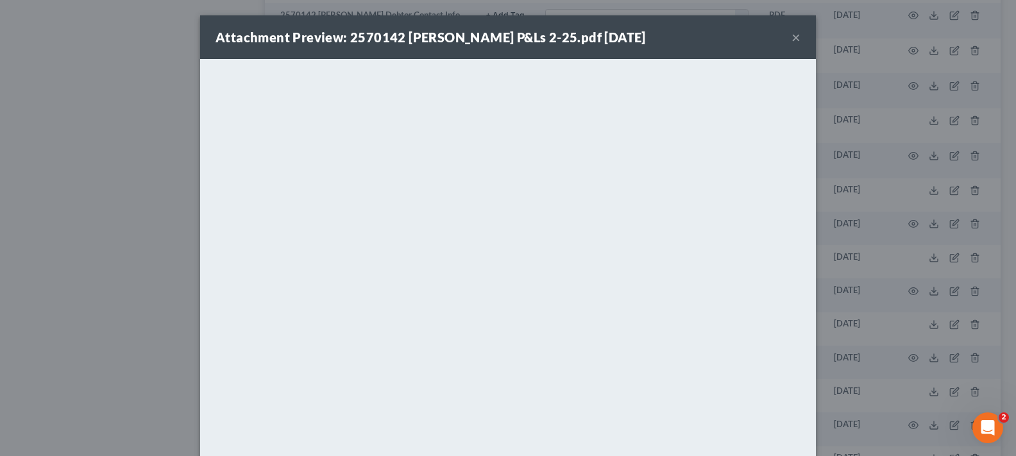
click at [792, 38] on button "×" at bounding box center [796, 37] width 9 height 15
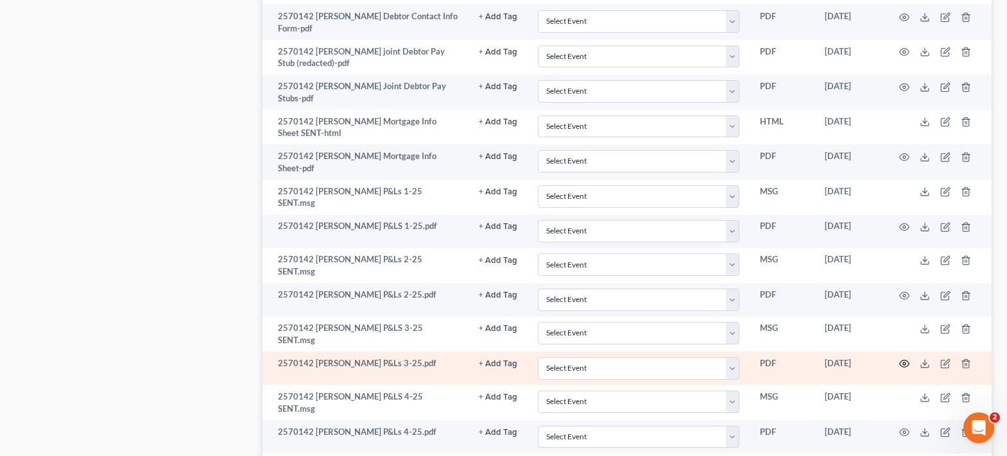
click at [908, 361] on icon "button" at bounding box center [905, 364] width 10 height 7
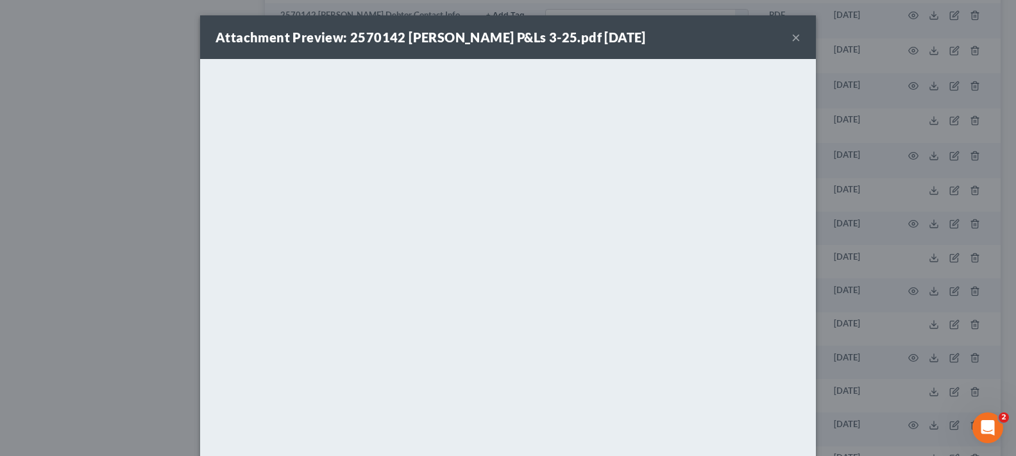
click at [786, 41] on div "Attachment Preview: 2570142 RINKER P&Ls 3-25.pdf 06/02/2025 ×" at bounding box center [508, 37] width 616 height 44
click at [792, 40] on button "×" at bounding box center [796, 37] width 9 height 15
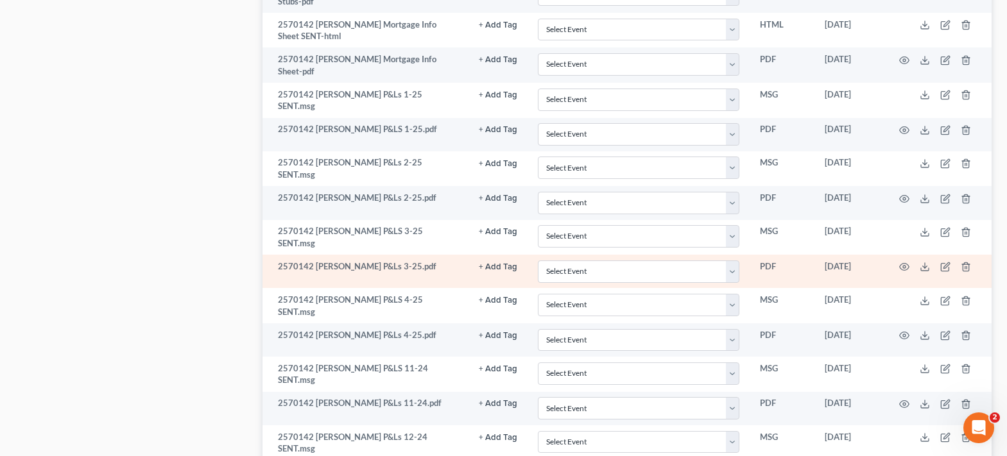
scroll to position [1283, 0]
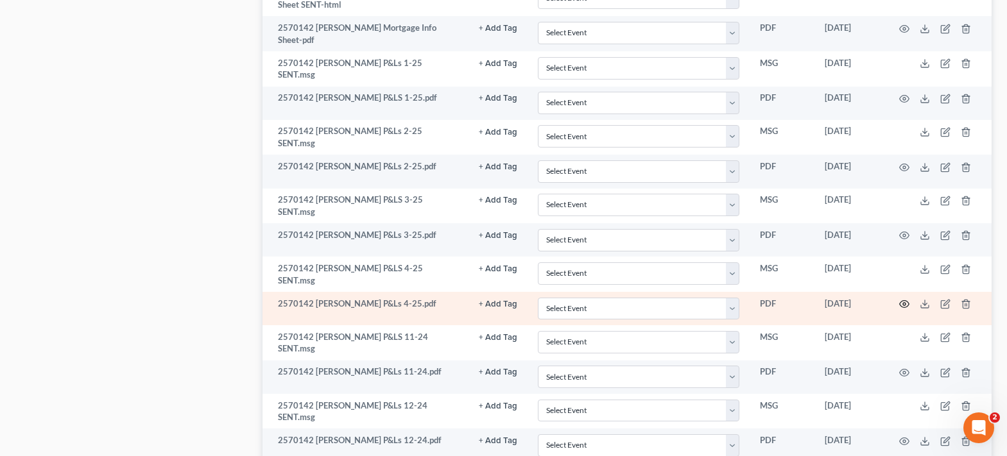
click at [904, 299] on icon "button" at bounding box center [904, 304] width 10 height 10
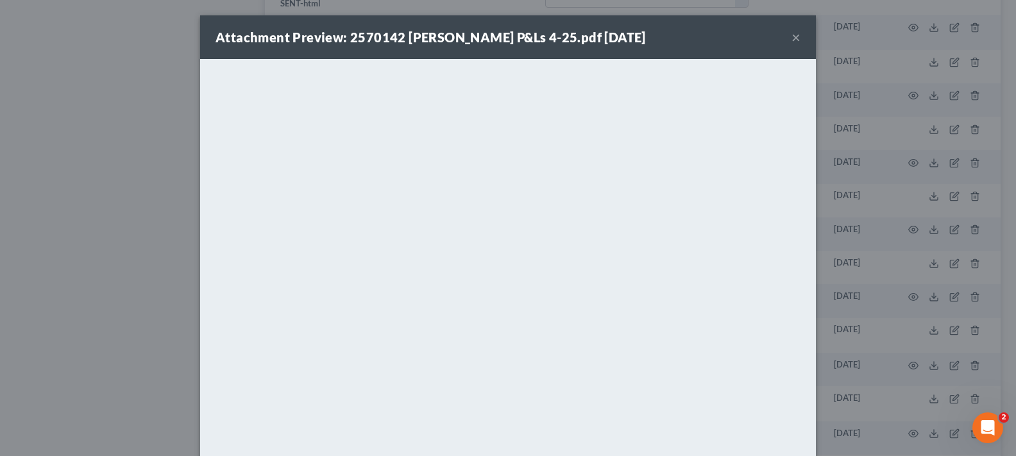
click at [792, 40] on button "×" at bounding box center [796, 37] width 9 height 15
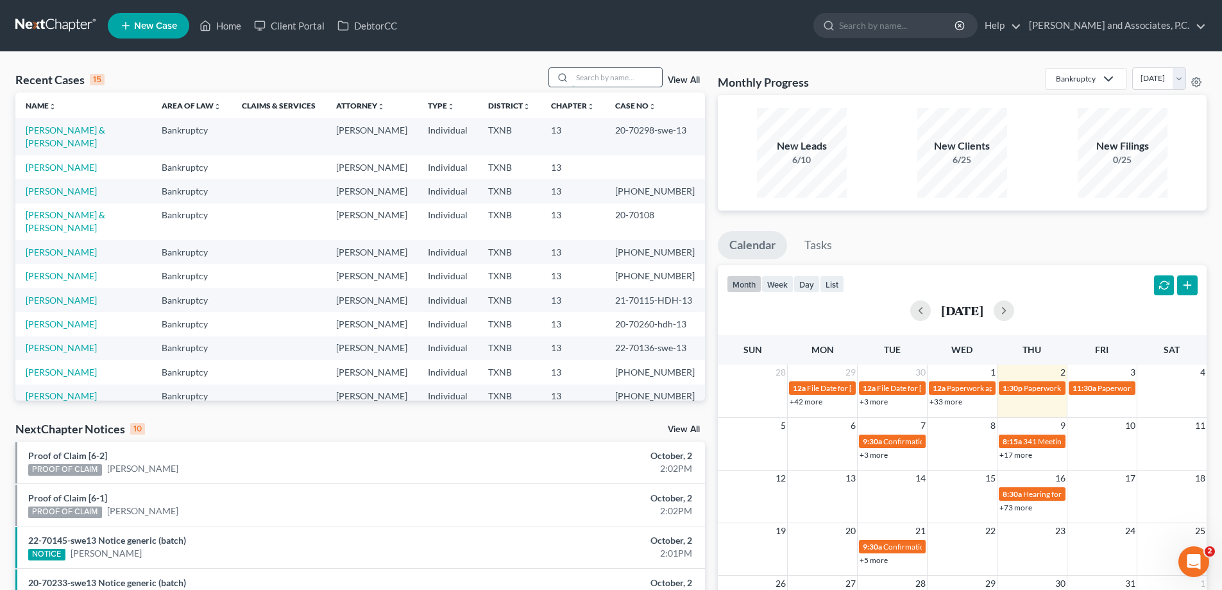
click at [626, 76] on input "search" at bounding box center [617, 77] width 90 height 19
type input "robinson"
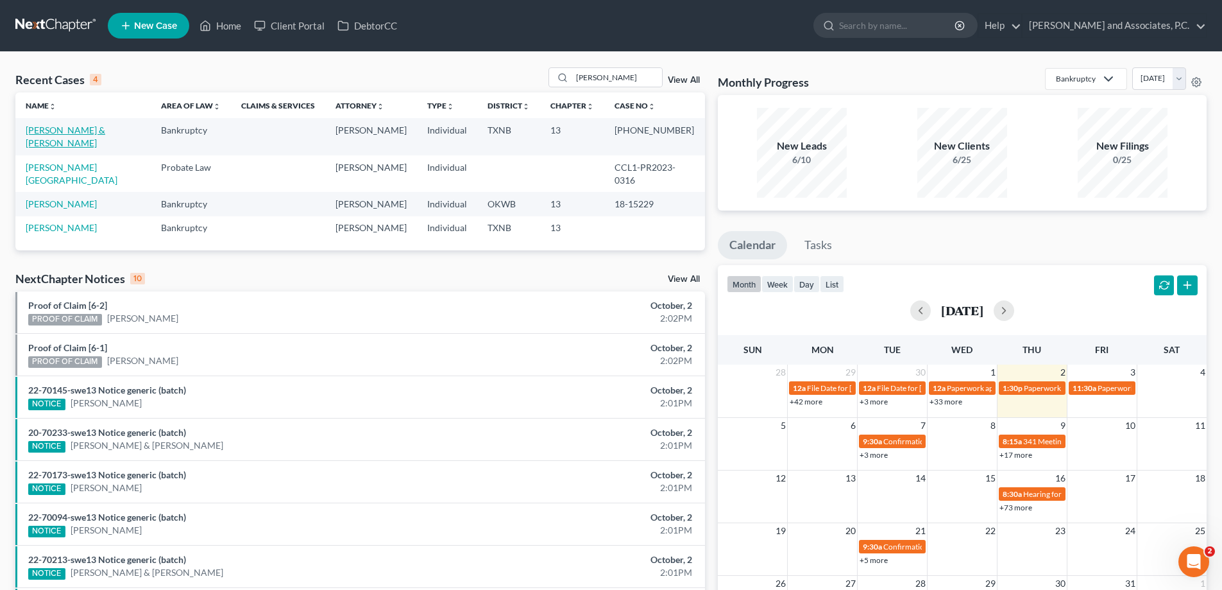
click at [76, 128] on link "[PERSON_NAME] & [PERSON_NAME]" at bounding box center [66, 136] width 80 height 24
select select "5"
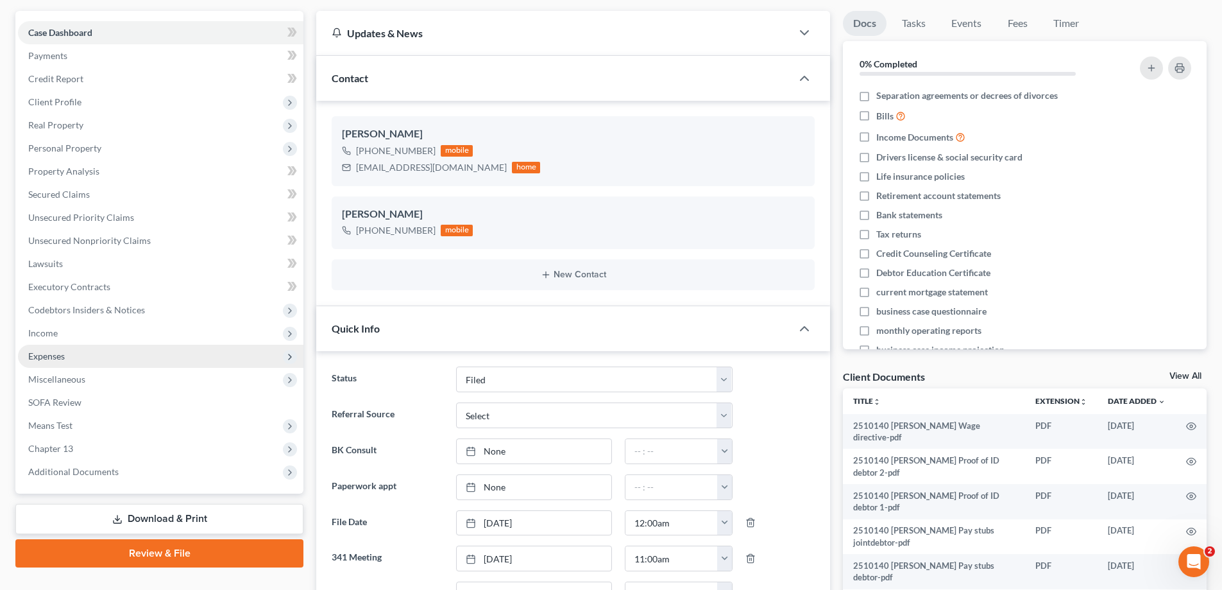
scroll to position [128, 0]
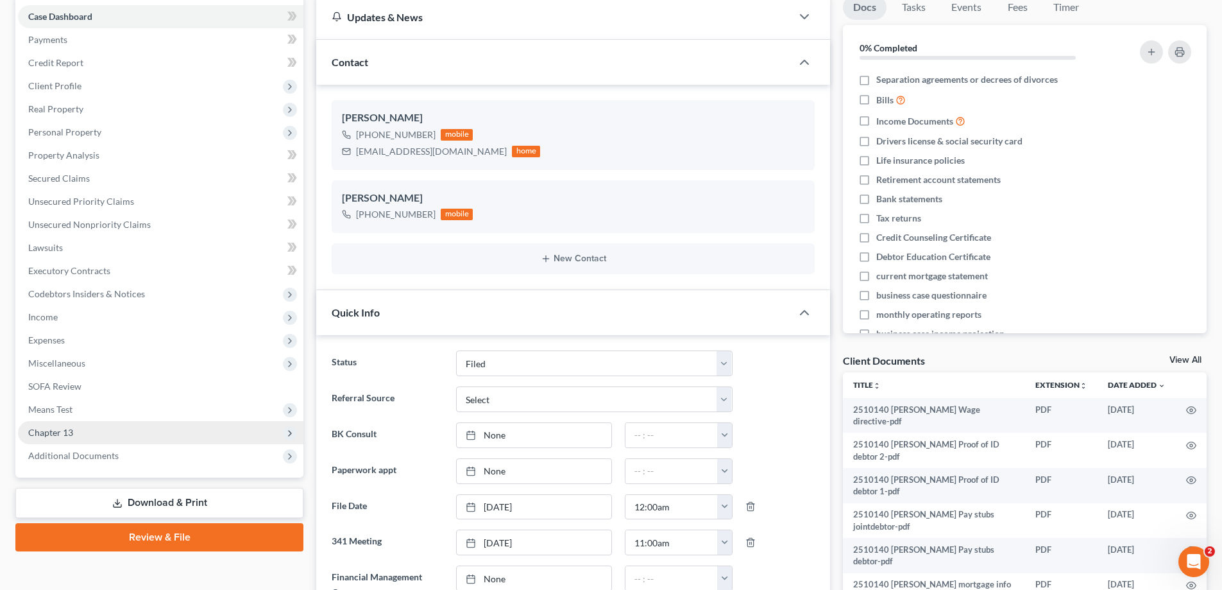
click at [70, 429] on span "Chapter 13" at bounding box center [50, 432] width 45 height 11
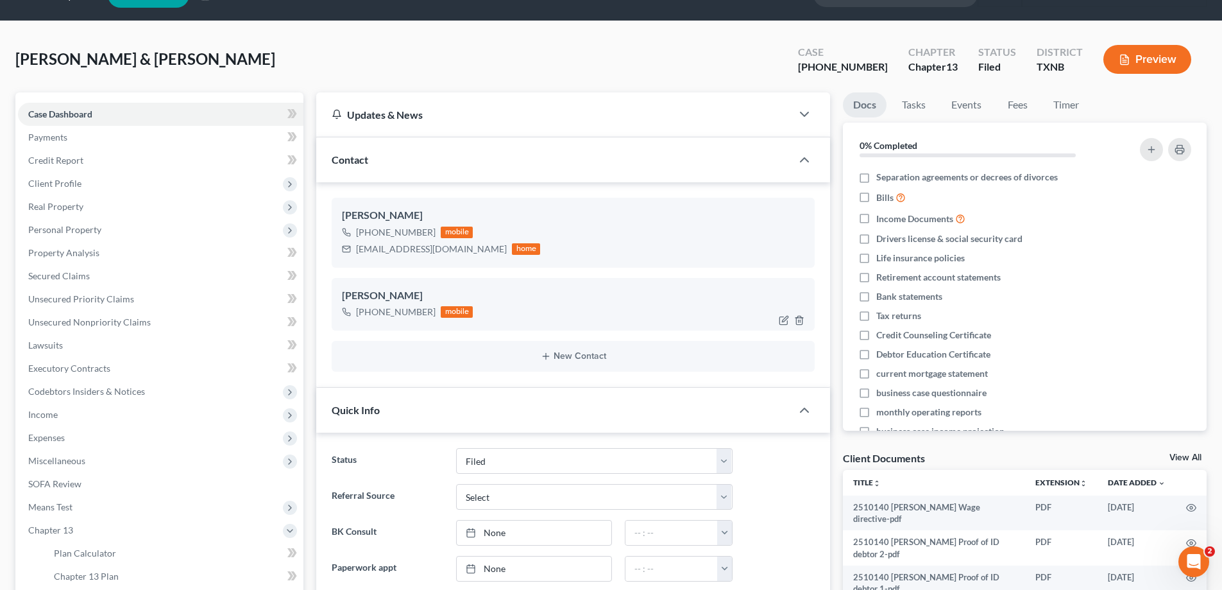
scroll to position [0, 0]
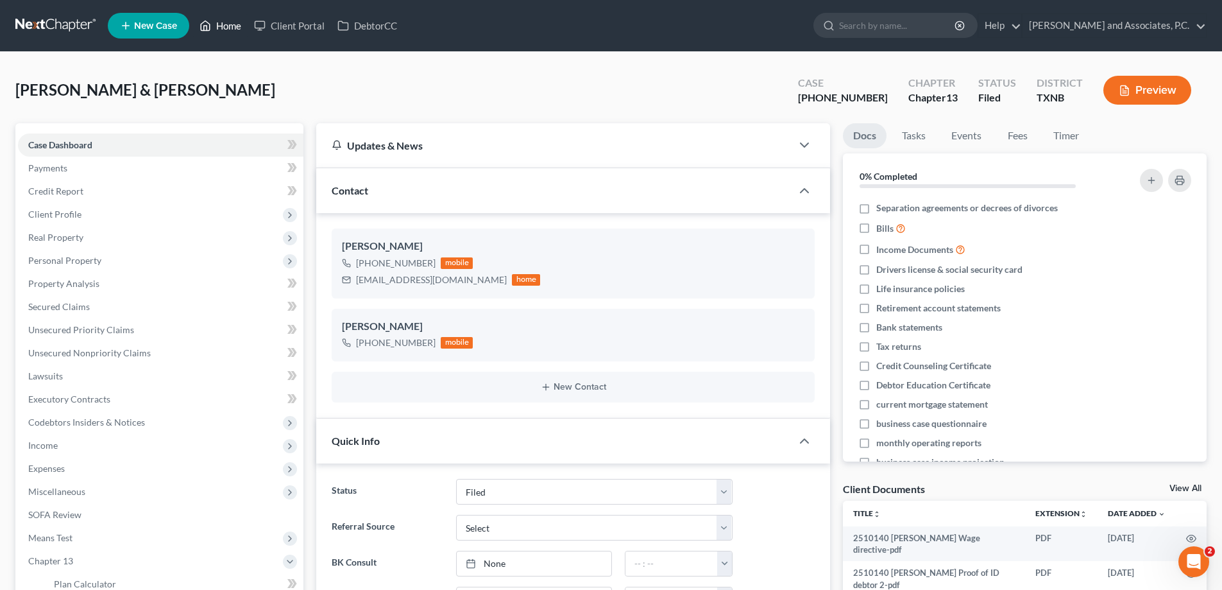
click at [232, 31] on link "Home" at bounding box center [220, 25] width 55 height 23
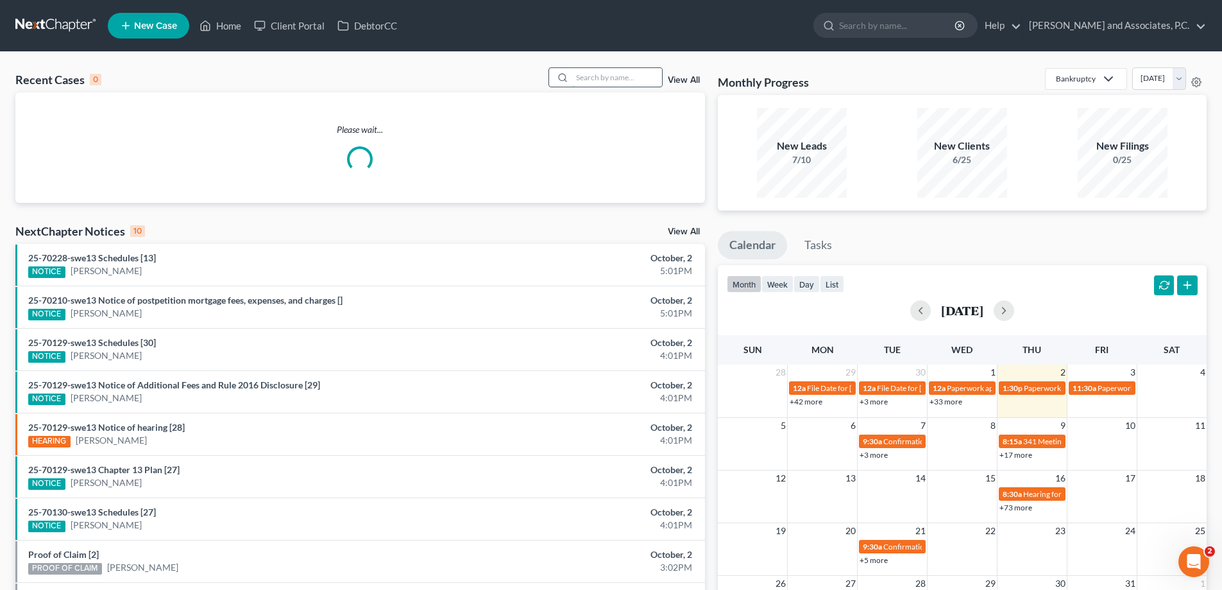
click at [636, 74] on input "search" at bounding box center [617, 77] width 90 height 19
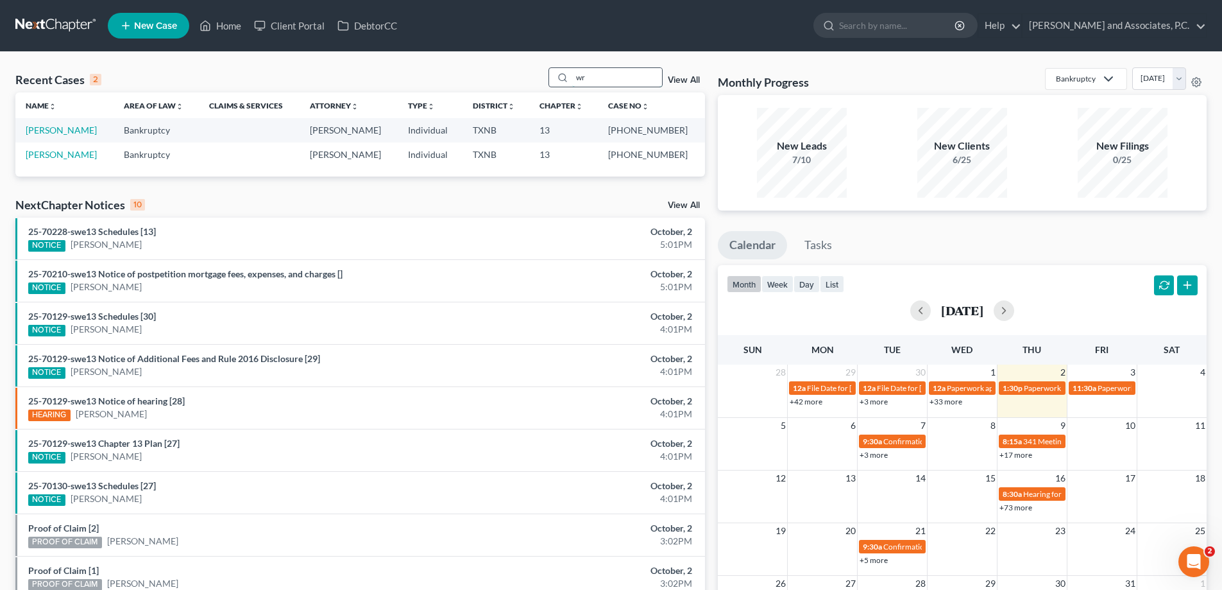
type input "w"
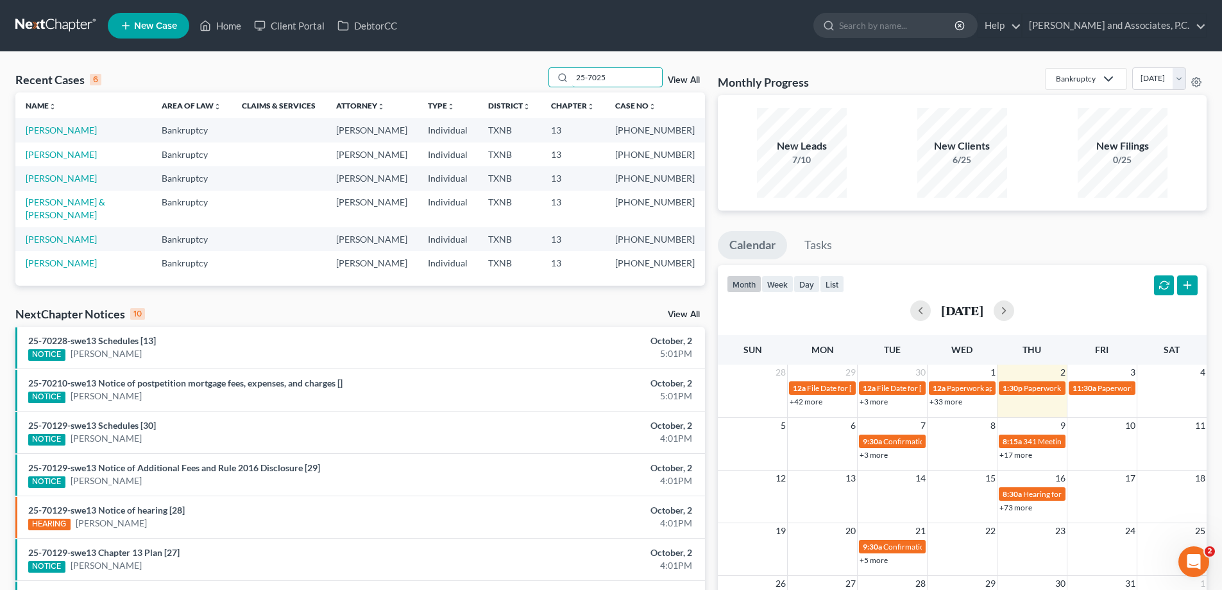
type input "25-7025"
click at [47, 181] on link "[PERSON_NAME]" at bounding box center [61, 178] width 71 height 11
select select "5"
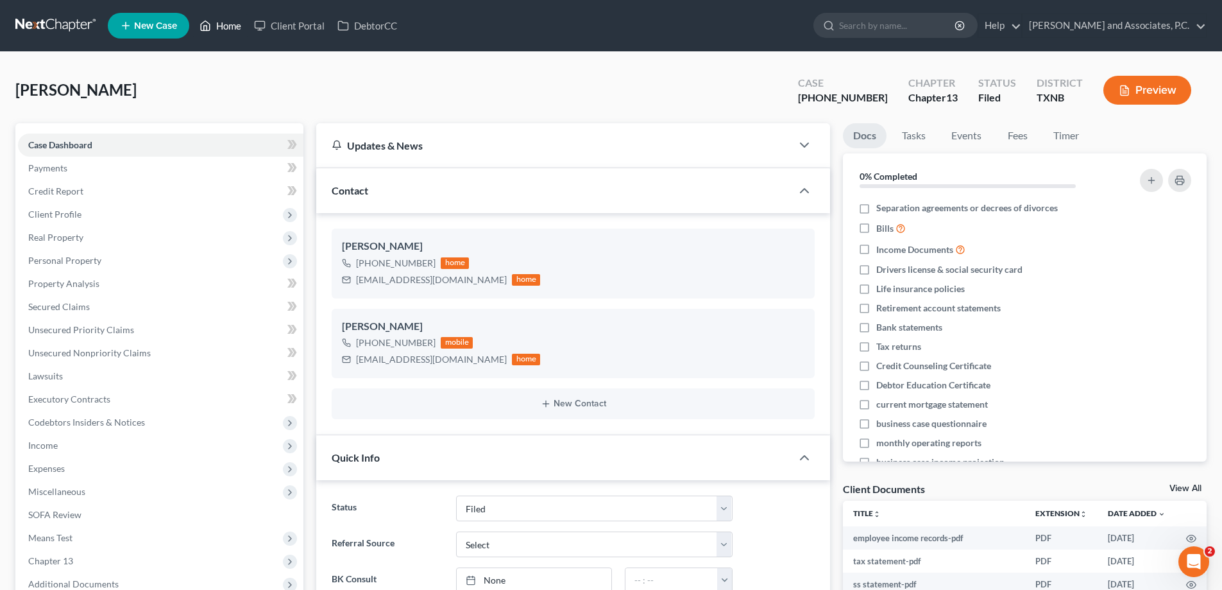
click at [230, 31] on link "Home" at bounding box center [220, 25] width 55 height 23
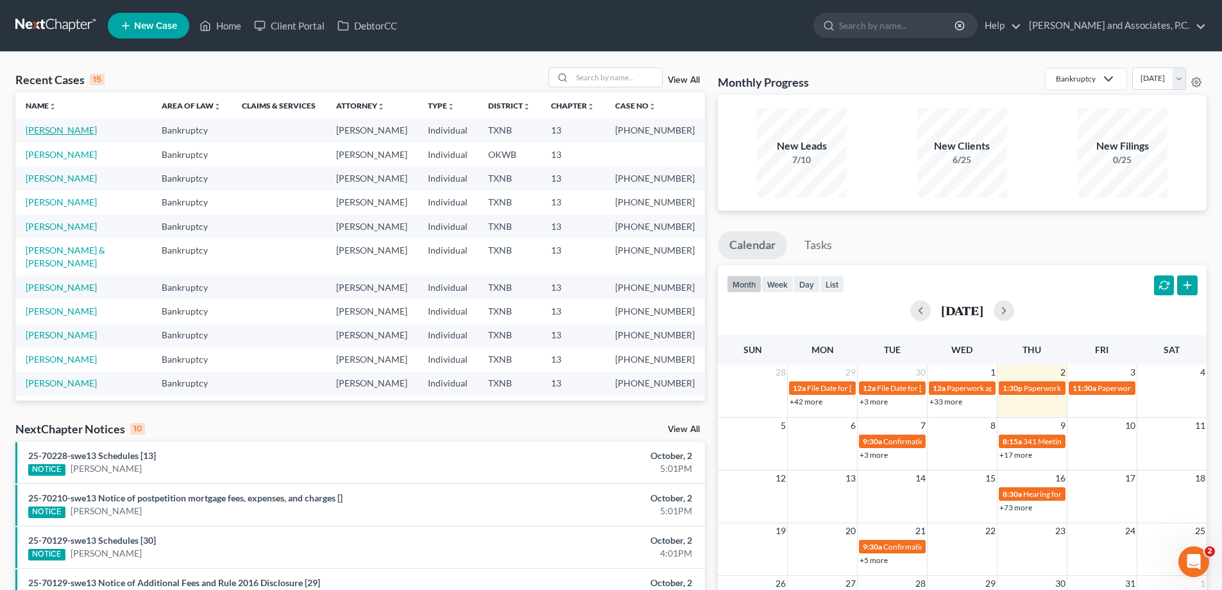
click at [68, 130] on link "[PERSON_NAME]" at bounding box center [61, 129] width 71 height 11
select select "5"
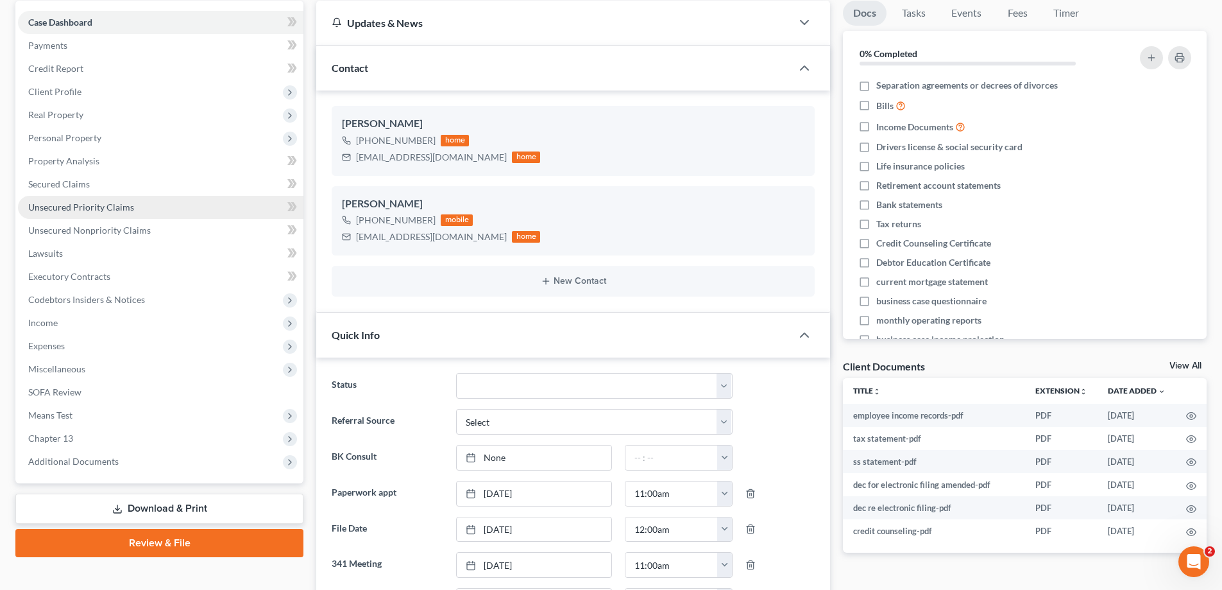
scroll to position [128, 0]
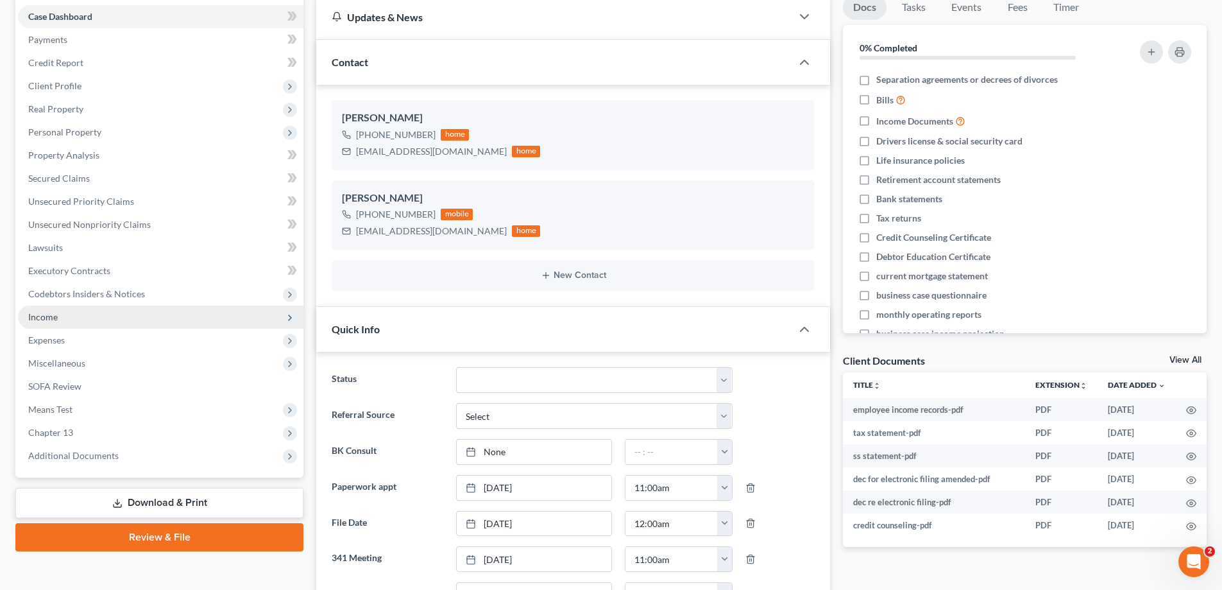
click at [157, 321] on span "Income" at bounding box center [161, 316] width 286 height 23
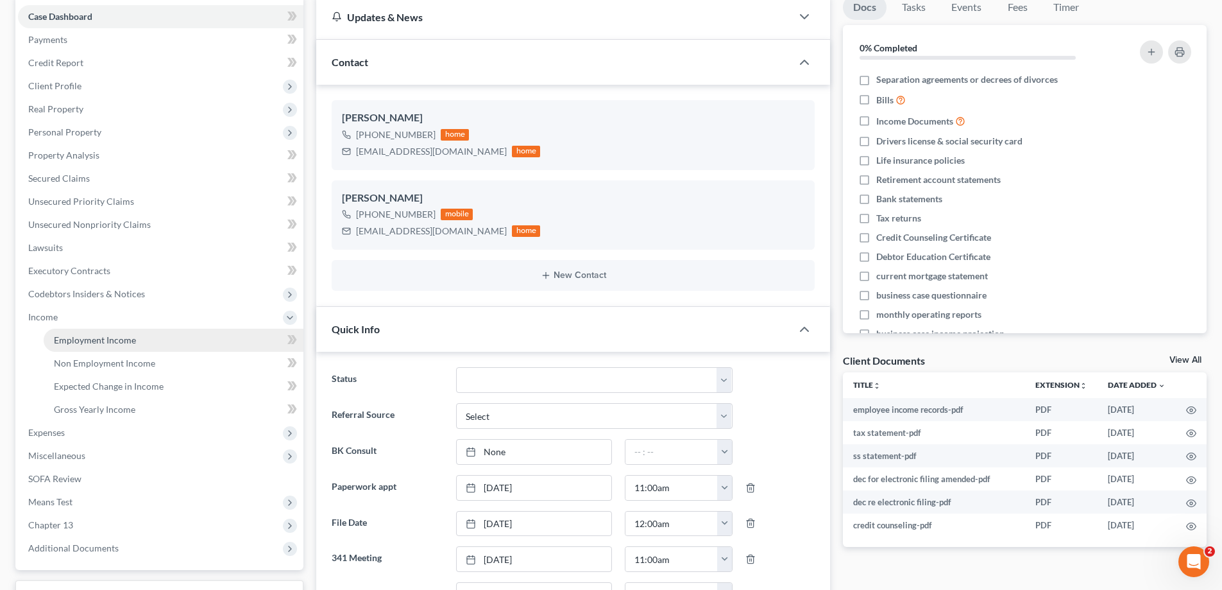
click at [157, 337] on link "Employment Income" at bounding box center [174, 339] width 260 height 23
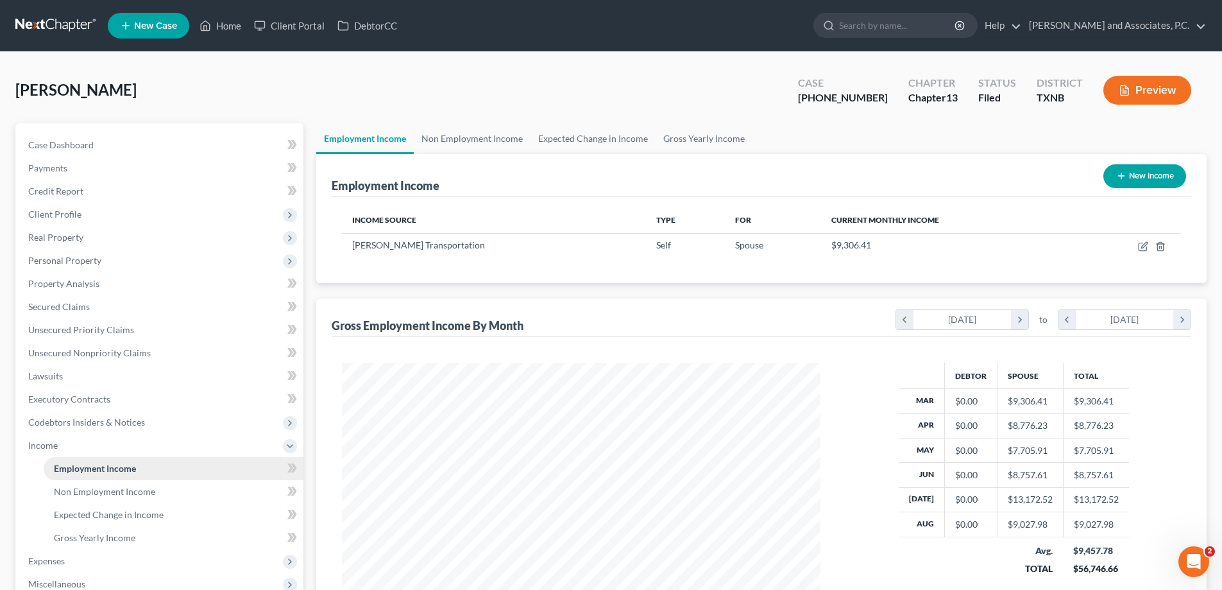
scroll to position [239, 504]
click at [131, 490] on span "Non Employment Income" at bounding box center [104, 491] width 101 height 11
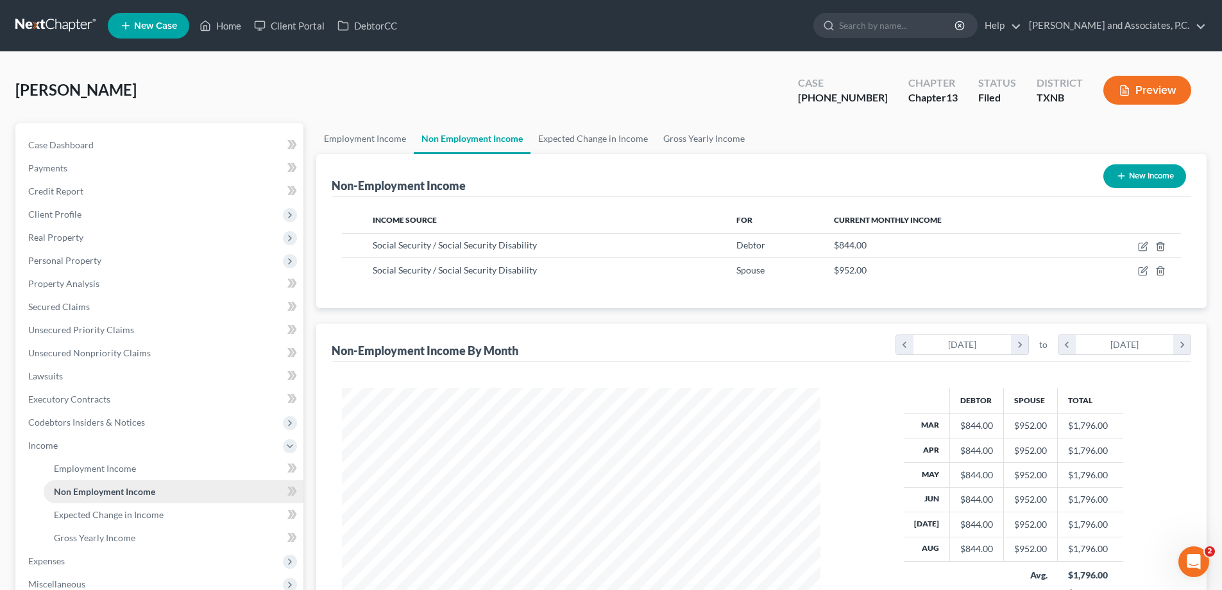
scroll to position [239, 504]
click at [126, 472] on span "Employment Income" at bounding box center [95, 468] width 82 height 11
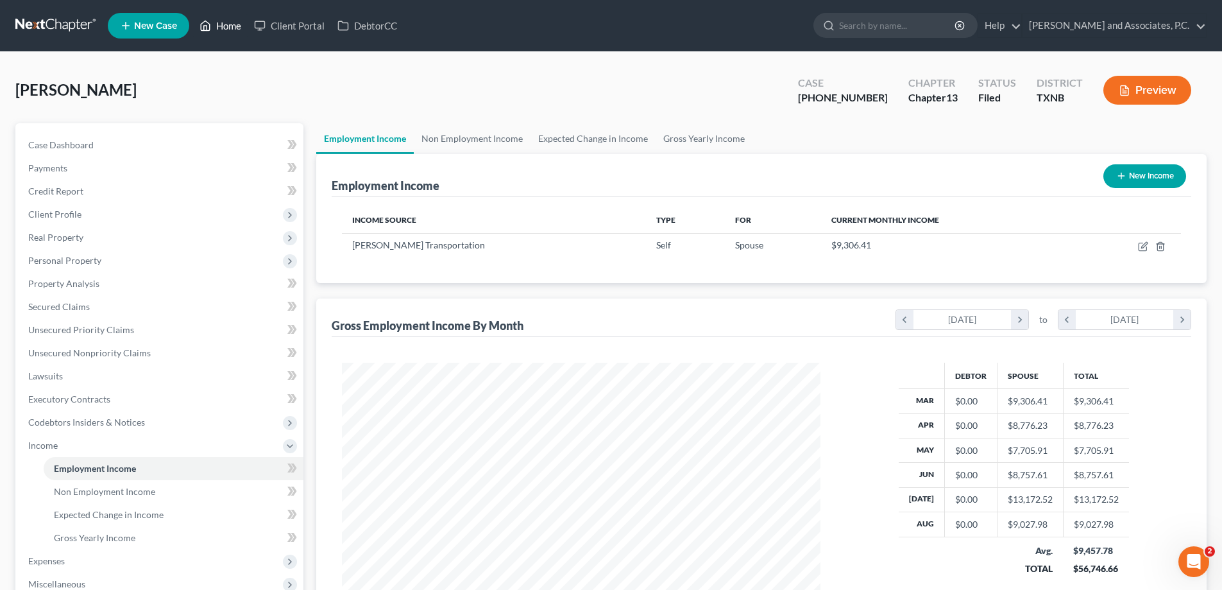
click at [227, 28] on link "Home" at bounding box center [220, 25] width 55 height 23
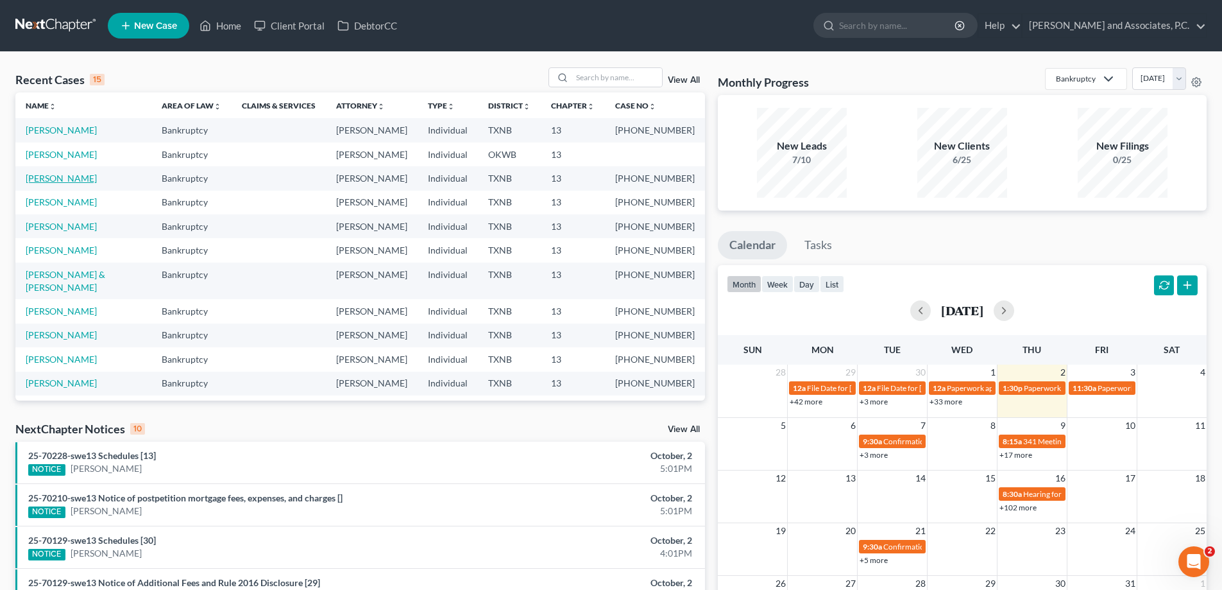
click at [68, 182] on link "[PERSON_NAME]" at bounding box center [61, 178] width 71 height 11
select select "5"
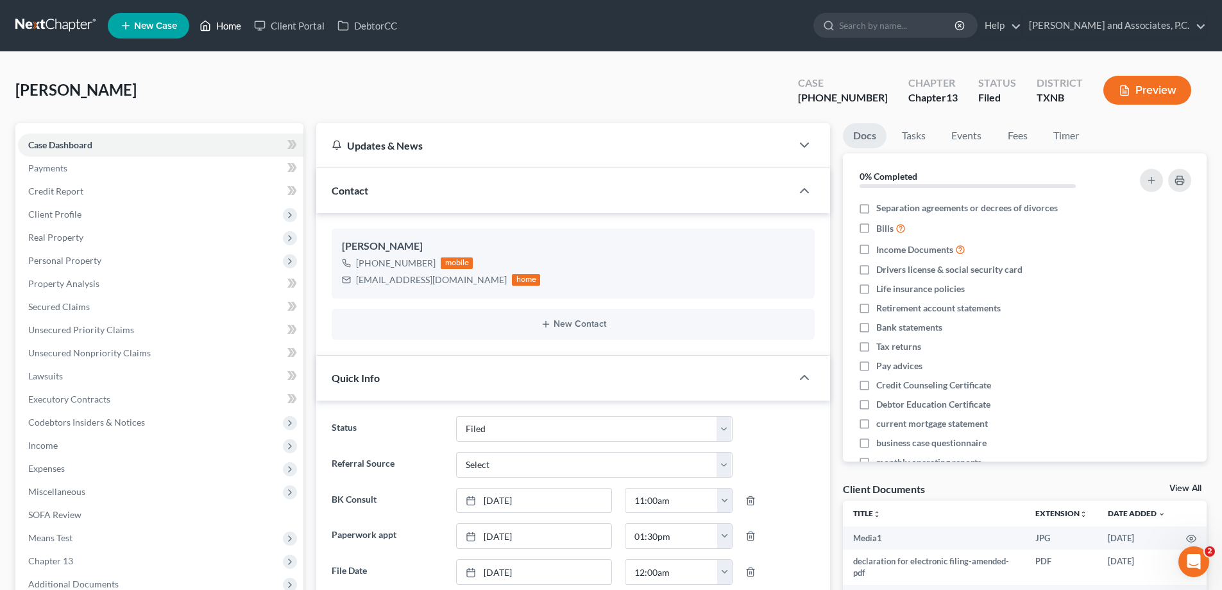
click at [227, 29] on link "Home" at bounding box center [220, 25] width 55 height 23
